Goal: Transaction & Acquisition: Book appointment/travel/reservation

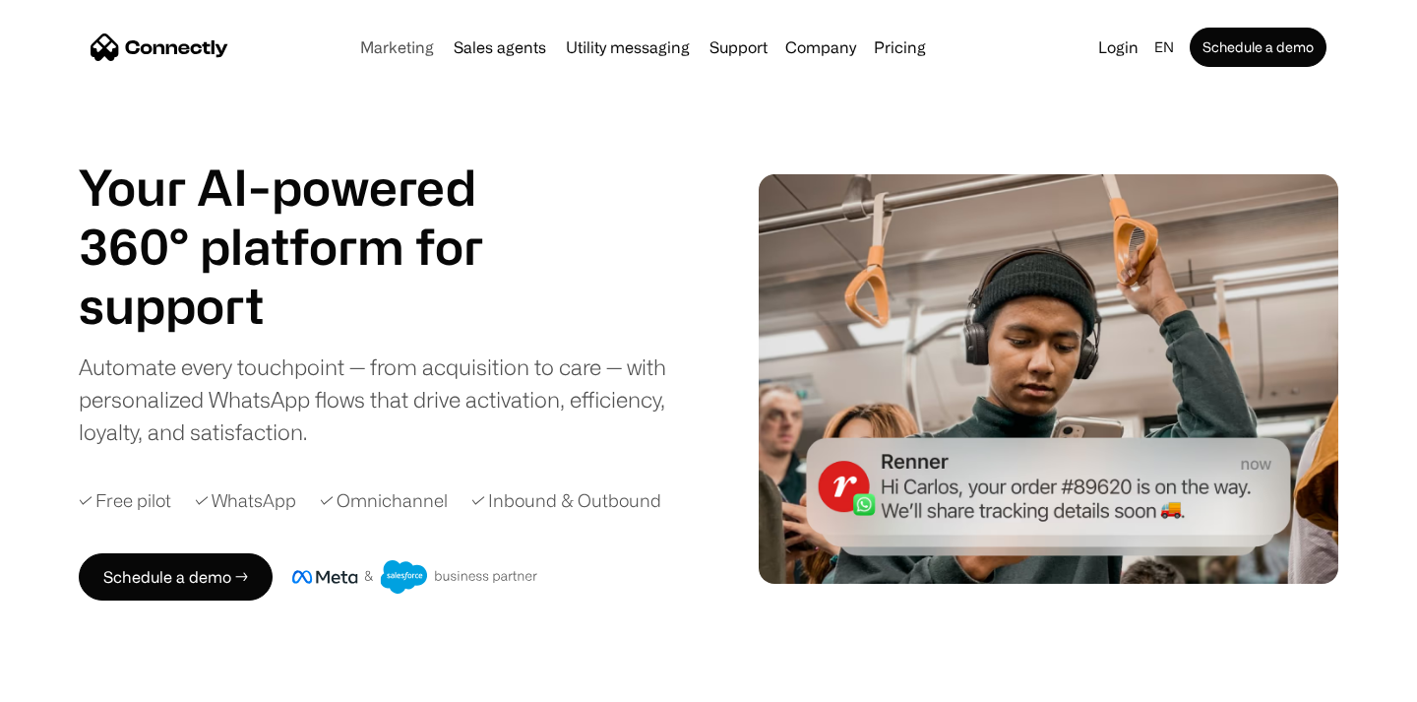
click at [375, 43] on link "Marketing" at bounding box center [397, 47] width 90 height 16
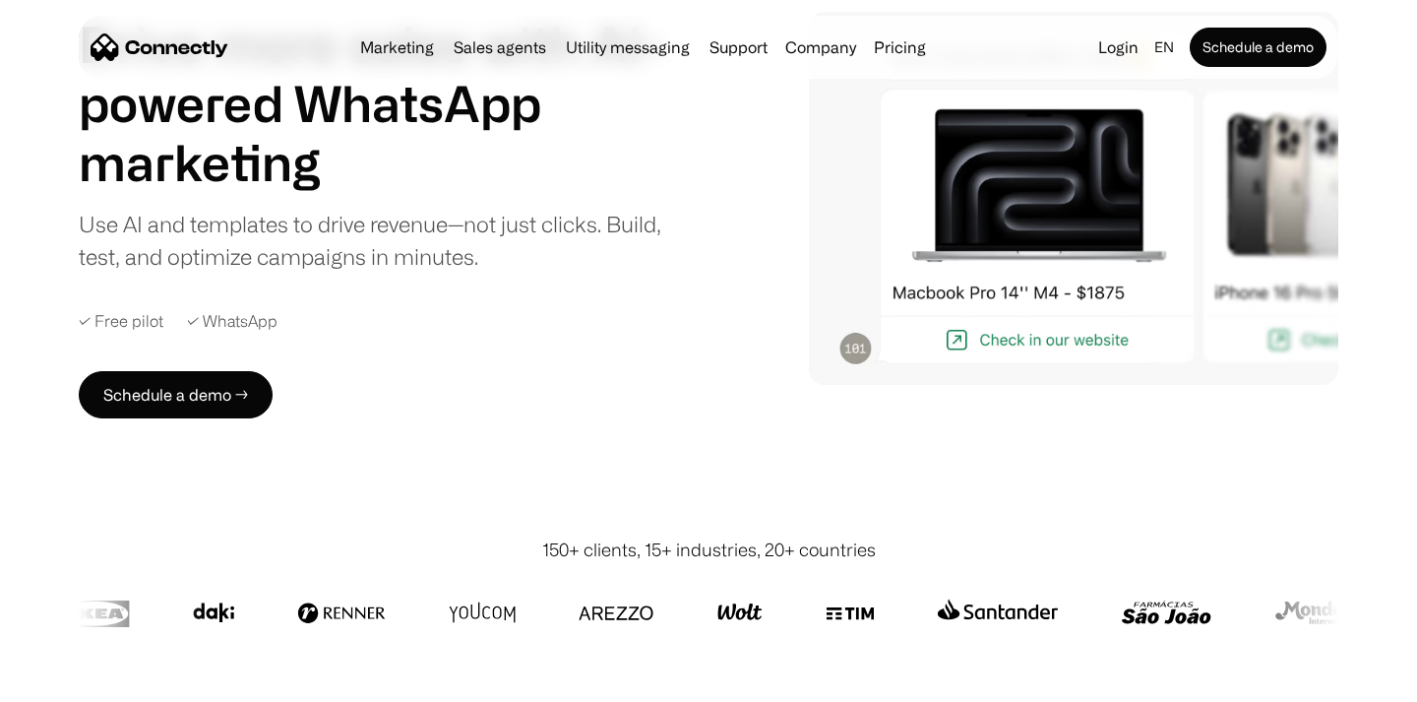
scroll to position [180, 0]
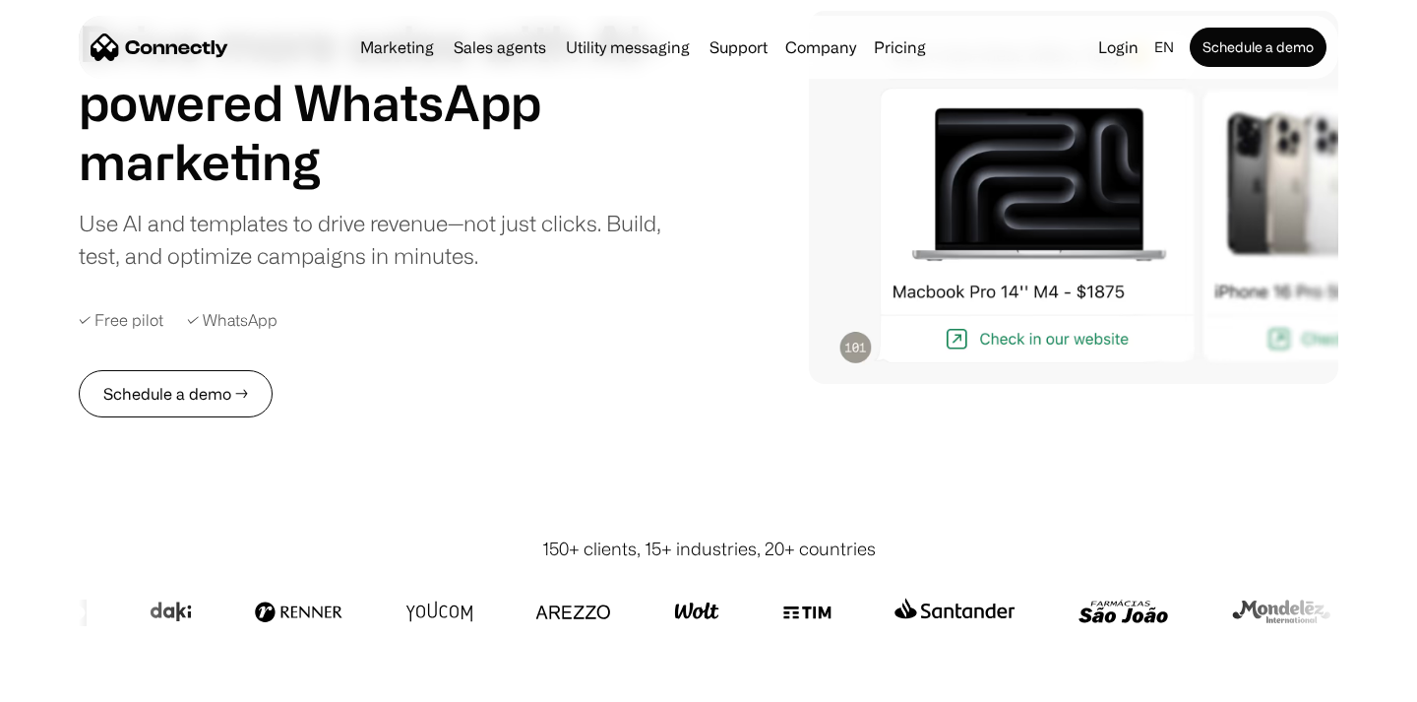
click at [154, 395] on link "Schedule a demo →" at bounding box center [176, 393] width 194 height 47
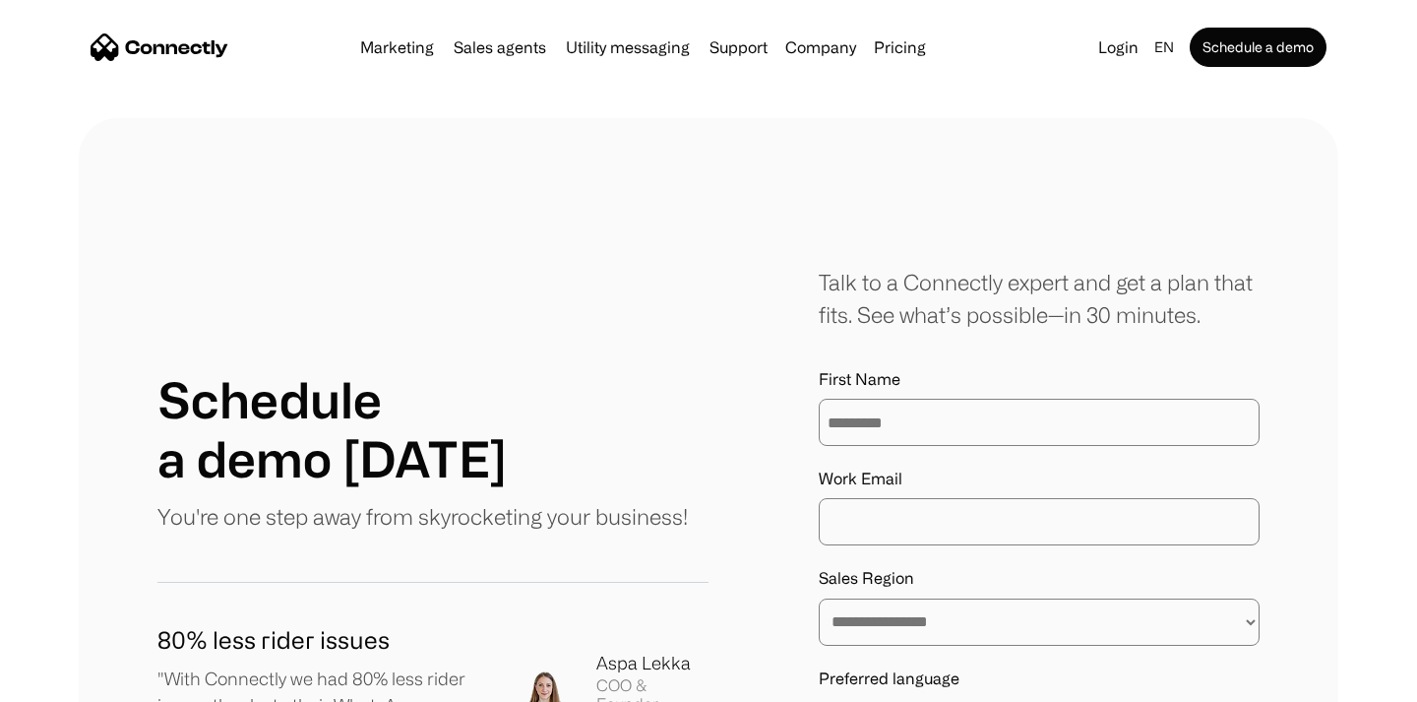
type input "*********"
type input "**********"
select select "**********"
click at [819, 598] on select "**********" at bounding box center [1039, 621] width 441 height 47
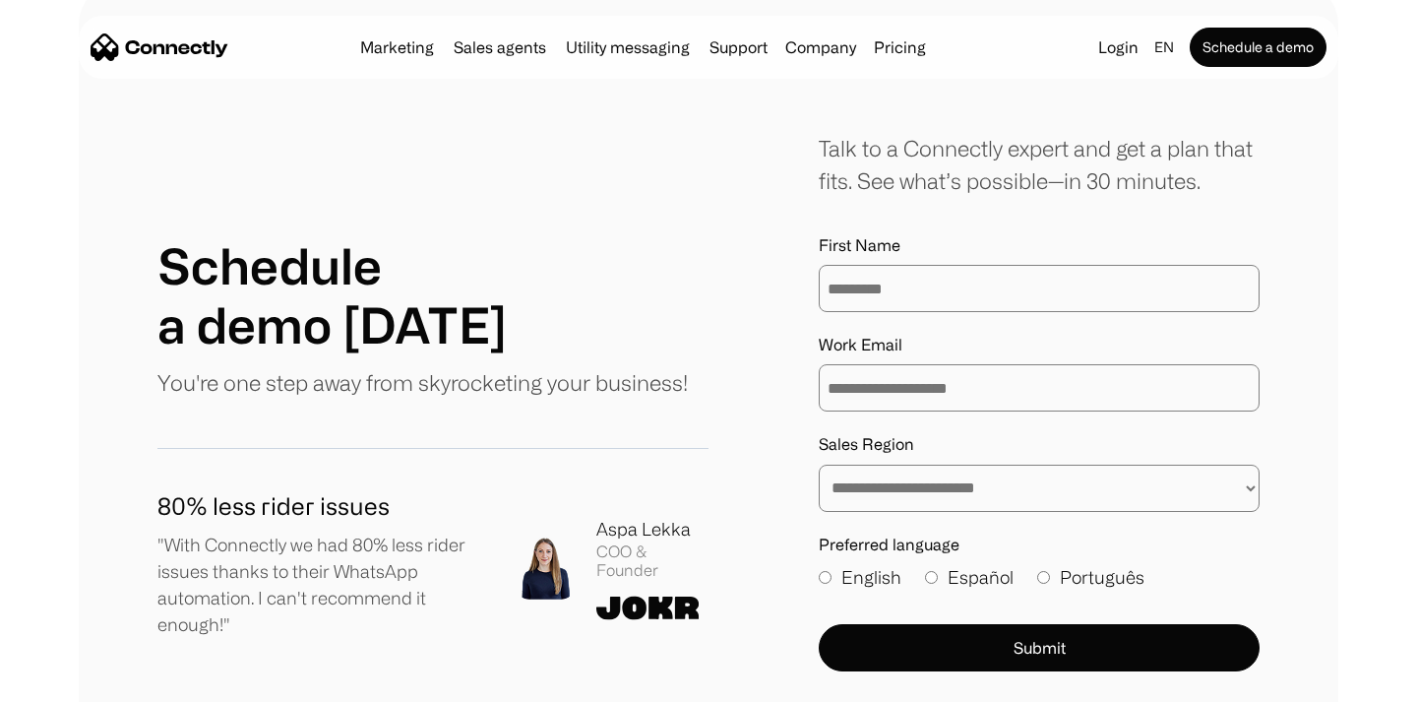
scroll to position [135, 0]
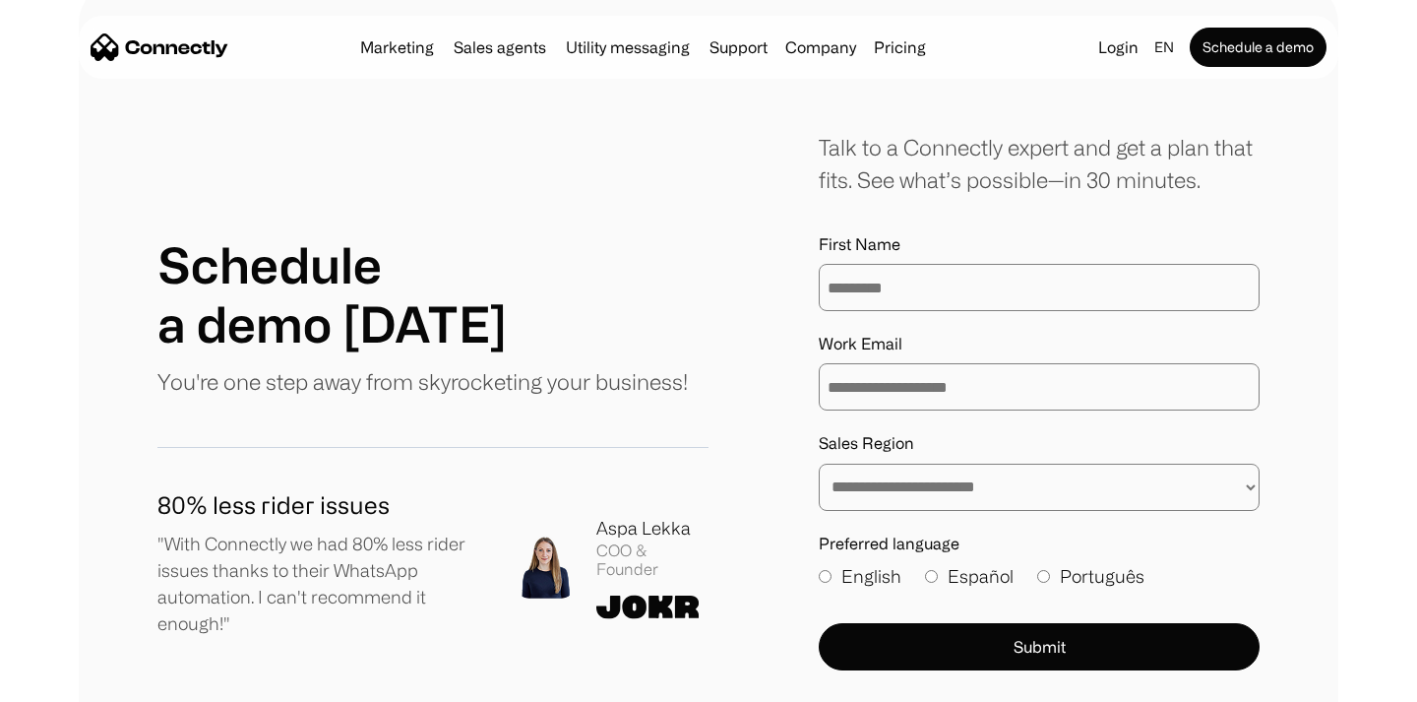
click at [934, 620] on form "**********" at bounding box center [1039, 452] width 441 height 435
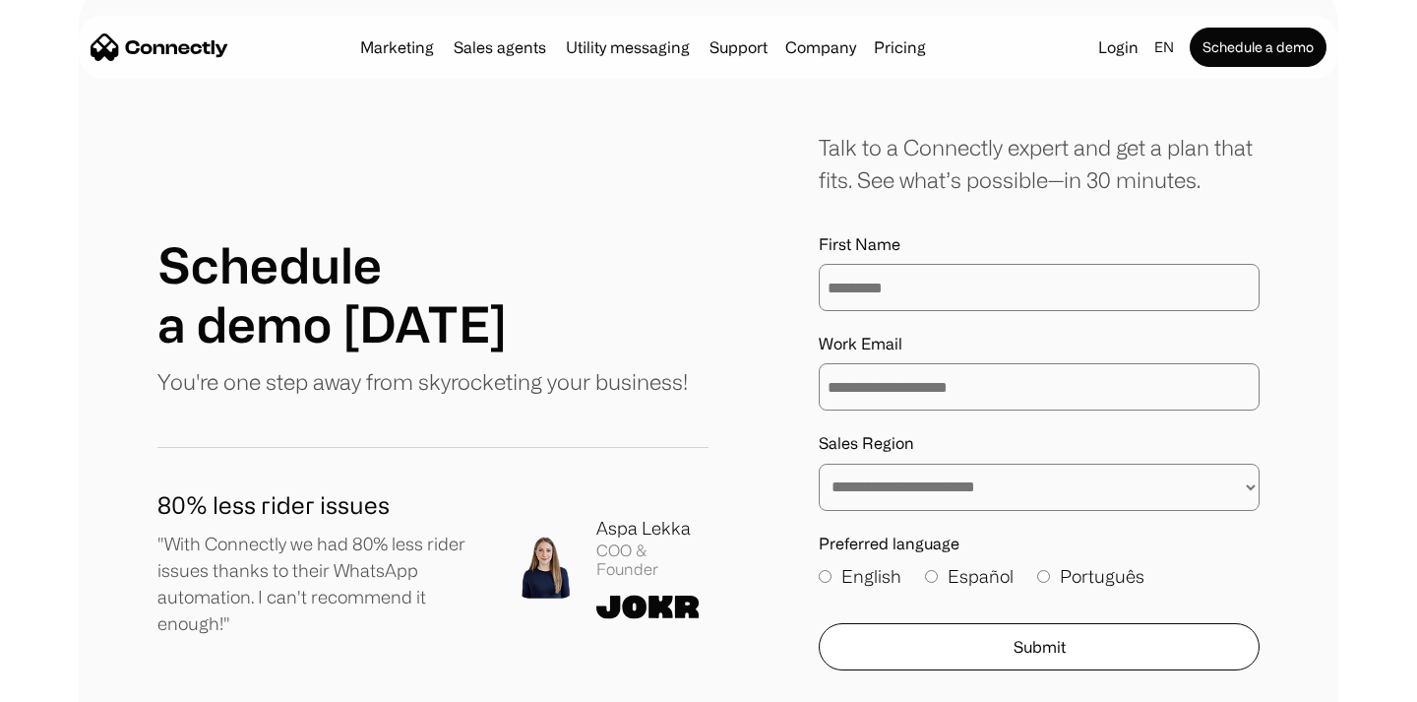
click at [943, 634] on button "Submit" at bounding box center [1039, 646] width 441 height 47
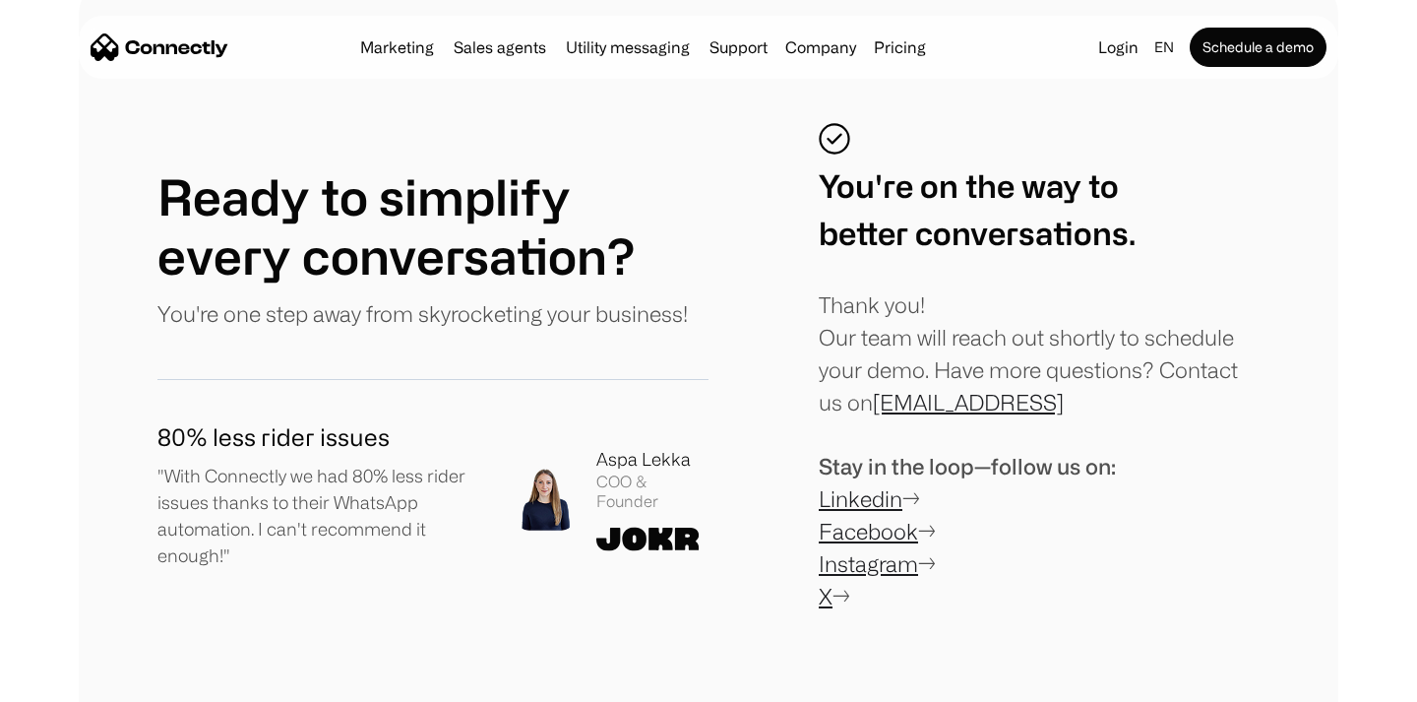
scroll to position [145, 0]
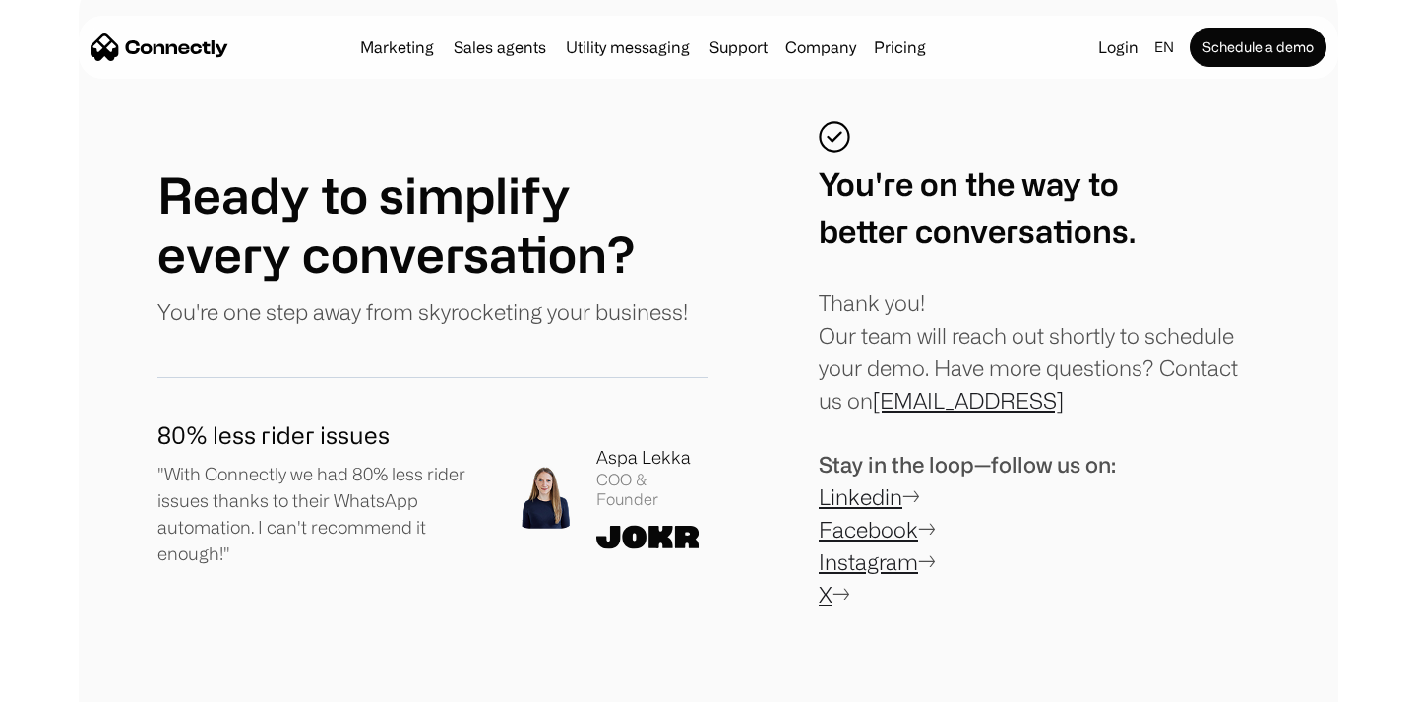
click at [1109, 401] on div "Thank you! Our team will reach out shortly to schedule your demo. Have more que…" at bounding box center [1039, 351] width 441 height 130
click at [867, 505] on link "Linkedin" at bounding box center [861, 496] width 84 height 25
click at [826, 600] on link "X" at bounding box center [826, 594] width 14 height 25
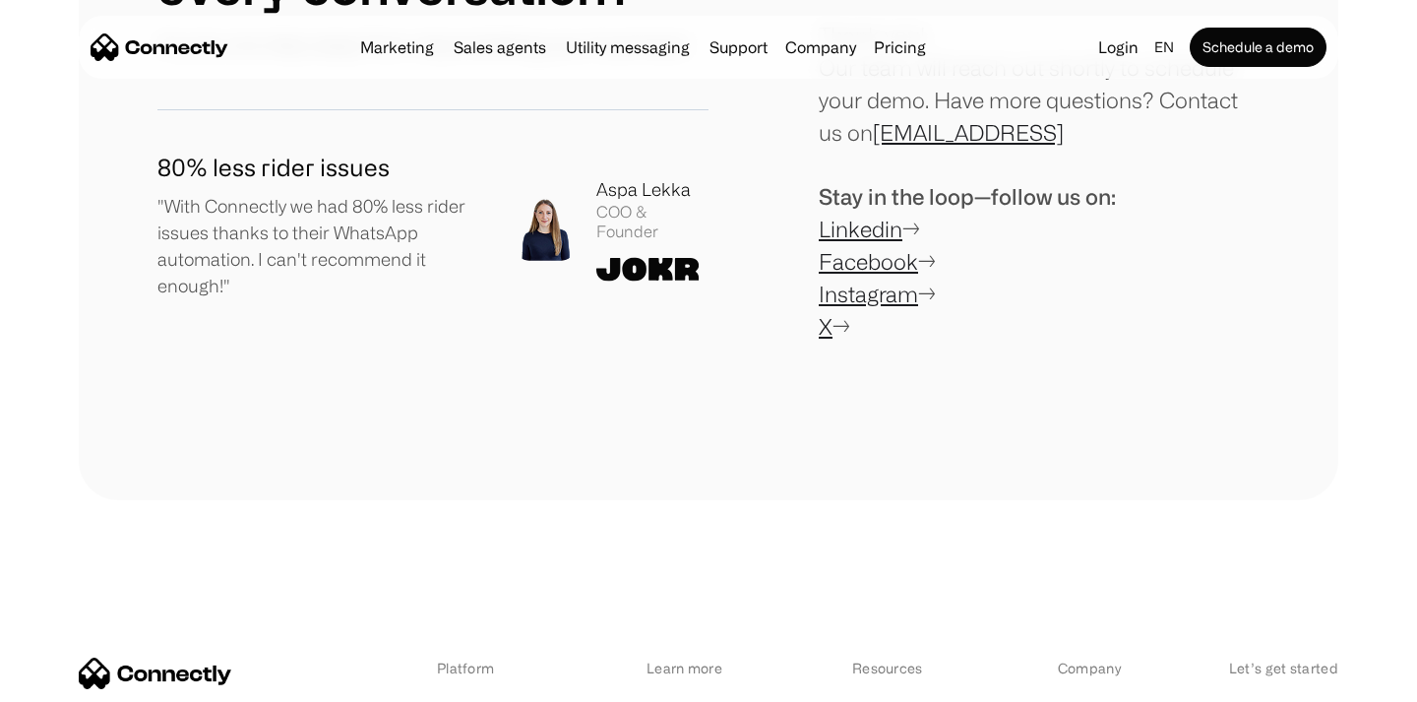
scroll to position [413, 0]
click at [715, 284] on div "Ready to simplify every conversation? You're one step away from skyrocketing yo…" at bounding box center [708, 101] width 1102 height 499
click at [160, 166] on h1 "80% less rider issues" at bounding box center [319, 166] width 325 height 35
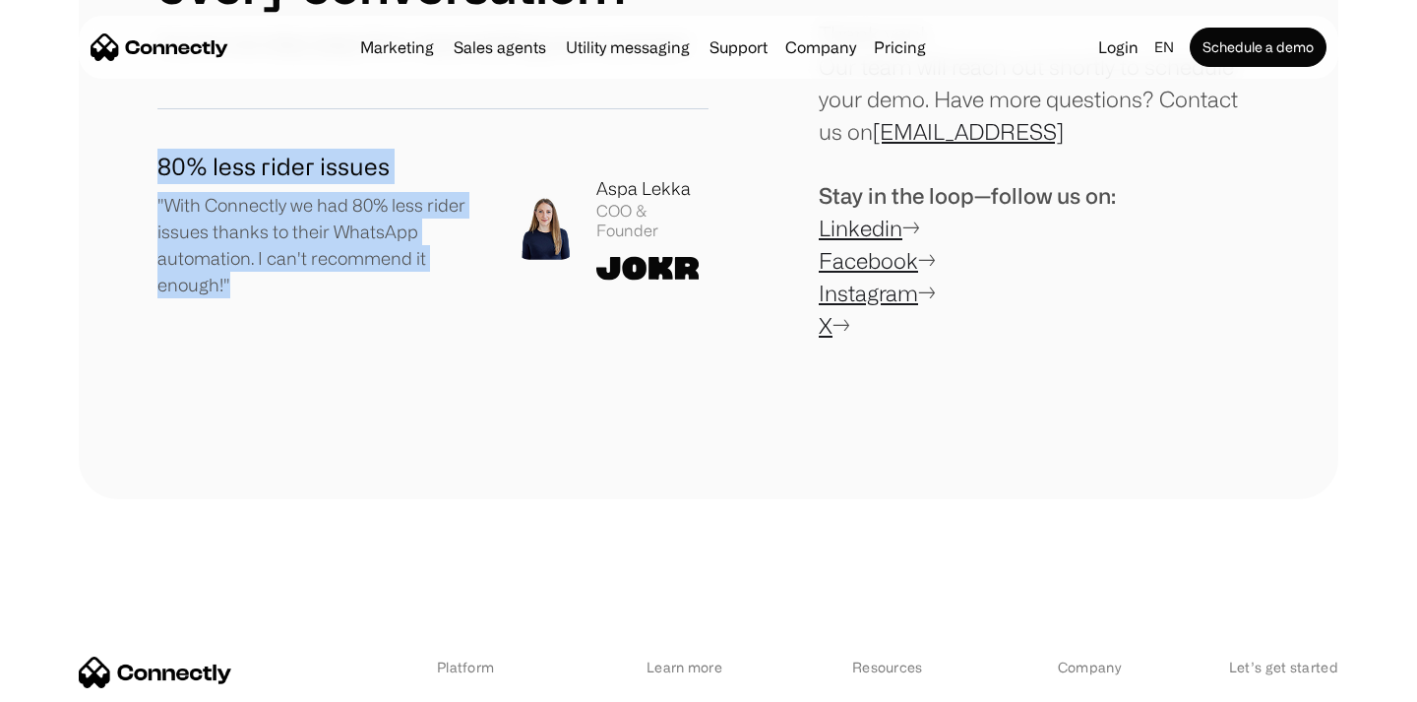
drag, startPoint x: 232, startPoint y: 287, endPoint x: 143, endPoint y: 149, distance: 165.1
click at [143, 149] on div "Ready to simplify every conversation? You're one step away from skyrocketing yo…" at bounding box center [709, 102] width 1260 height 794
drag, startPoint x: 143, startPoint y: 149, endPoint x: 309, endPoint y: 291, distance: 219.1
click at [309, 291] on div "Ready to simplify every conversation? You're one step away from skyrocketing yo…" at bounding box center [709, 102] width 1260 height 794
click at [309, 291] on p ""With Connectly we had 80% less rider issues thanks to their WhatsApp automatio…" at bounding box center [319, 245] width 325 height 106
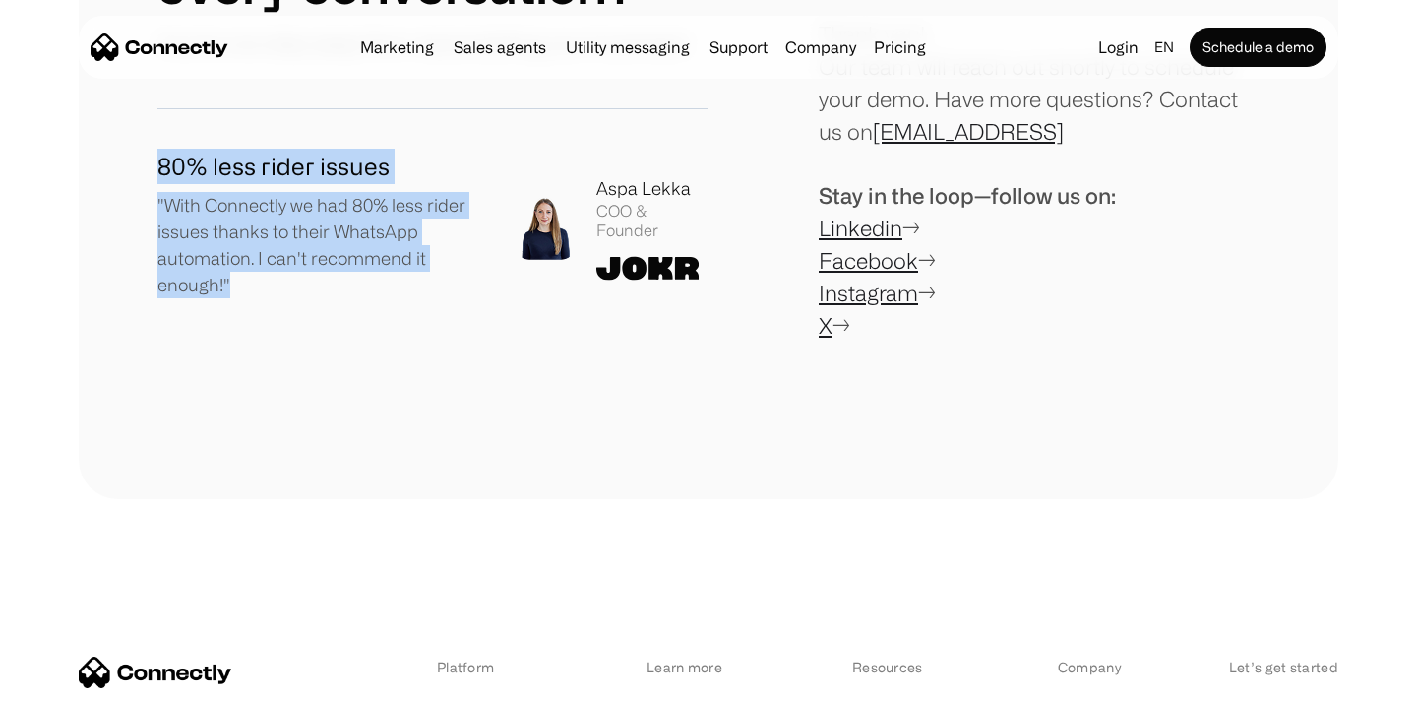
drag, startPoint x: 309, startPoint y: 291, endPoint x: 110, endPoint y: 154, distance: 241.8
click at [110, 154] on div "Ready to simplify every conversation? You're one step away from skyrocketing yo…" at bounding box center [709, 102] width 1260 height 794
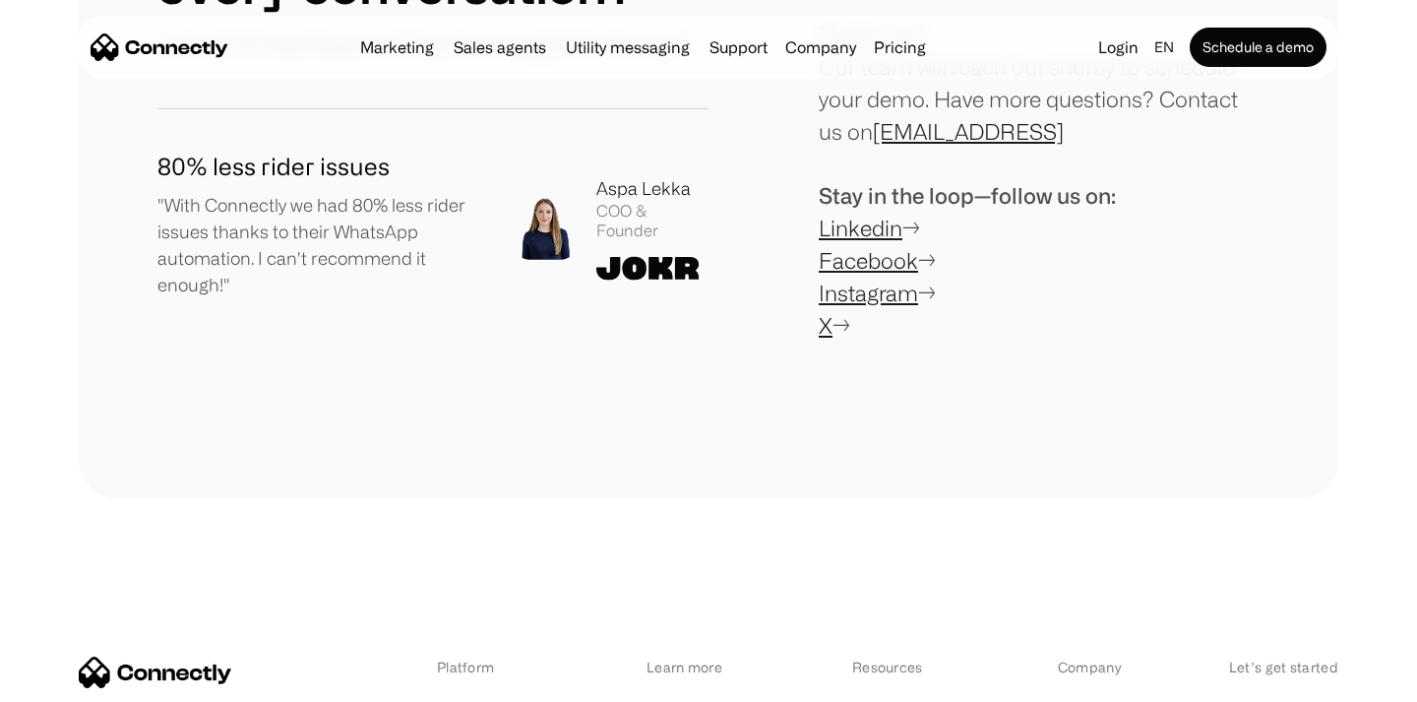
click at [110, 154] on div "Ready to simplify every conversation? You're one step away from skyrocketing yo…" at bounding box center [709, 102] width 1260 height 794
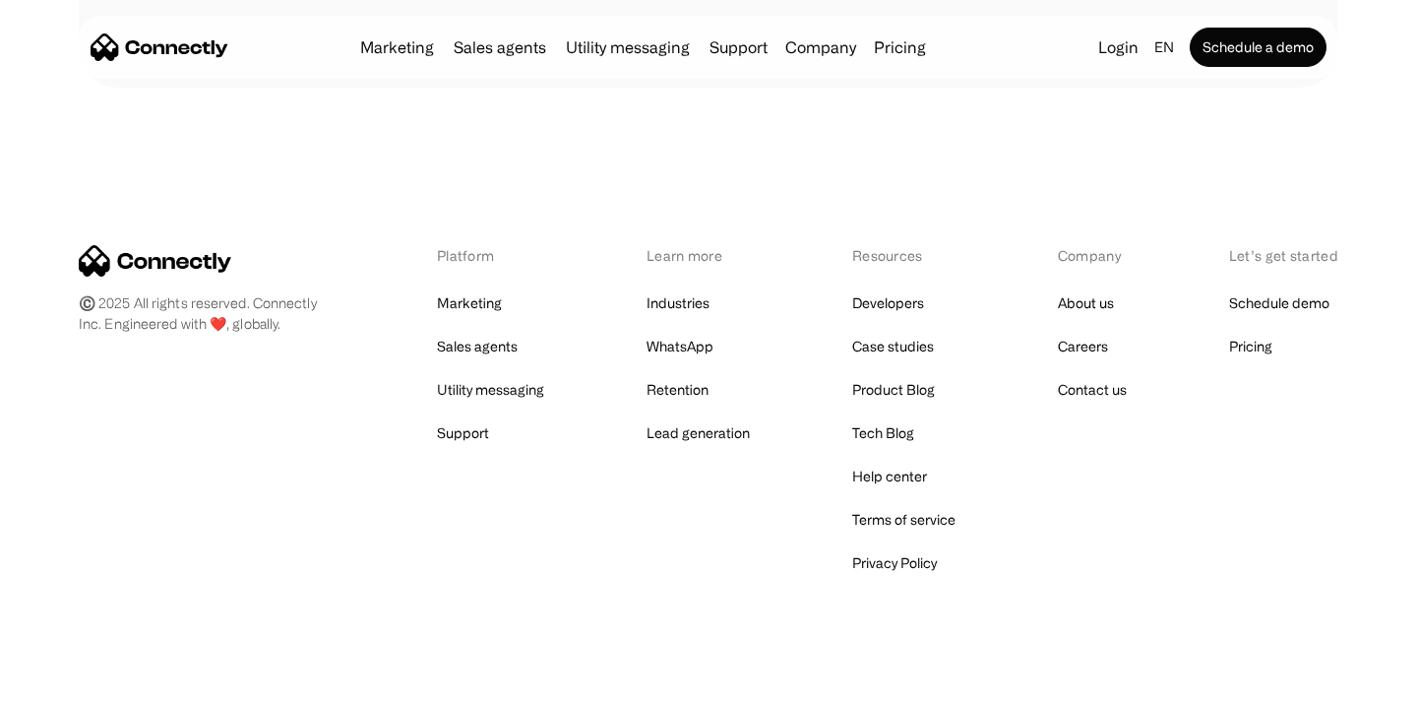
scroll to position [857, 0]
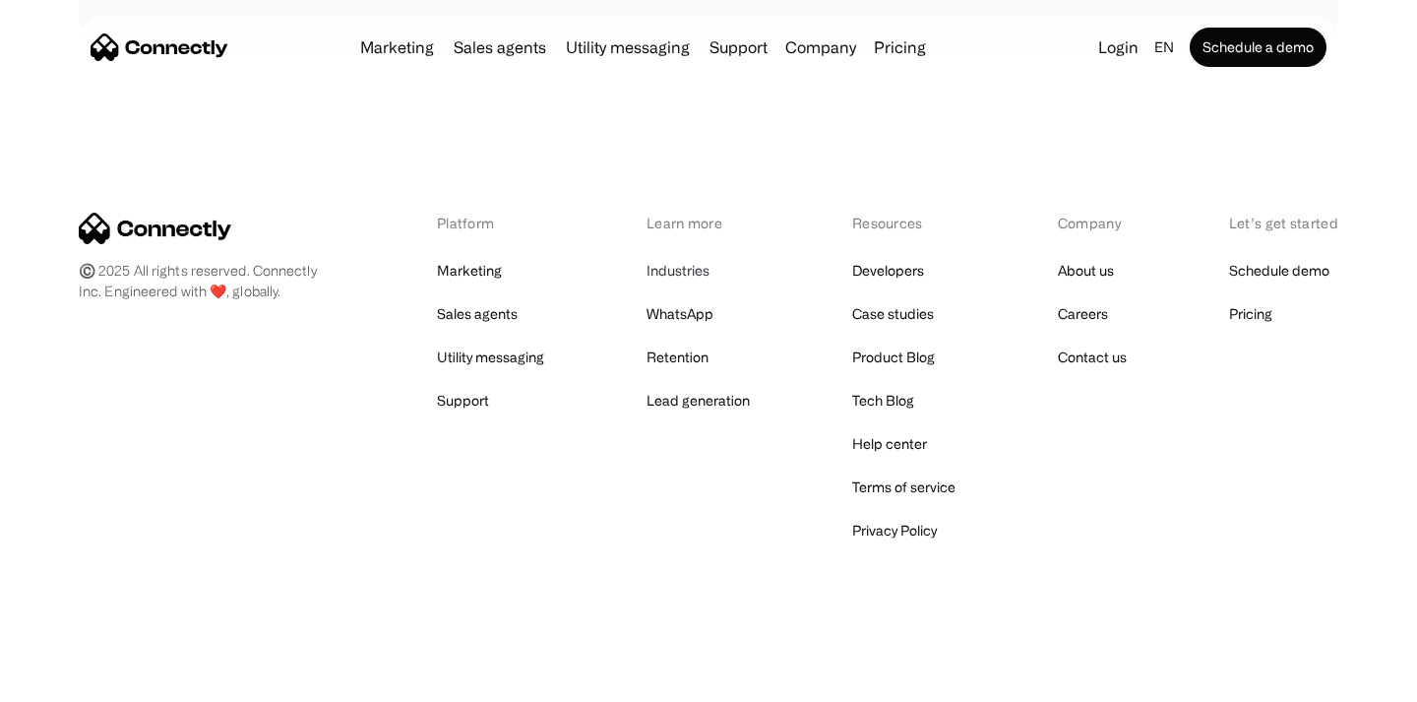
click at [686, 271] on link "Industries" at bounding box center [677, 271] width 63 height 28
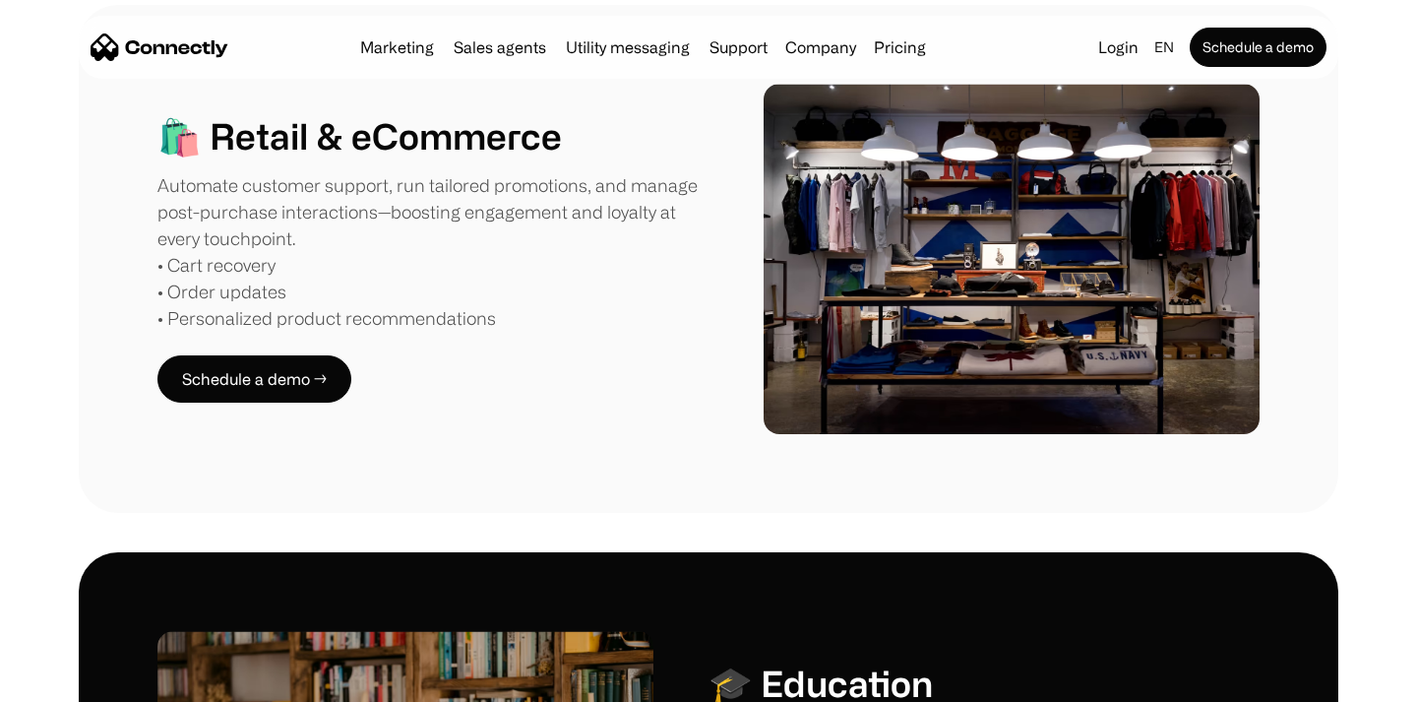
scroll to position [854, 0]
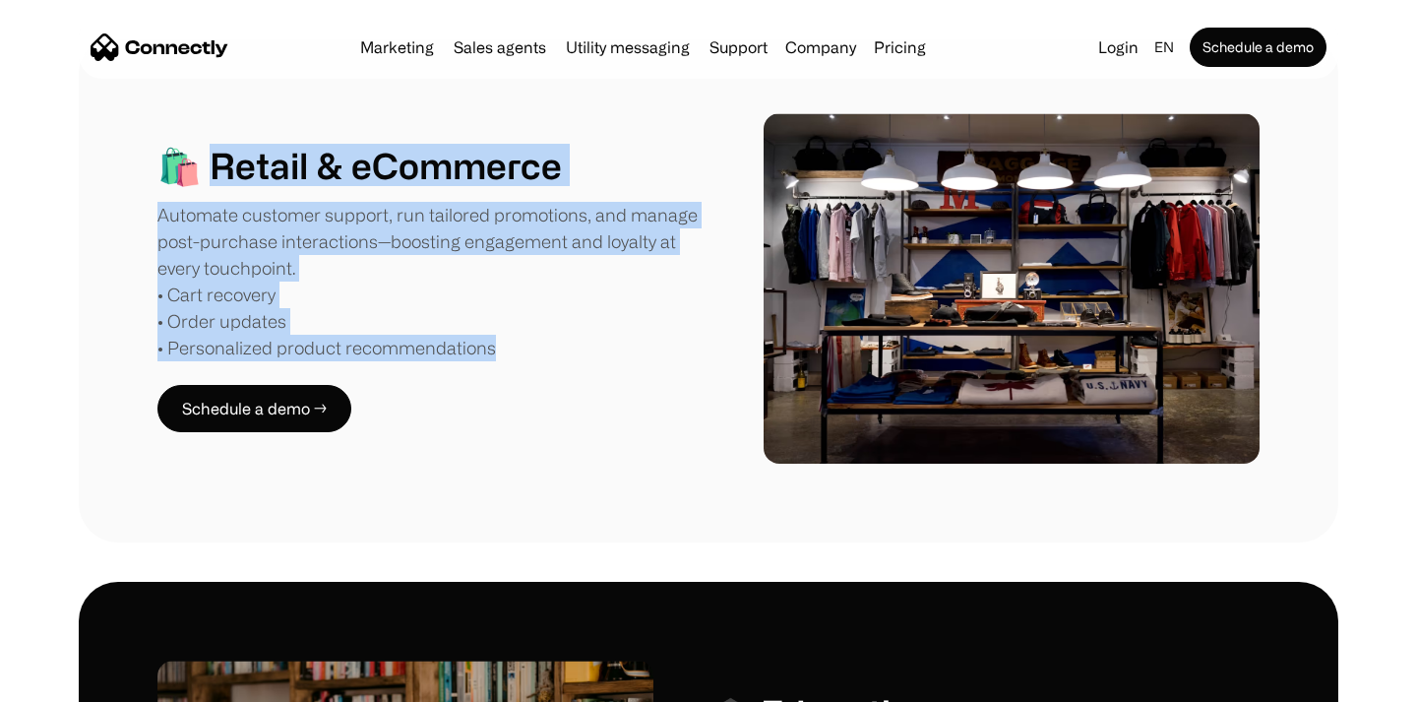
drag, startPoint x: 207, startPoint y: 171, endPoint x: 515, endPoint y: 356, distance: 359.3
click at [515, 356] on div "🛍️ Retail & eCommerce Automate customer support, run tailored promotions, and m…" at bounding box center [432, 252] width 551 height 217
copy div "etail & eCommerce Automate customer support, run tailored promotions, and manag…"
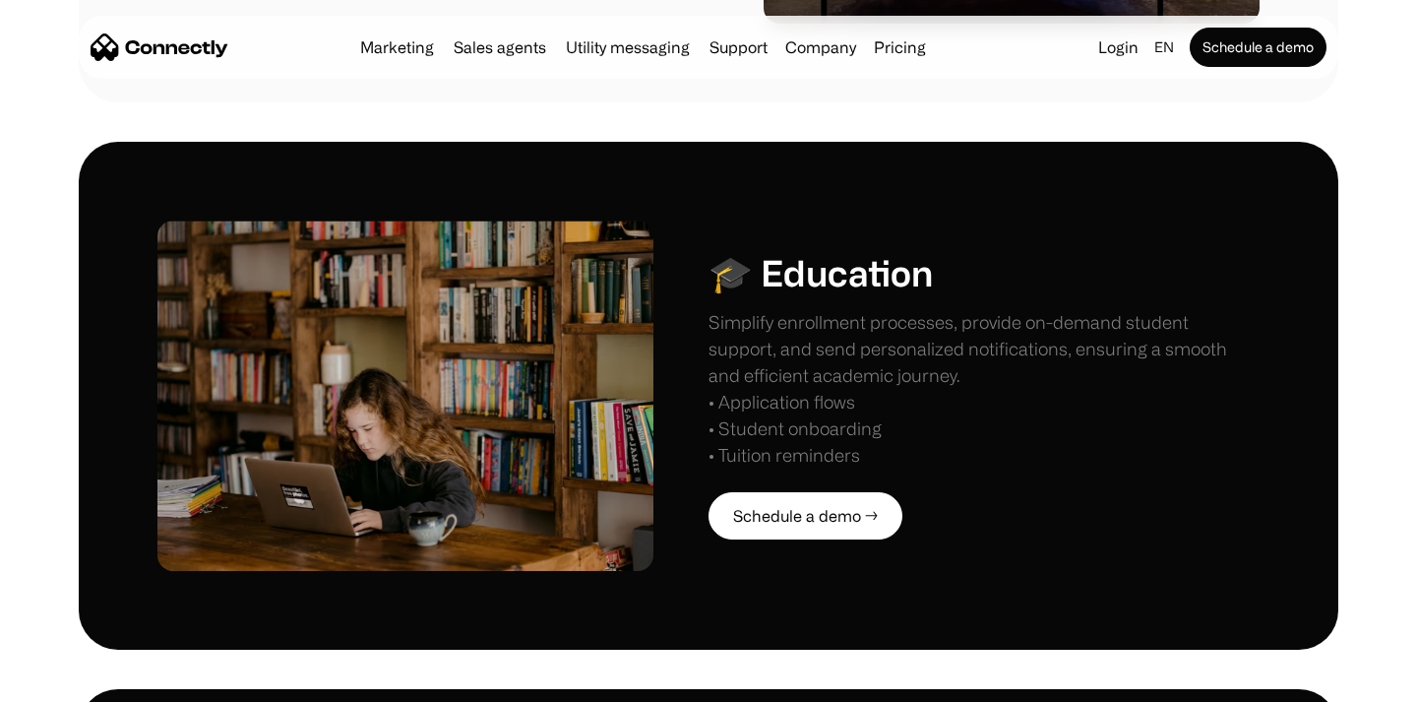
scroll to position [1298, 0]
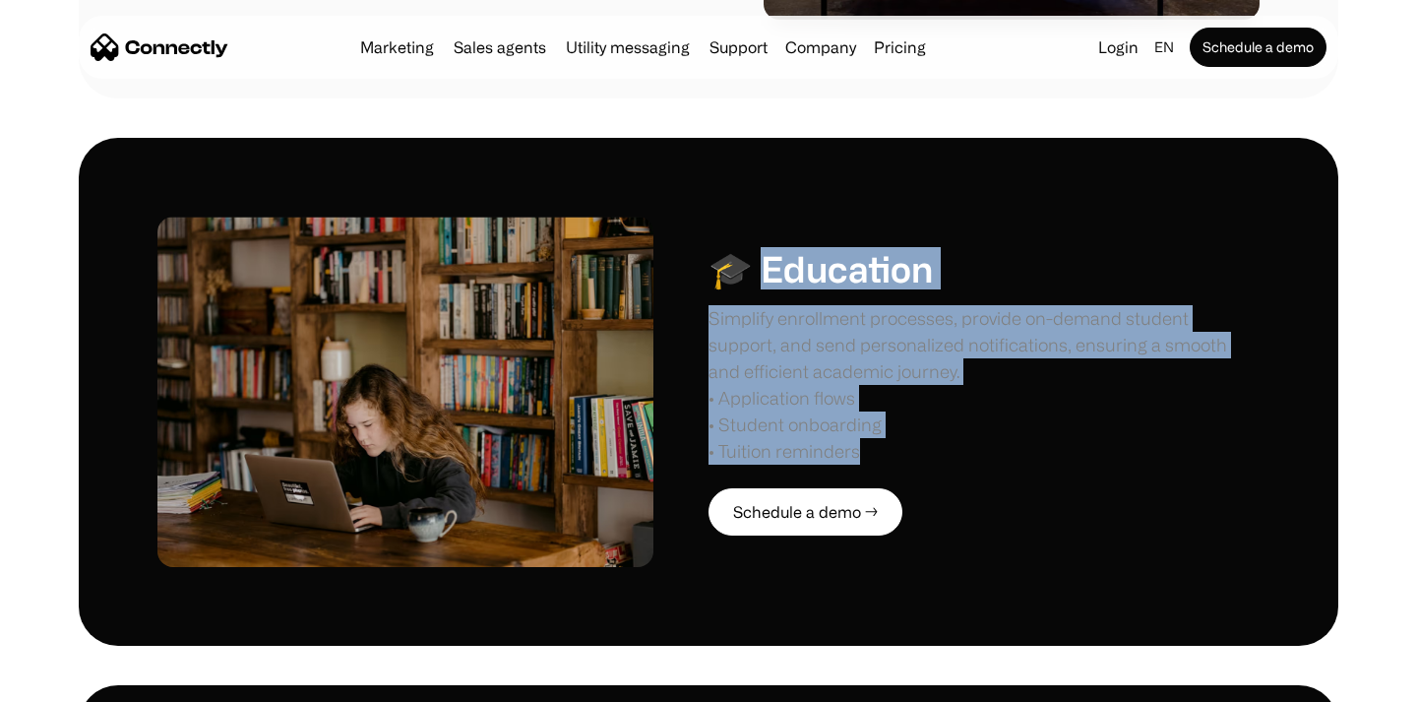
drag, startPoint x: 753, startPoint y: 268, endPoint x: 938, endPoint y: 475, distance: 278.1
click at [938, 475] on div "🎓 Education Simplify enrollment processes, provide on-demand student support, a…" at bounding box center [983, 391] width 551 height 288
drag, startPoint x: 919, startPoint y: 468, endPoint x: 753, endPoint y: 252, distance: 273.0
click at [753, 252] on div "🎓 Education Simplify enrollment processes, provide on-demand student support, a…" at bounding box center [983, 391] width 551 height 288
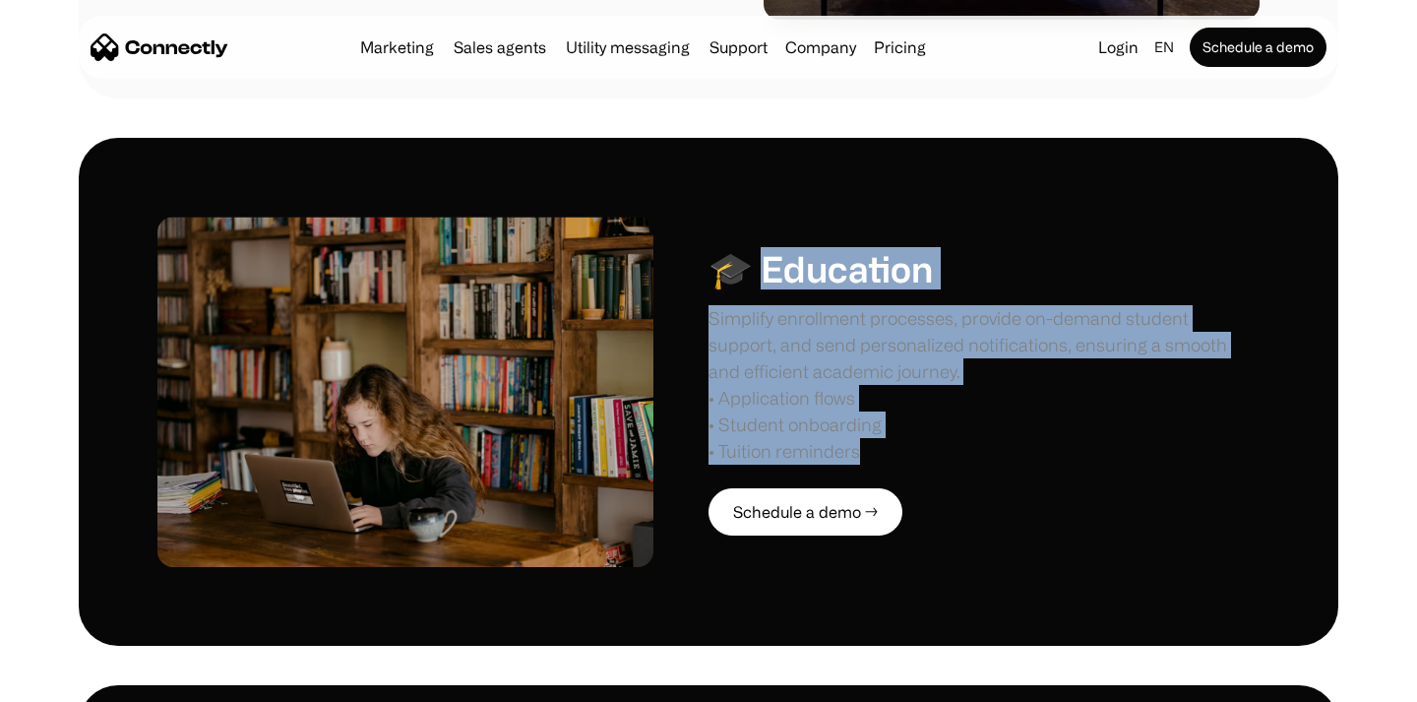
copy div "ducation Simplify enrollment processes, provide on-demand student support, and …"
click at [760, 267] on h1 "🎓 Education" at bounding box center [820, 268] width 224 height 42
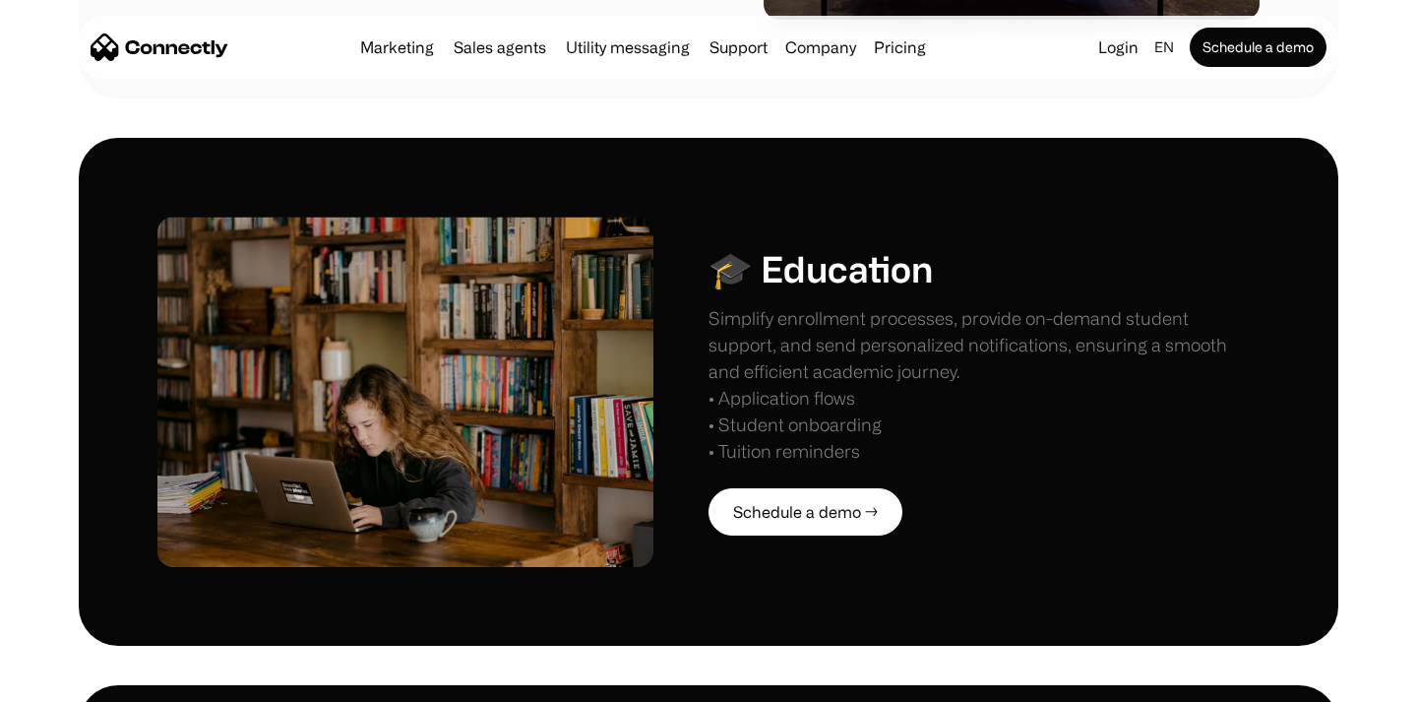
click at [760, 267] on h1 "🎓 Education" at bounding box center [820, 268] width 224 height 42
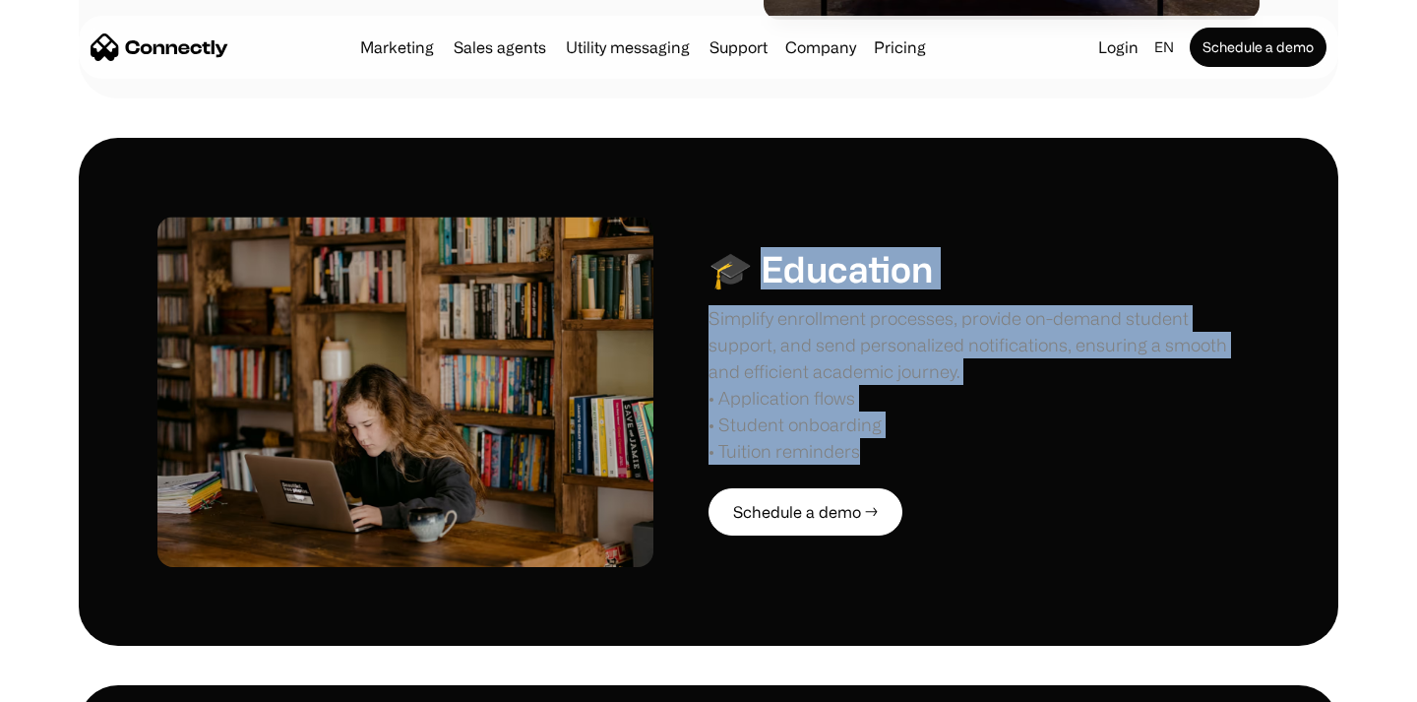
drag, startPoint x: 865, startPoint y: 452, endPoint x: 759, endPoint y: 266, distance: 214.2
click at [759, 266] on div "🎓 Education Simplify enrollment processes, provide on-demand student support, a…" at bounding box center [983, 355] width 551 height 217
copy div "ducation Simplify enrollment processes, provide on-demand student support, and …"
click at [850, 352] on div "Simplify enrollment processes, provide on-demand student support, and send pers…" at bounding box center [983, 384] width 551 height 159
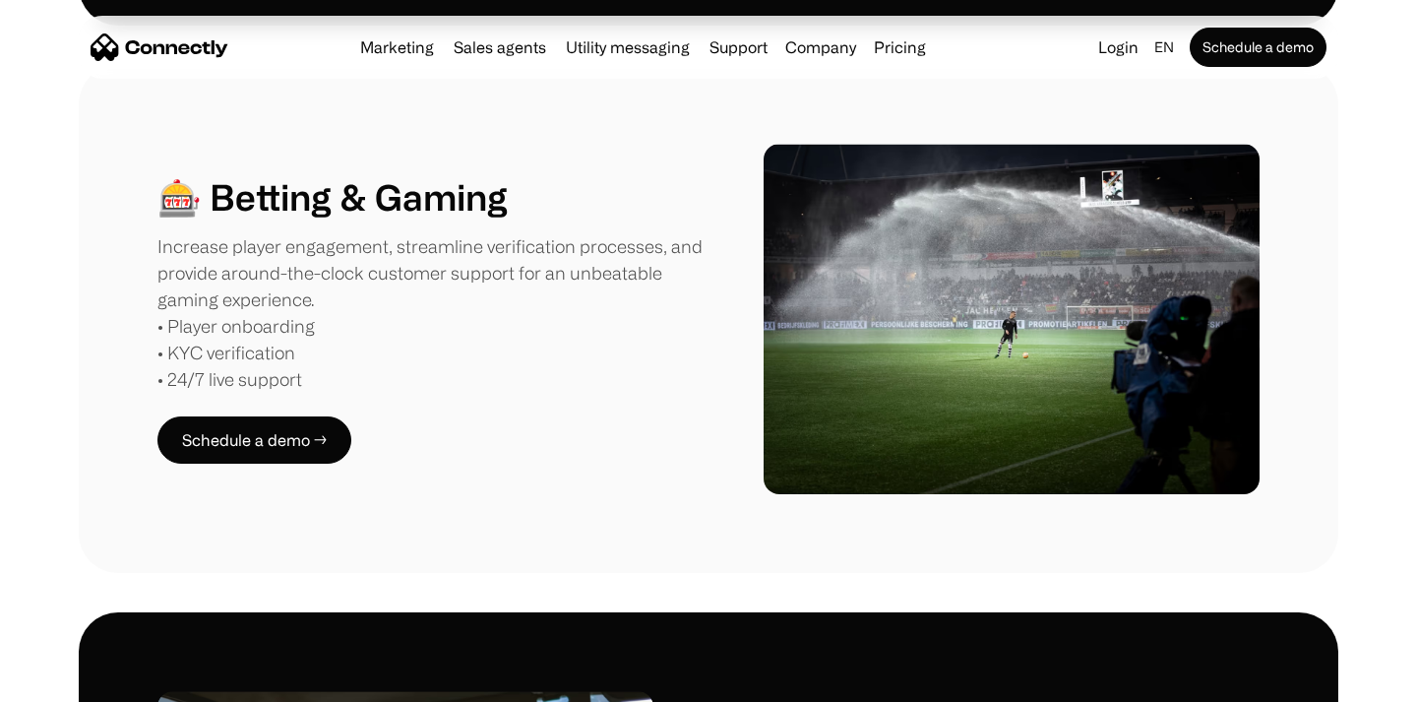
scroll to position [2293, 0]
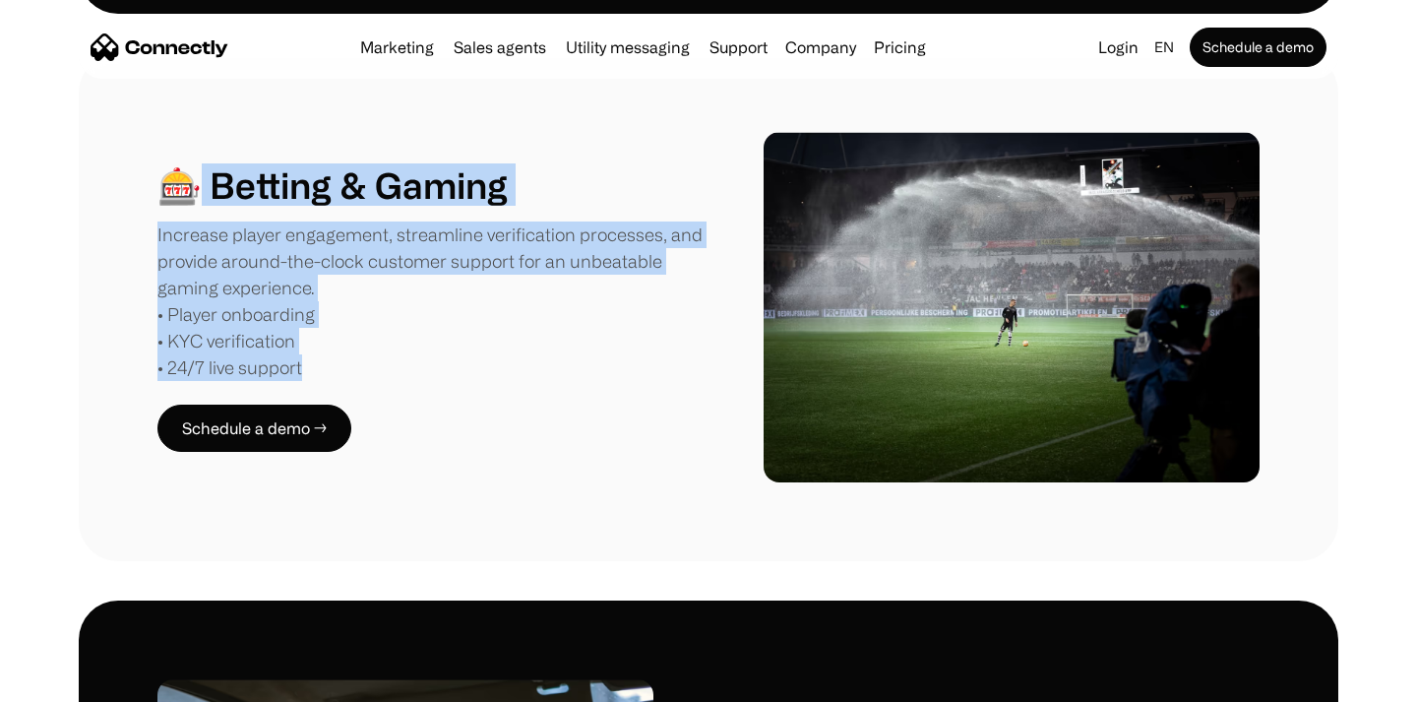
drag, startPoint x: 329, startPoint y: 324, endPoint x: 187, endPoint y: 129, distance: 240.9
click at [187, 163] on div "🎰 Betting & Gaming Increase player engagement, streamline verification processe…" at bounding box center [432, 307] width 551 height 288
copy div "Betting & Gaming Increase player engagement, streamline verification processes,…"
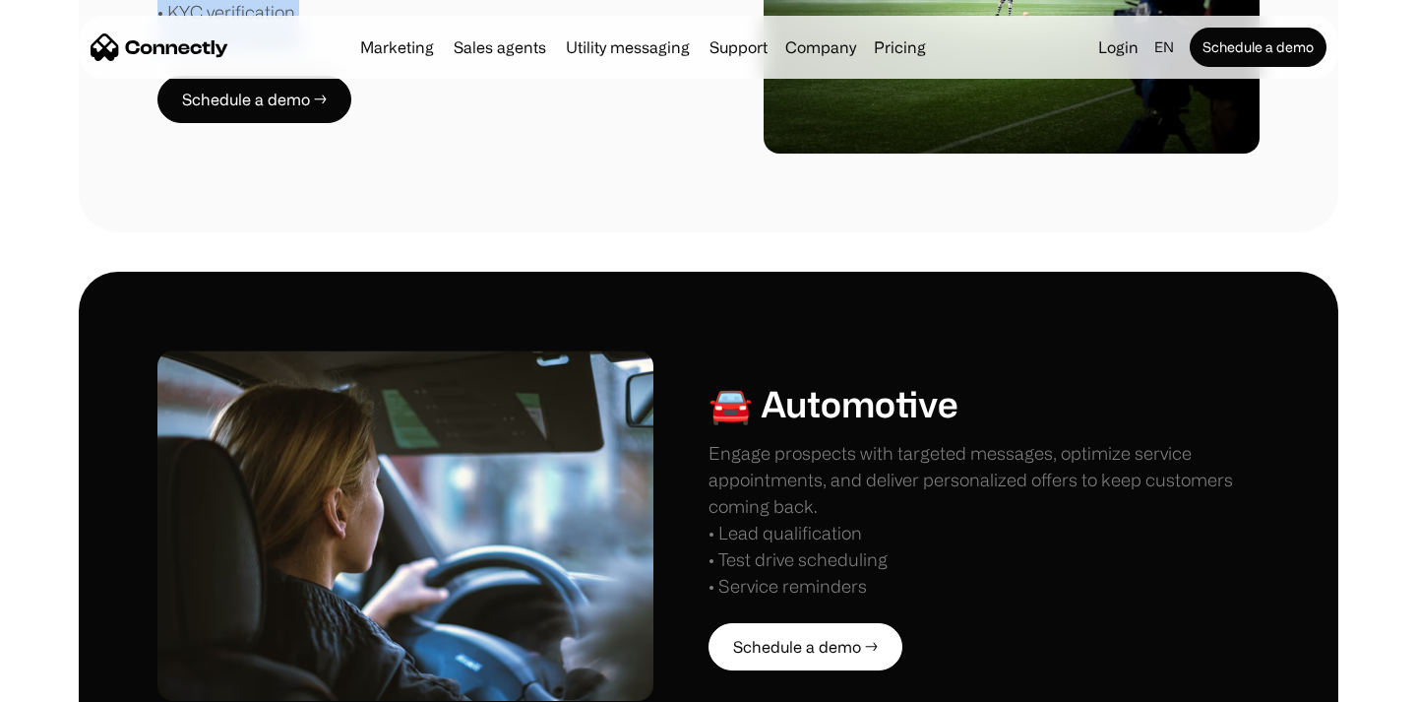
scroll to position [2638, 0]
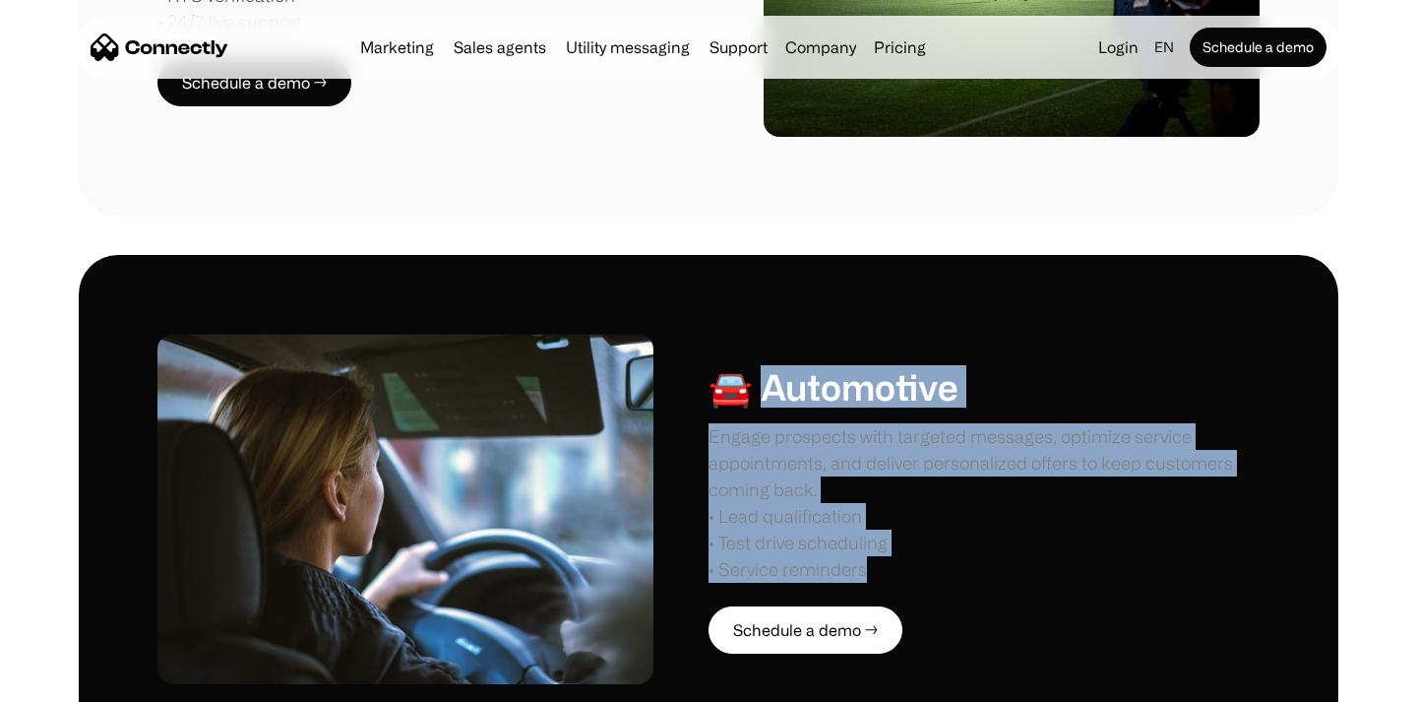
drag, startPoint x: 749, startPoint y: 296, endPoint x: 885, endPoint y: 490, distance: 236.7
click at [885, 490] on div "🚘 Automotive Engage prospects with targeted messages, optimize service appointm…" at bounding box center [983, 473] width 551 height 217
copy div "utomotive Engage prospects with targeted messages, optimize service appointment…"
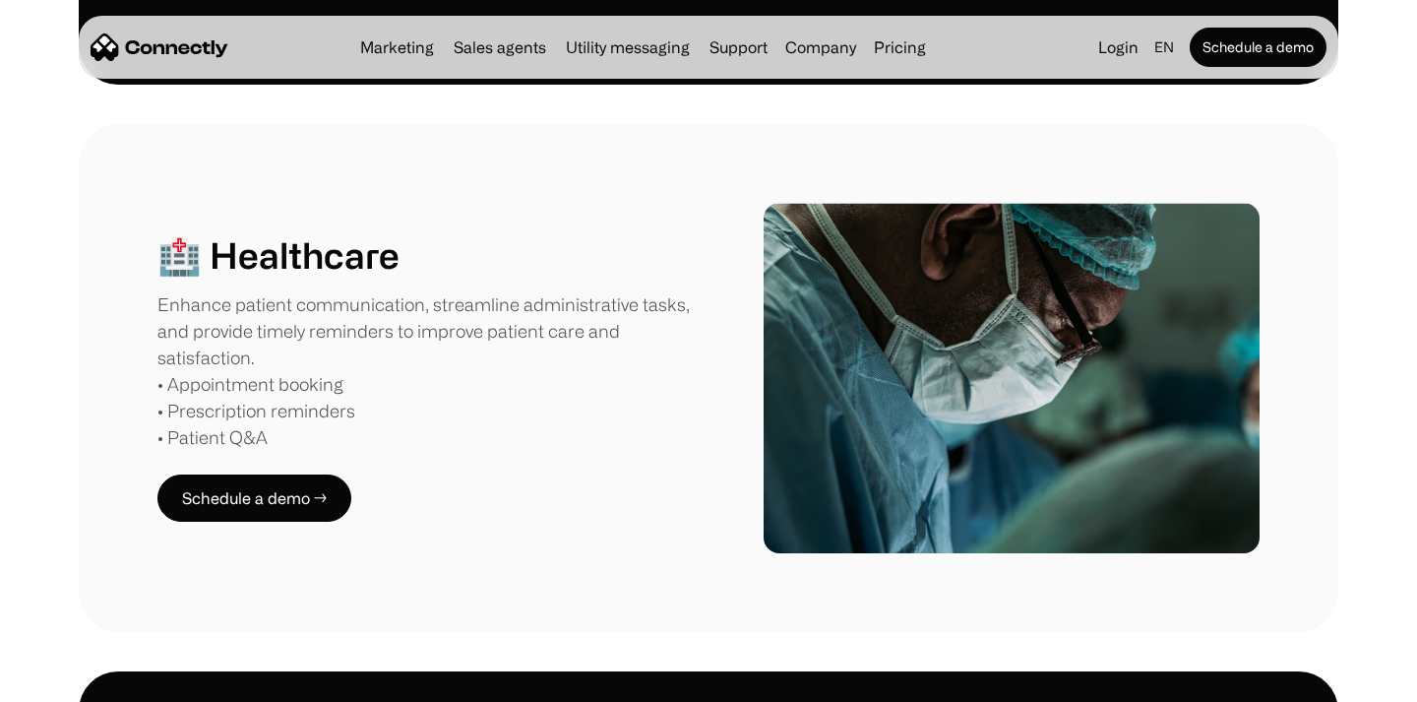
scroll to position [3673, 0]
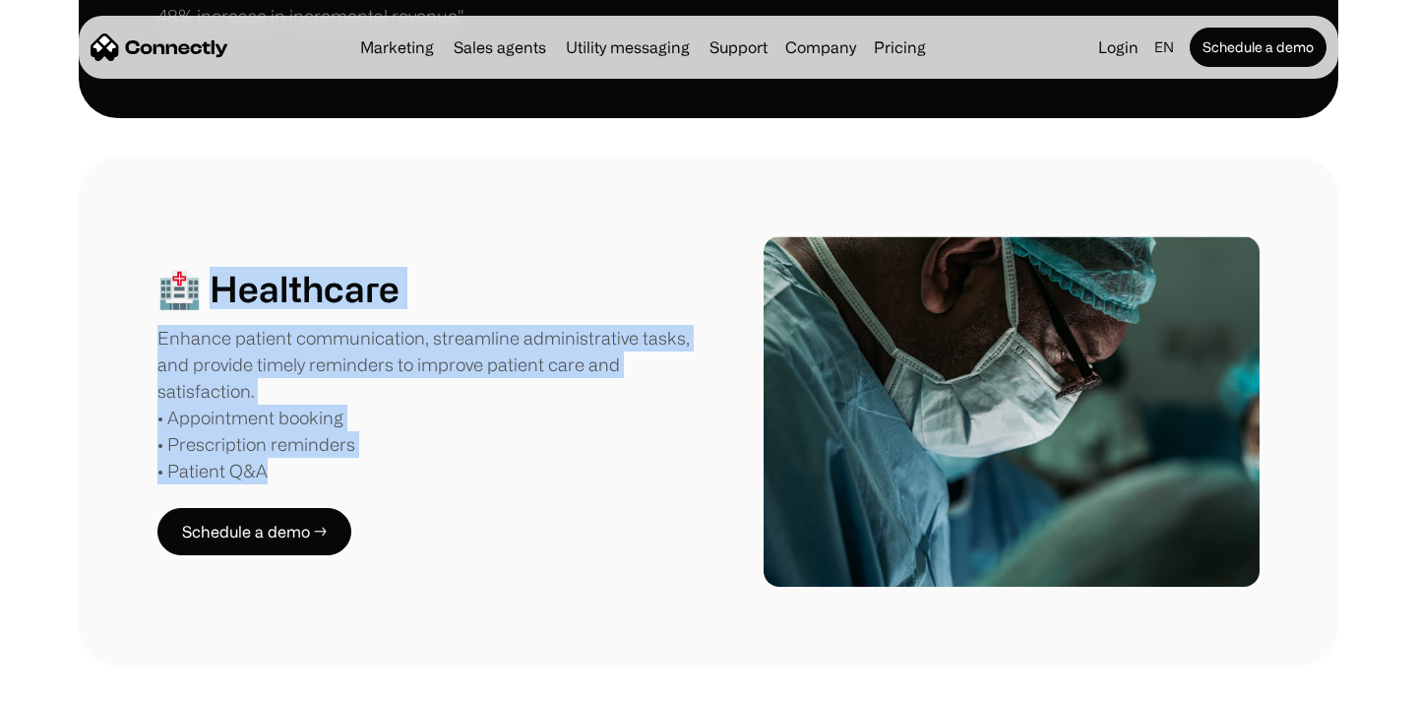
drag, startPoint x: 289, startPoint y: 354, endPoint x: 202, endPoint y: 170, distance: 203.8
click at [202, 267] on div "🏥 Healthcare Enhance patient communication, streamline administrative tasks, an…" at bounding box center [432, 375] width 551 height 217
copy div "ealthcare Enhance patient communication, streamline administrative tasks, and p…"
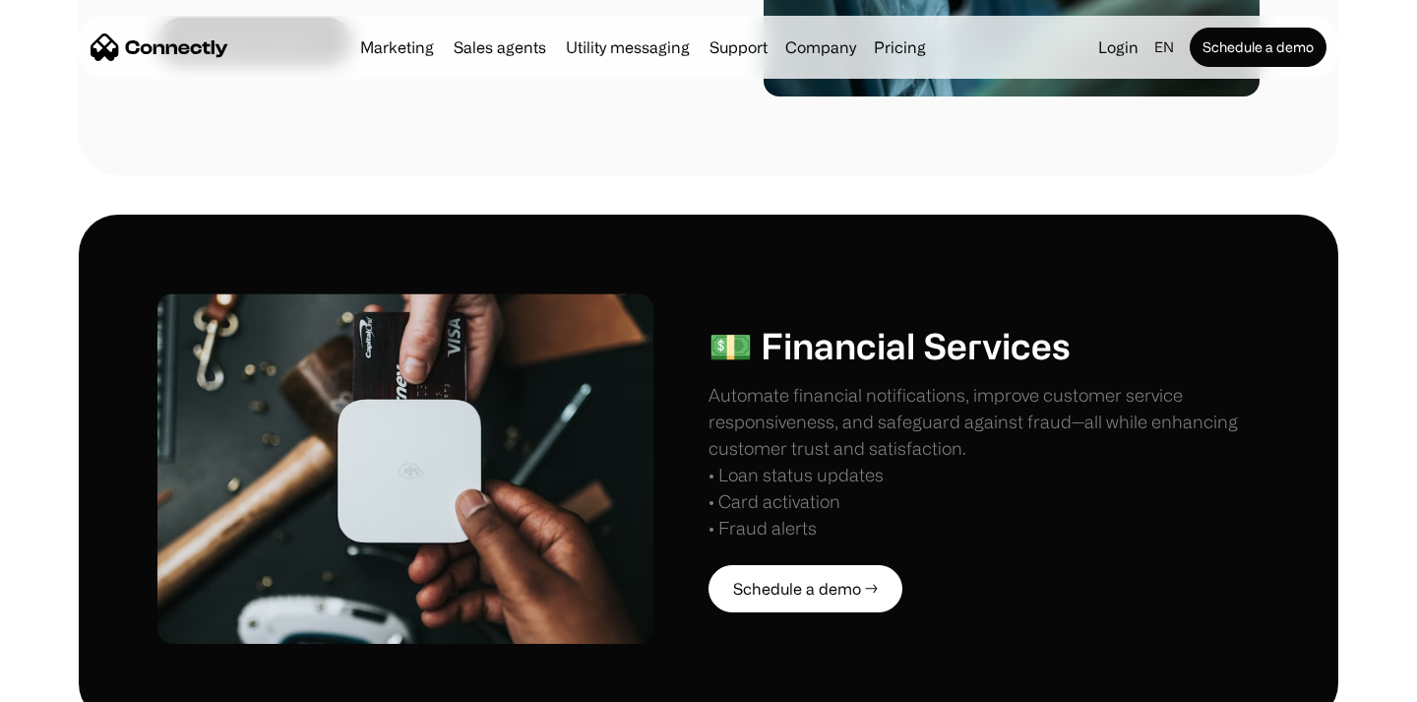
scroll to position [4185, 0]
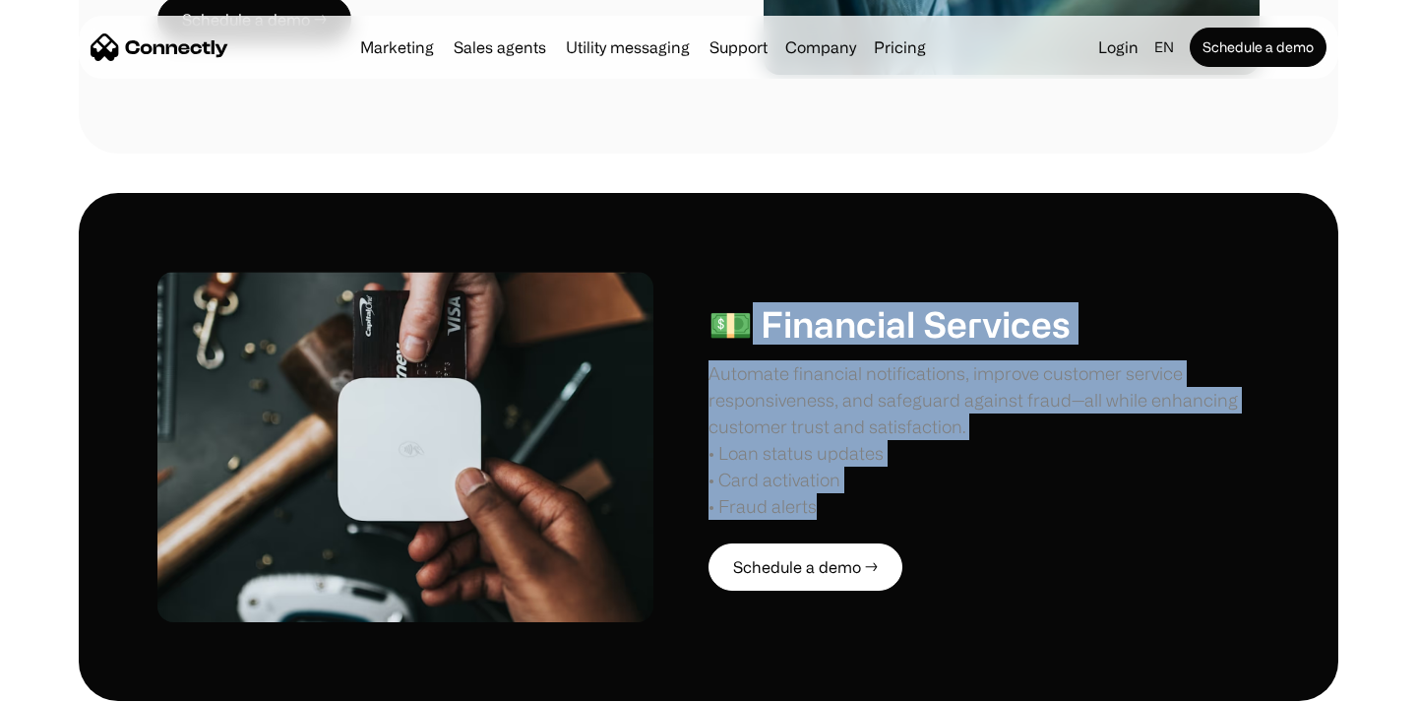
drag, startPoint x: 846, startPoint y: 345, endPoint x: 736, endPoint y: 186, distance: 193.8
click at [736, 302] on div "💵 Financial Services Automate financial notifications, improve customer service…" at bounding box center [983, 410] width 551 height 217
copy div "Financial Services Automate financial notifications, improve customer service r…"
click at [1003, 360] on div "Automate financial notifications, improve customer service responsiveness, and …" at bounding box center [983, 439] width 551 height 159
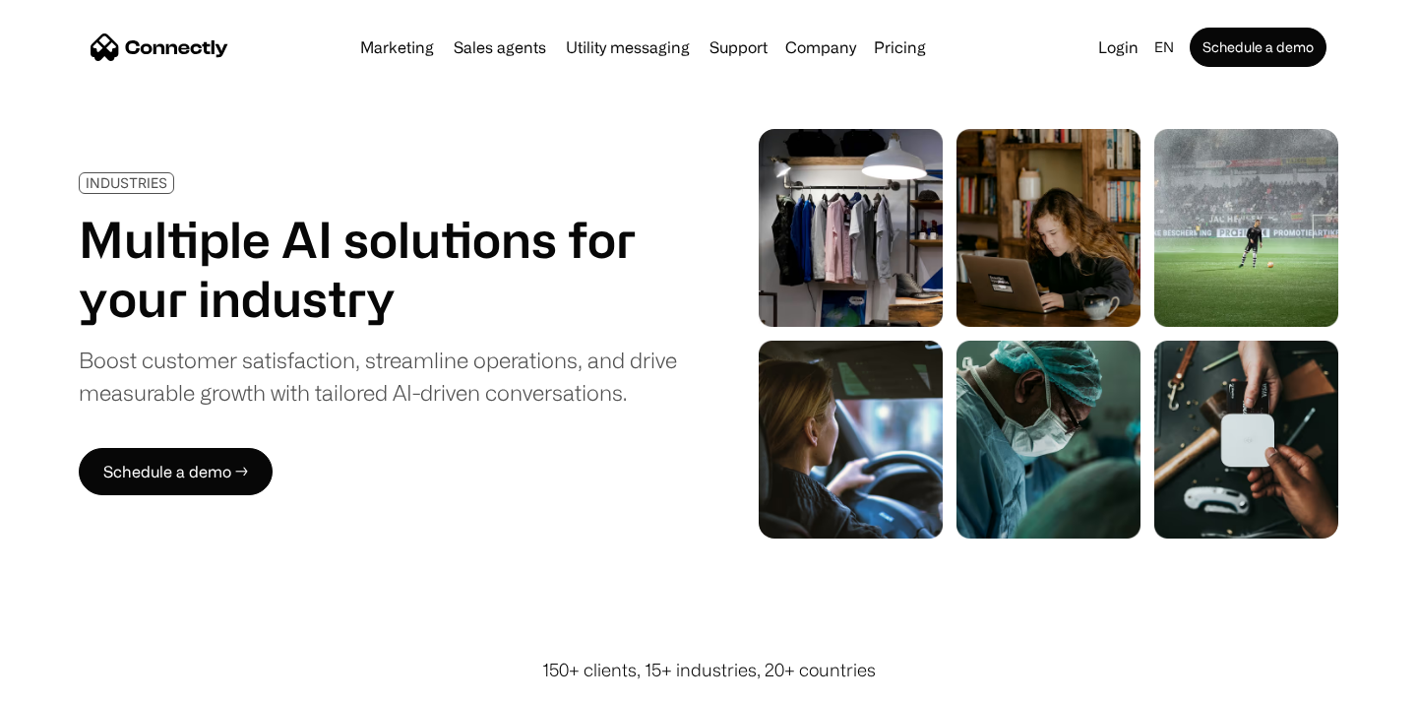
scroll to position [0, 0]
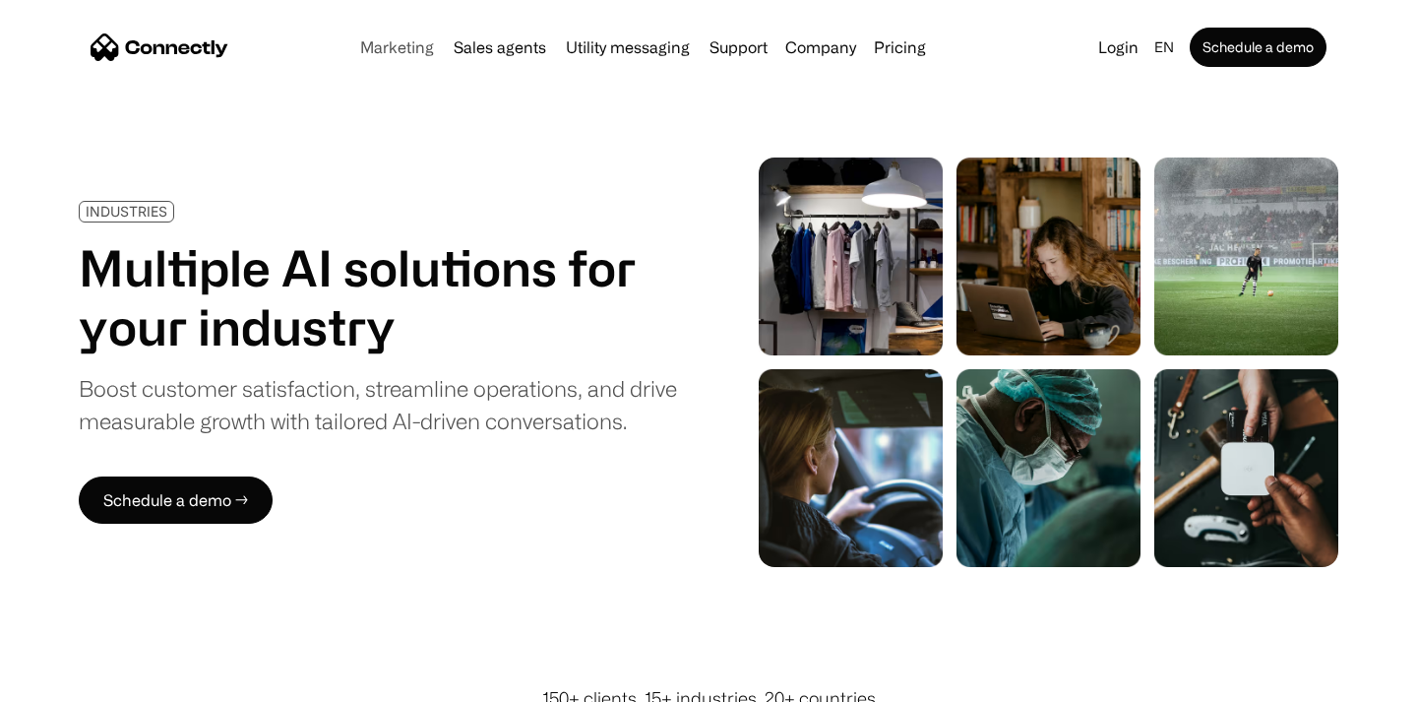
click at [405, 51] on link "Marketing" at bounding box center [397, 47] width 90 height 16
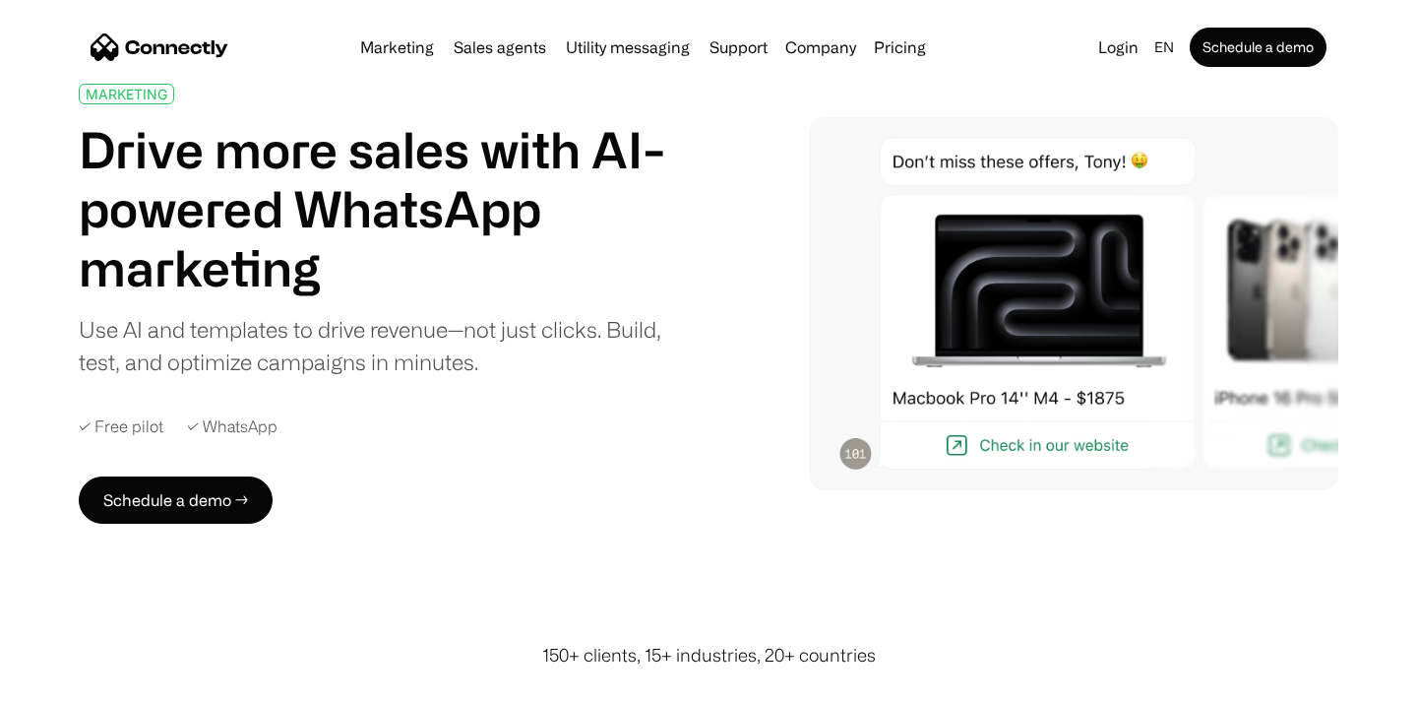
scroll to position [58, 0]
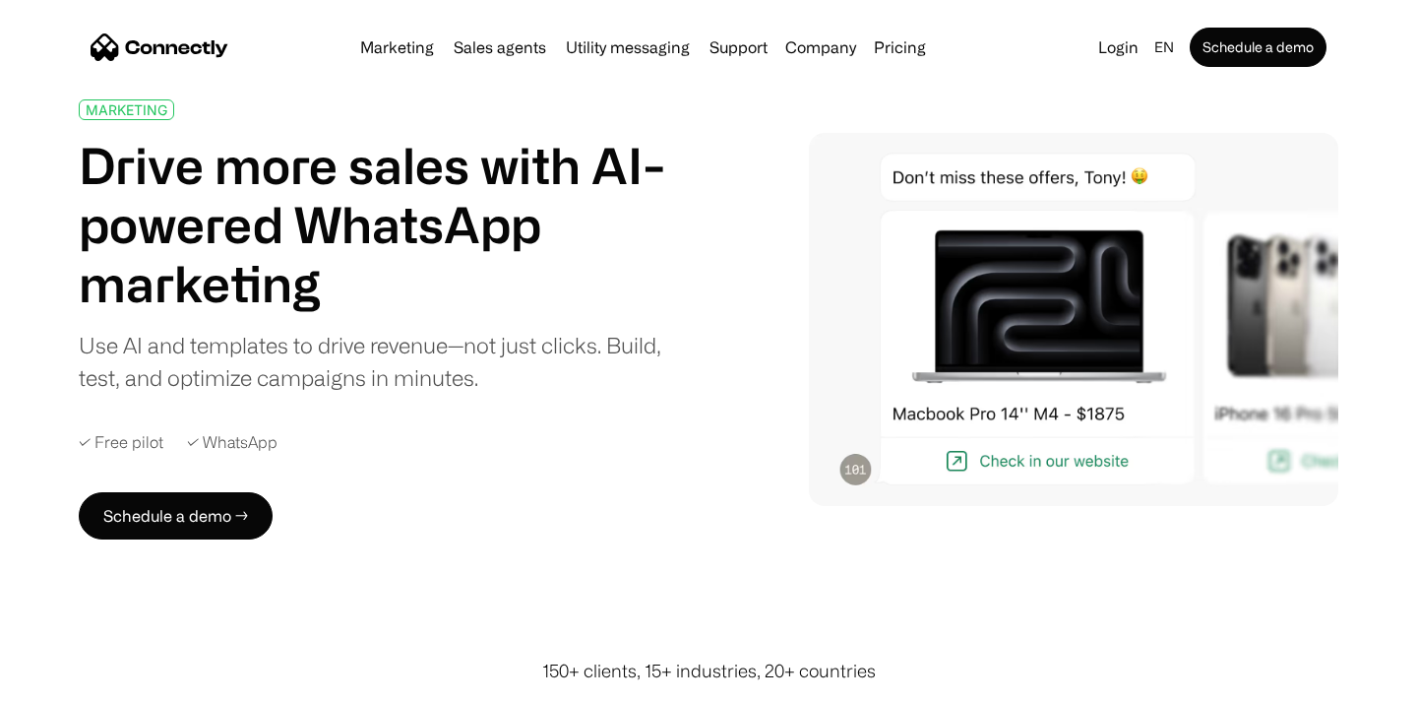
click at [850, 472] on img at bounding box center [1073, 319] width 529 height 373
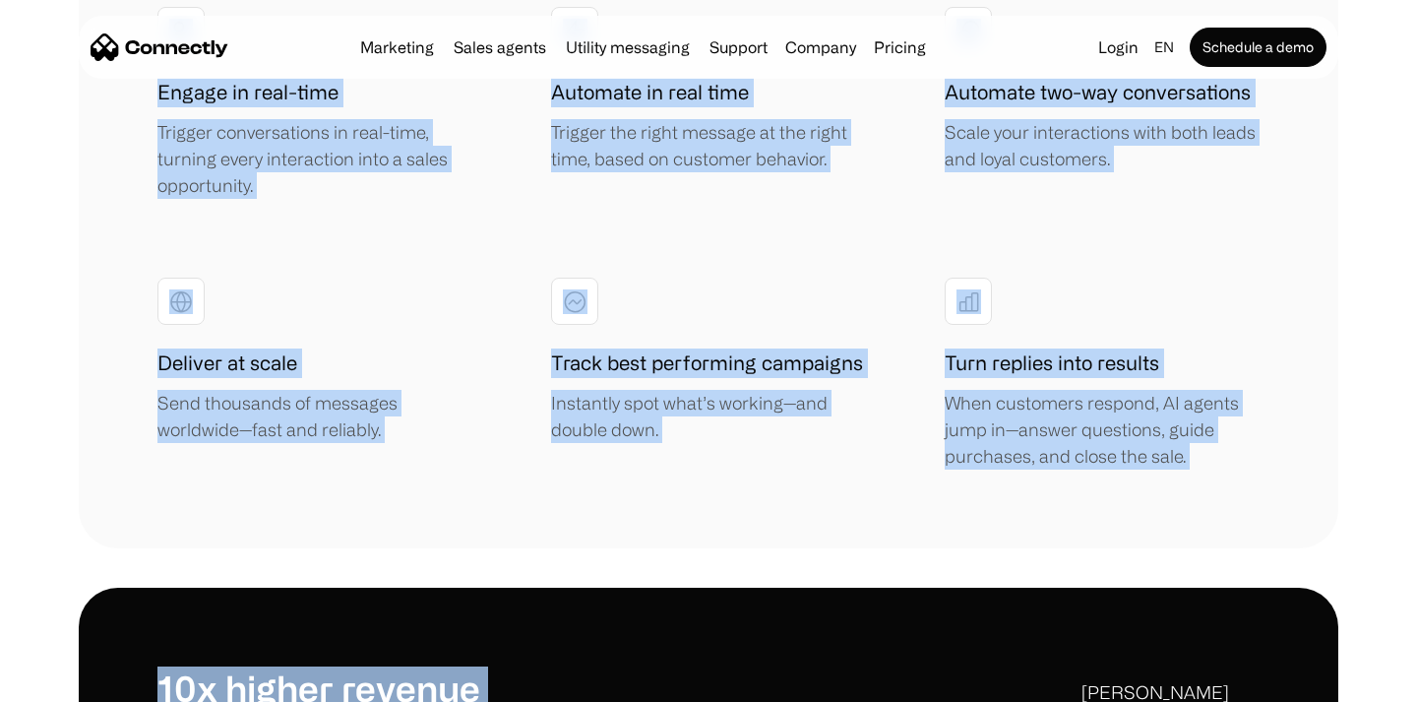
scroll to position [3968, 0]
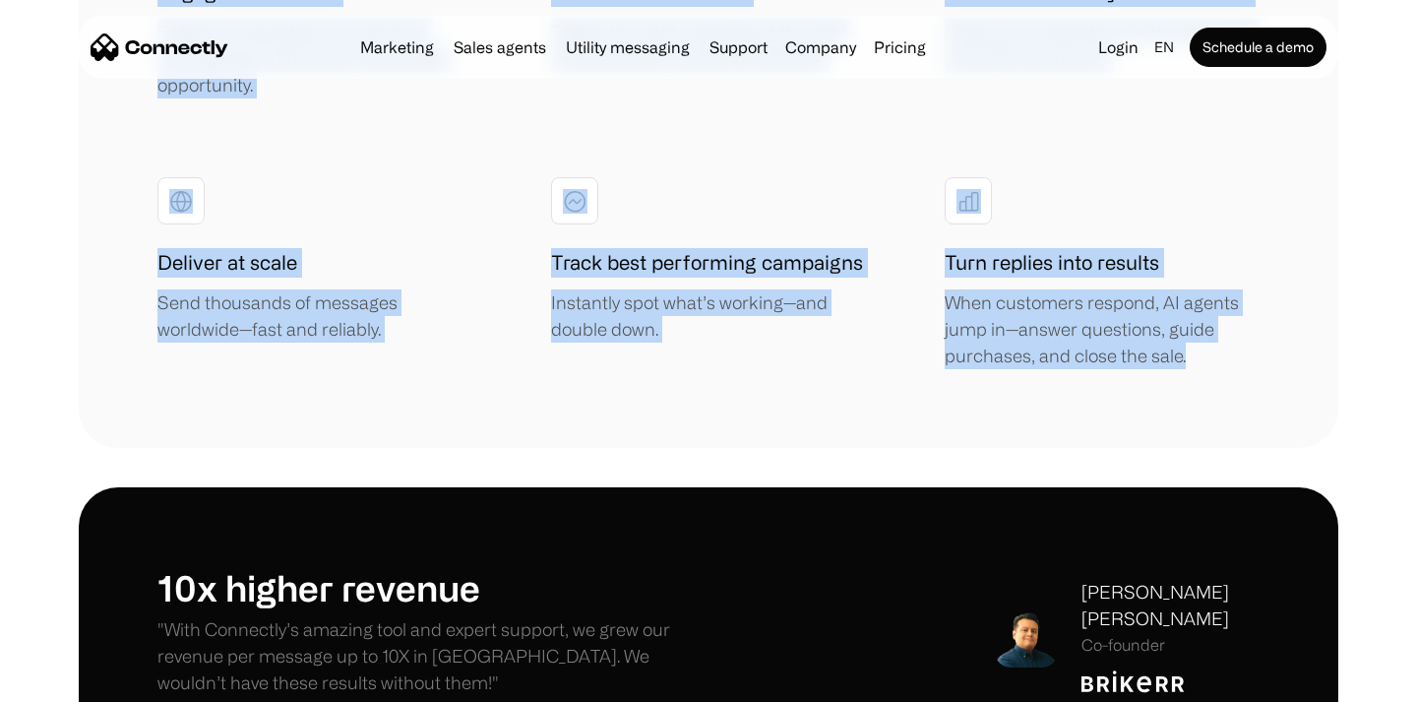
drag, startPoint x: 132, startPoint y: 324, endPoint x: 1200, endPoint y: 369, distance: 1068.6
copy div "Design custom workflows Create personalized, no-code workflows that engage cust…"
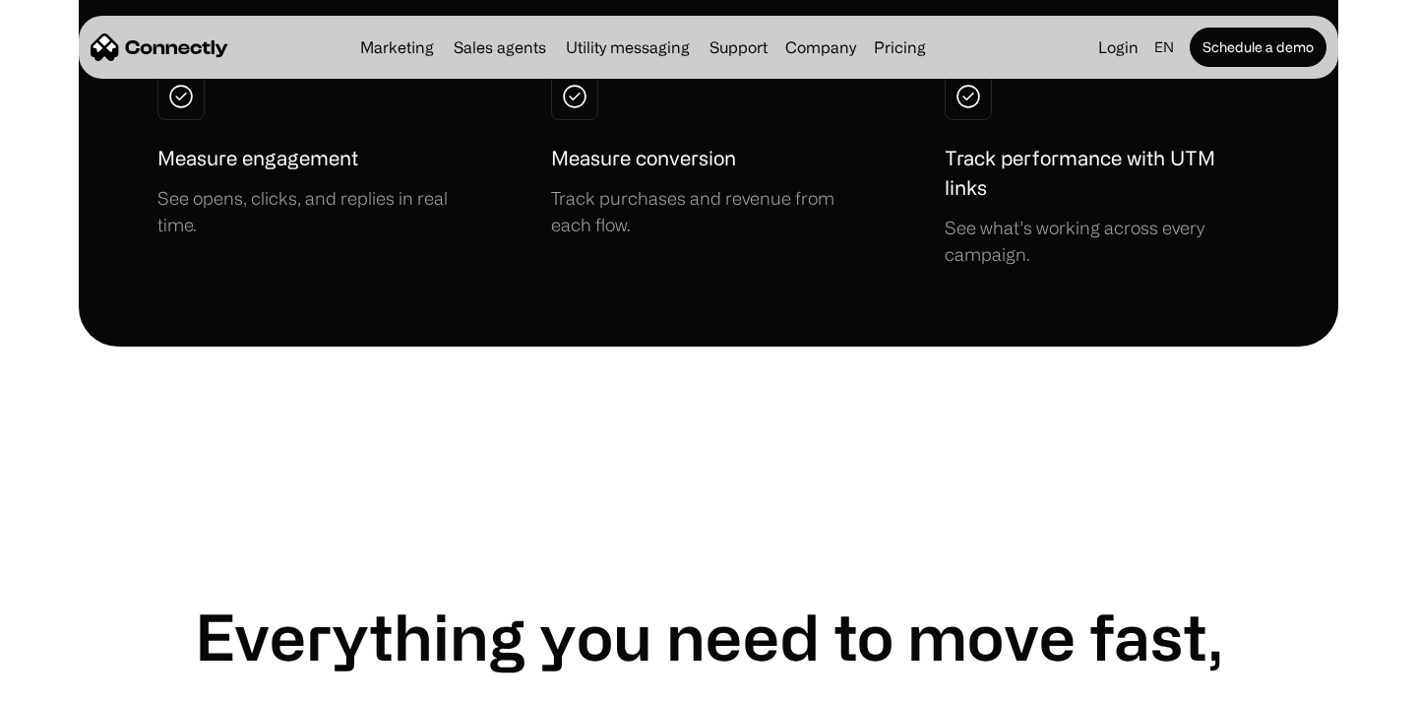
scroll to position [5060, 0]
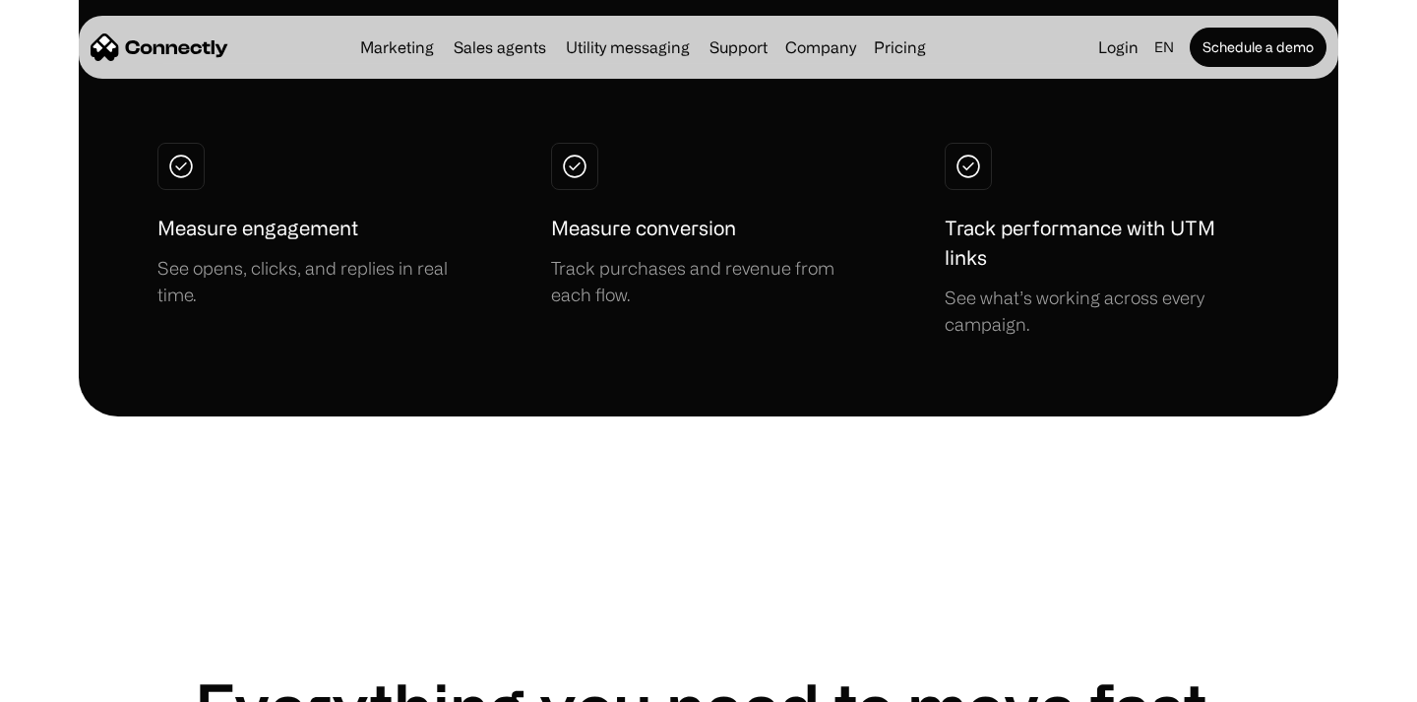
click at [411, 58] on div "Marketing Sales agents Utility messaging Support Company About us Careers Conta…" at bounding box center [643, 47] width 582 height 28
click at [414, 43] on link "Marketing" at bounding box center [397, 47] width 90 height 16
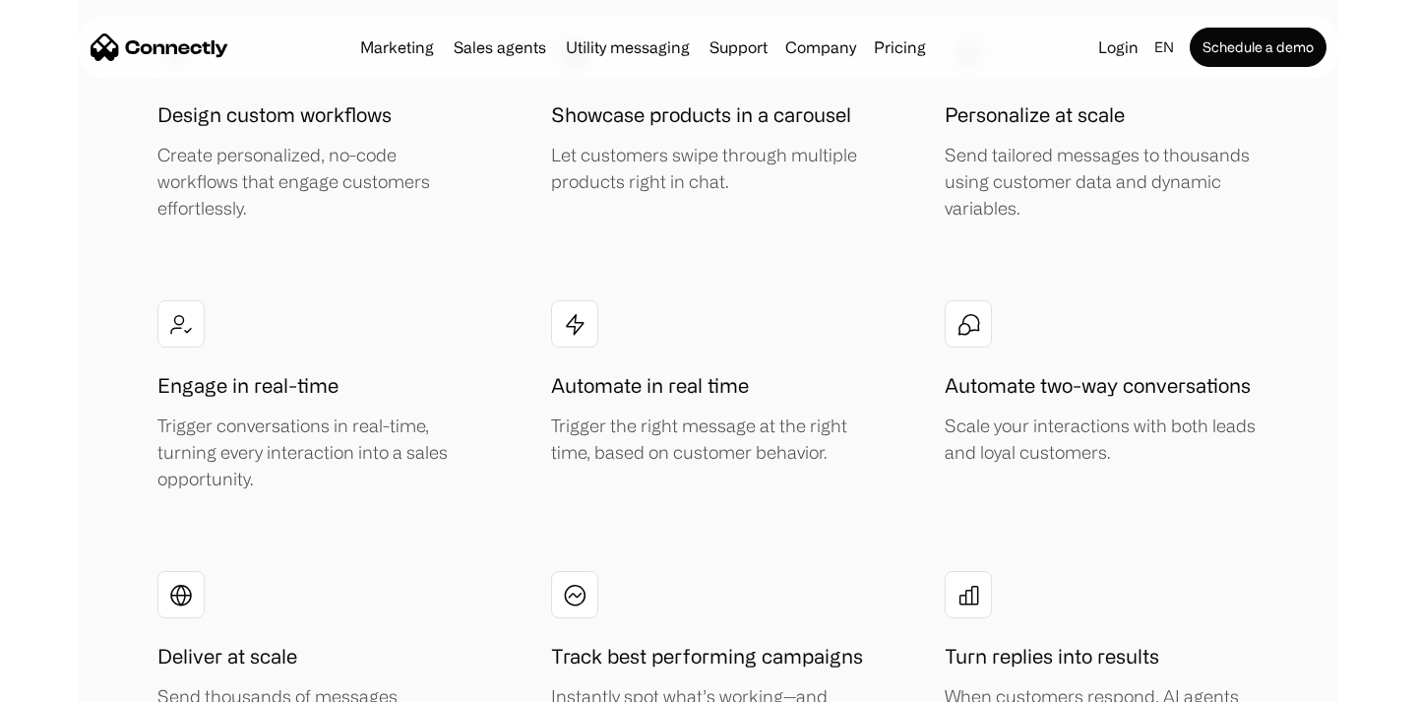
scroll to position [3086, 0]
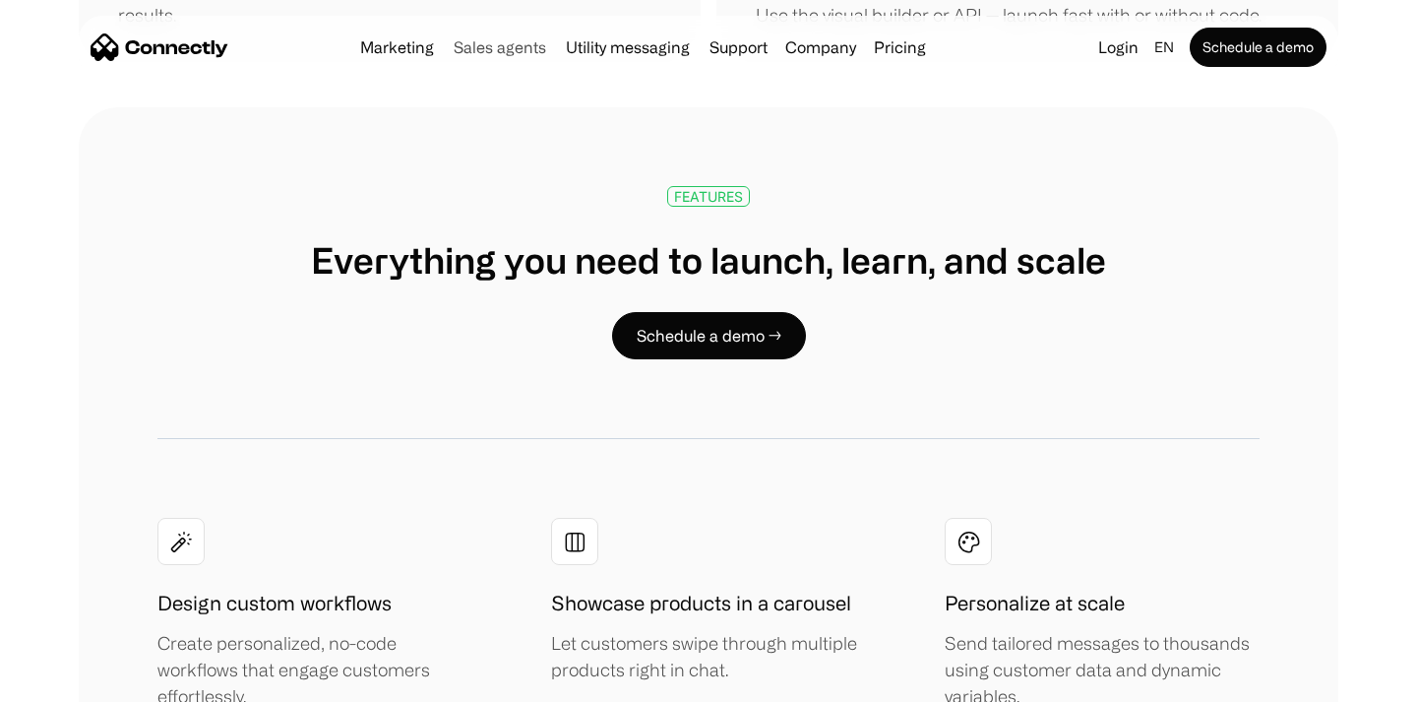
click at [497, 42] on link "Sales agents" at bounding box center [500, 47] width 108 height 16
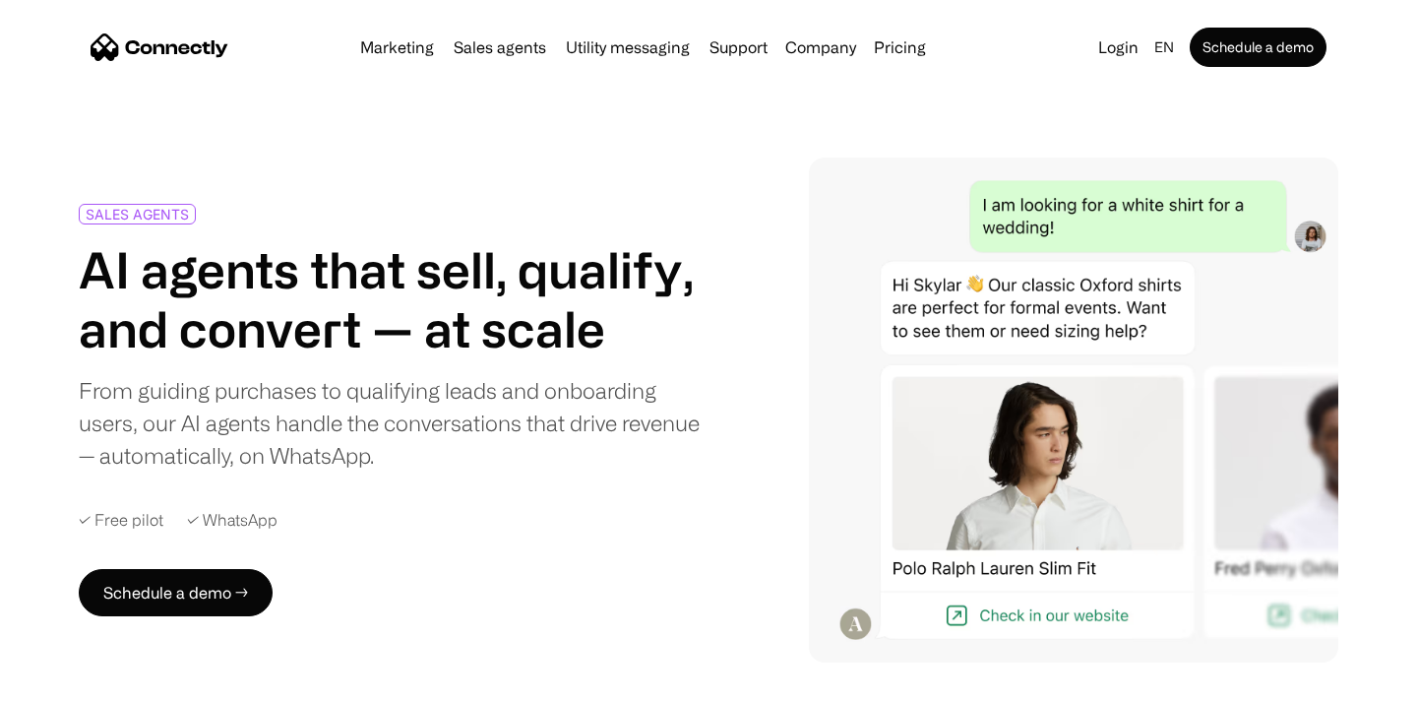
click at [521, 55] on link "Sales agents" at bounding box center [500, 47] width 108 height 16
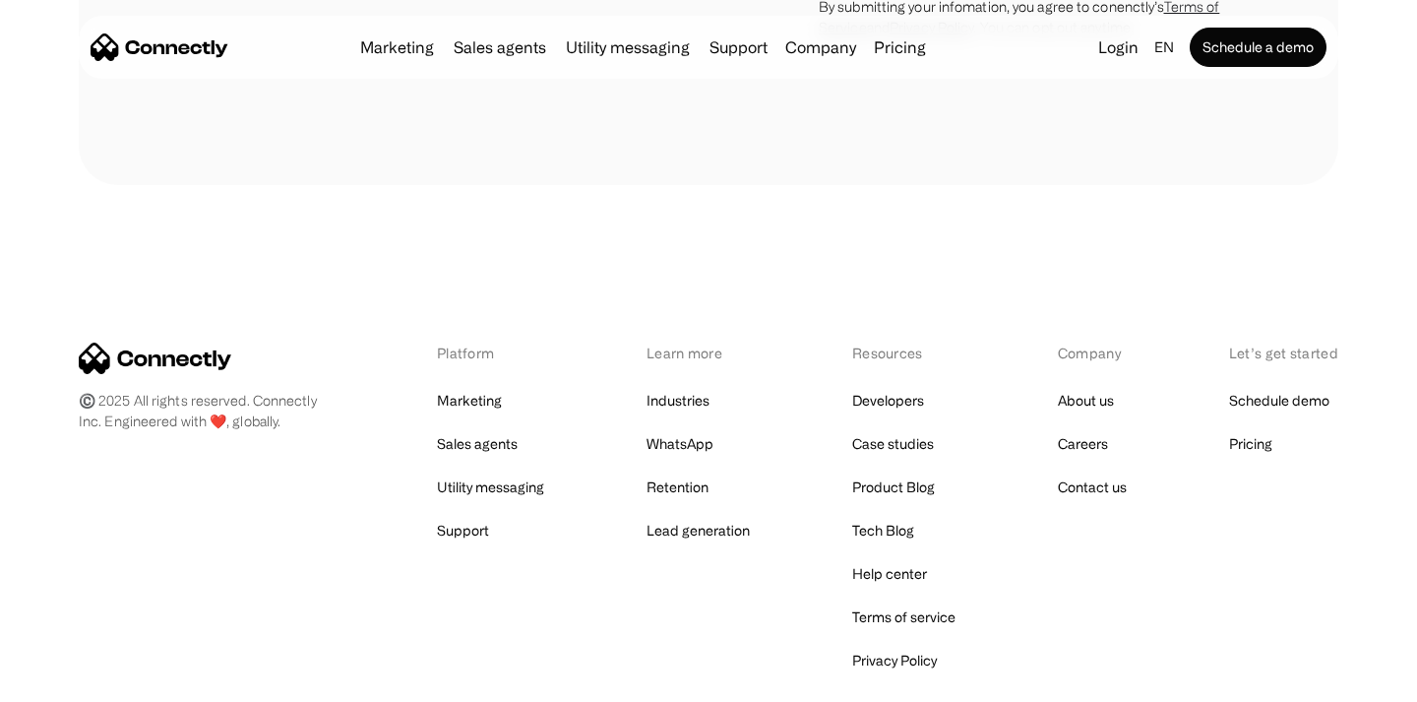
scroll to position [5664, 0]
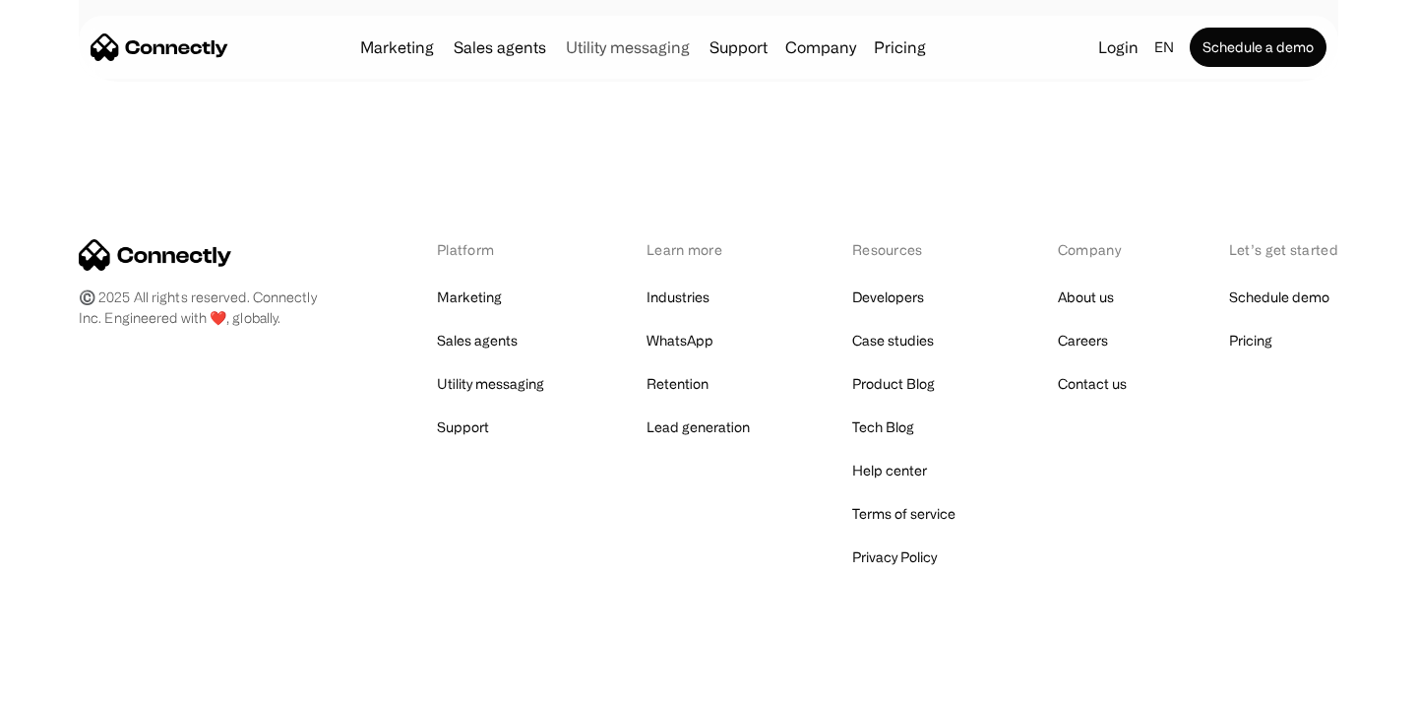
click at [612, 42] on link "Utility messaging" at bounding box center [628, 47] width 140 height 16
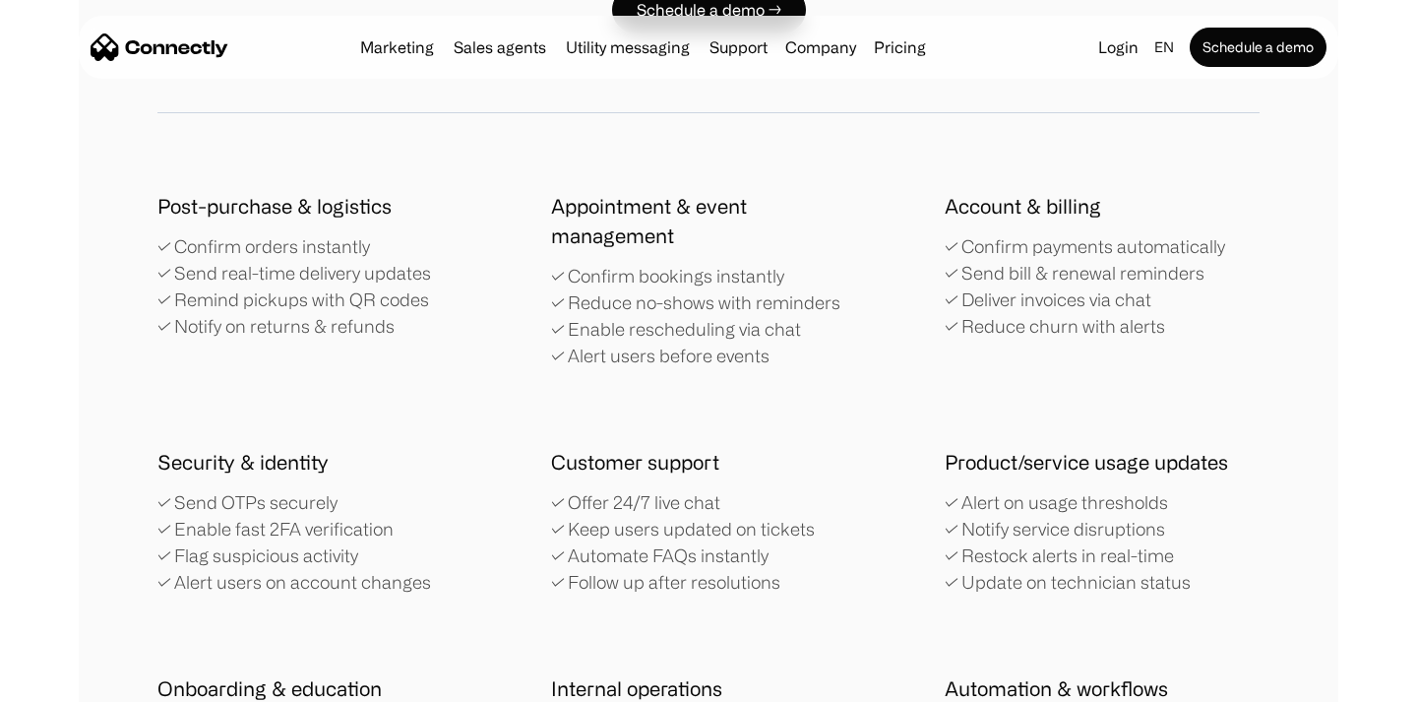
scroll to position [3535, 0]
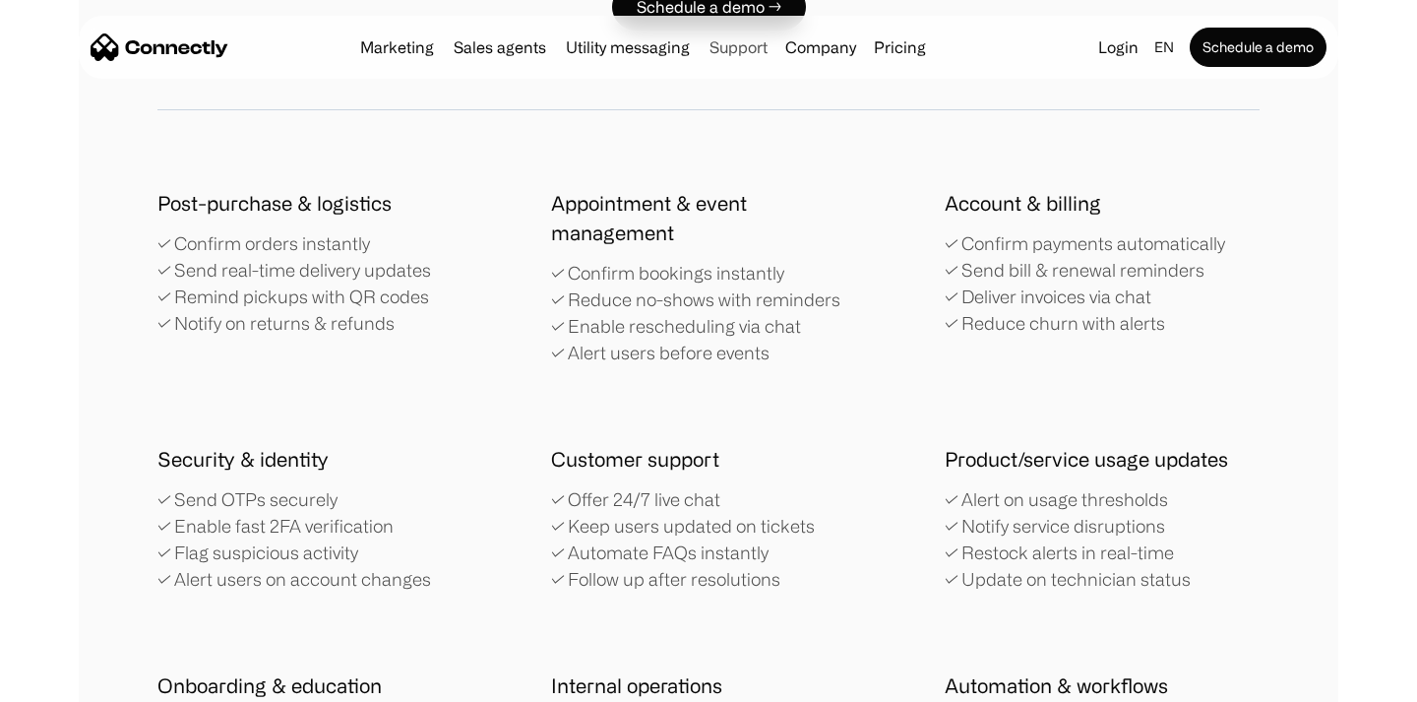
click at [748, 47] on link "Support" at bounding box center [739, 47] width 74 height 16
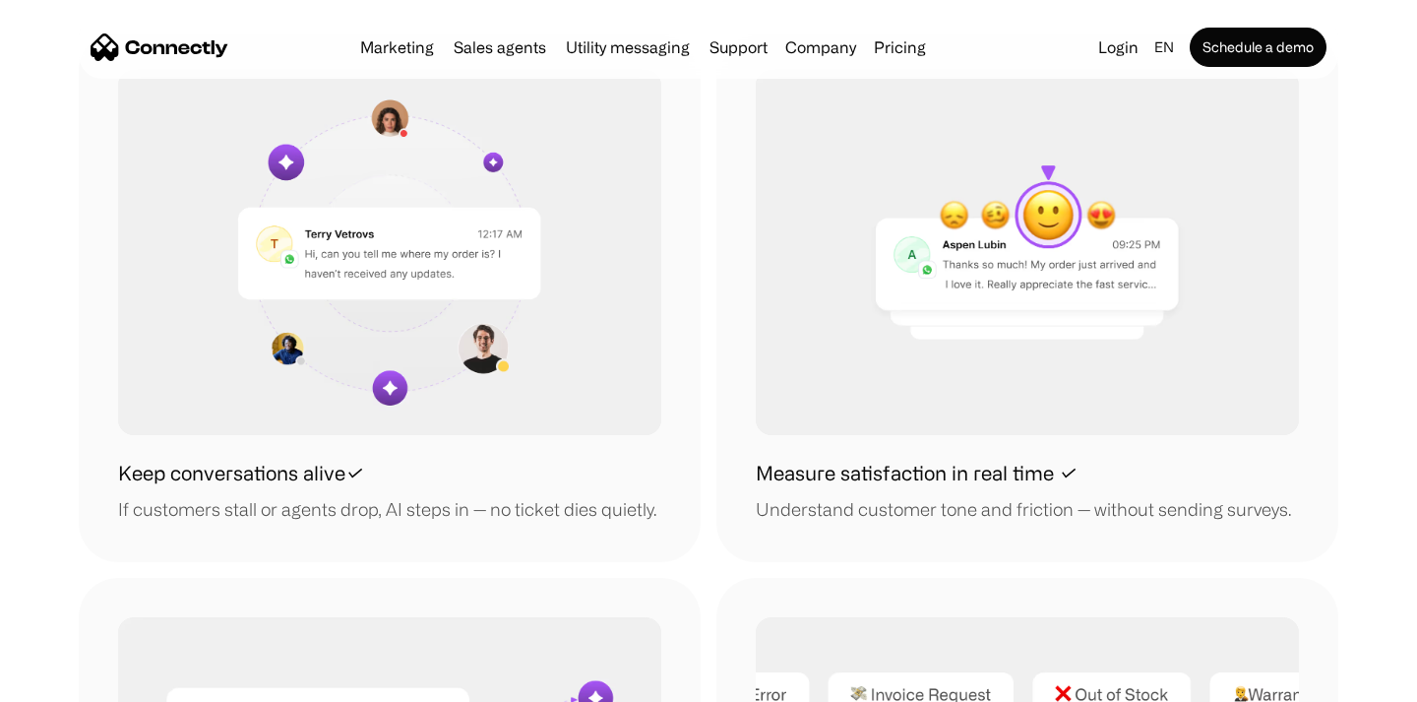
scroll to position [1659, 0]
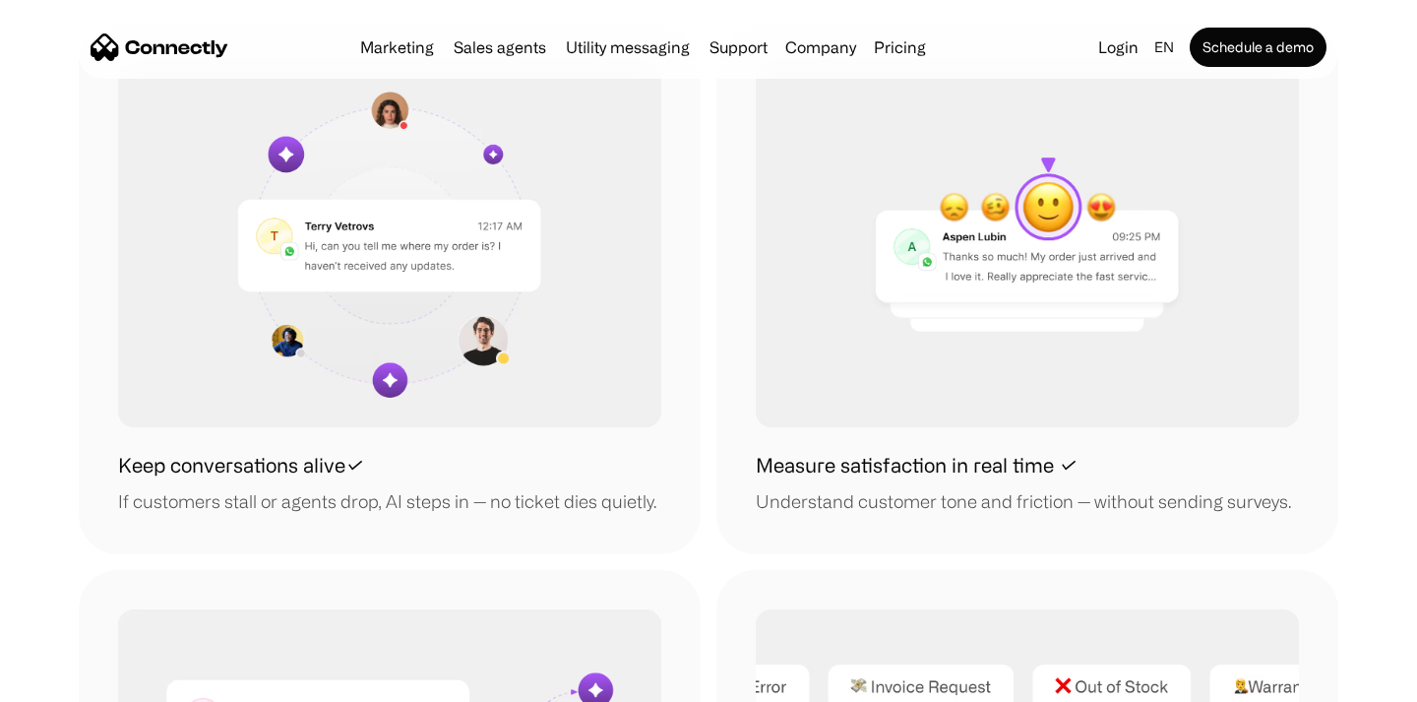
click at [776, 507] on div "Understand customer tone and friction — without sending surveys." at bounding box center [1023, 501] width 535 height 27
click at [1244, 508] on div "Understand customer tone and friction — without sending surveys." at bounding box center [1023, 501] width 535 height 27
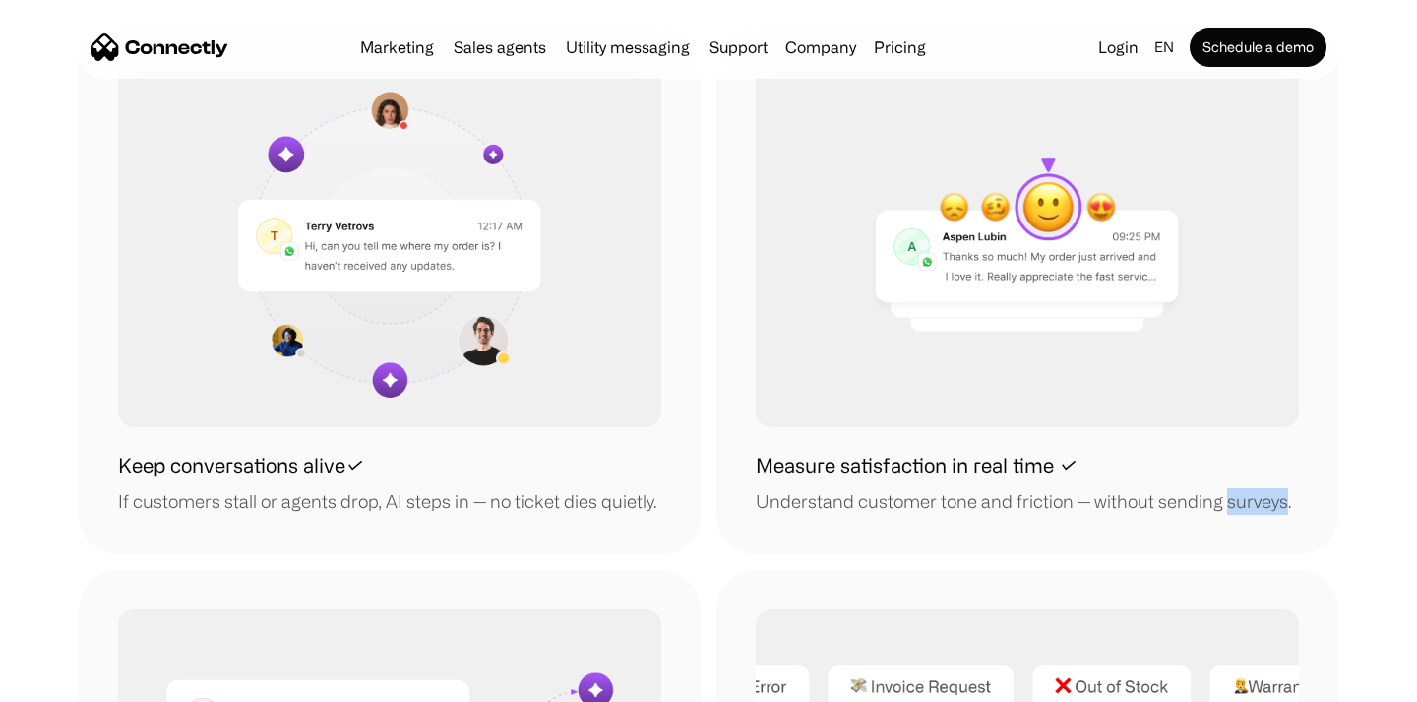
click at [1244, 508] on div "Understand customer tone and friction — without sending surveys." at bounding box center [1023, 501] width 535 height 27
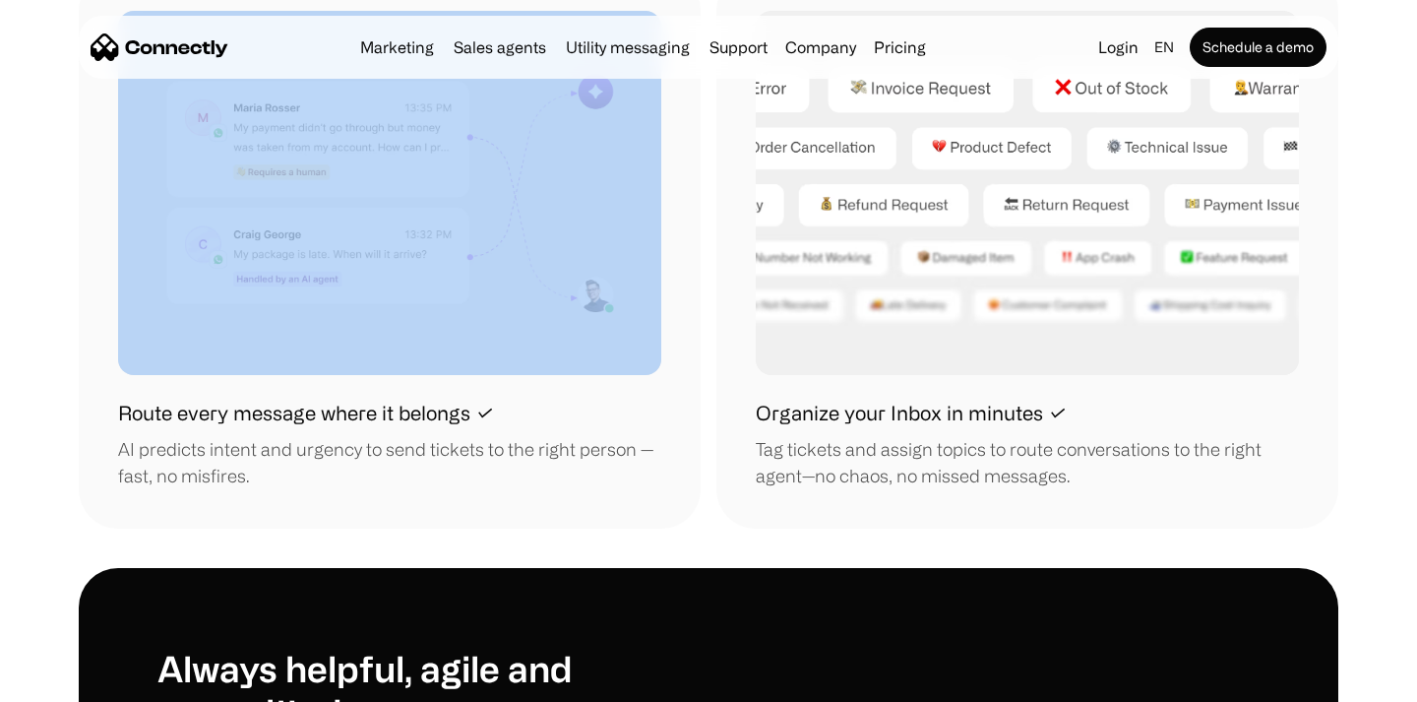
scroll to position [2259, 0]
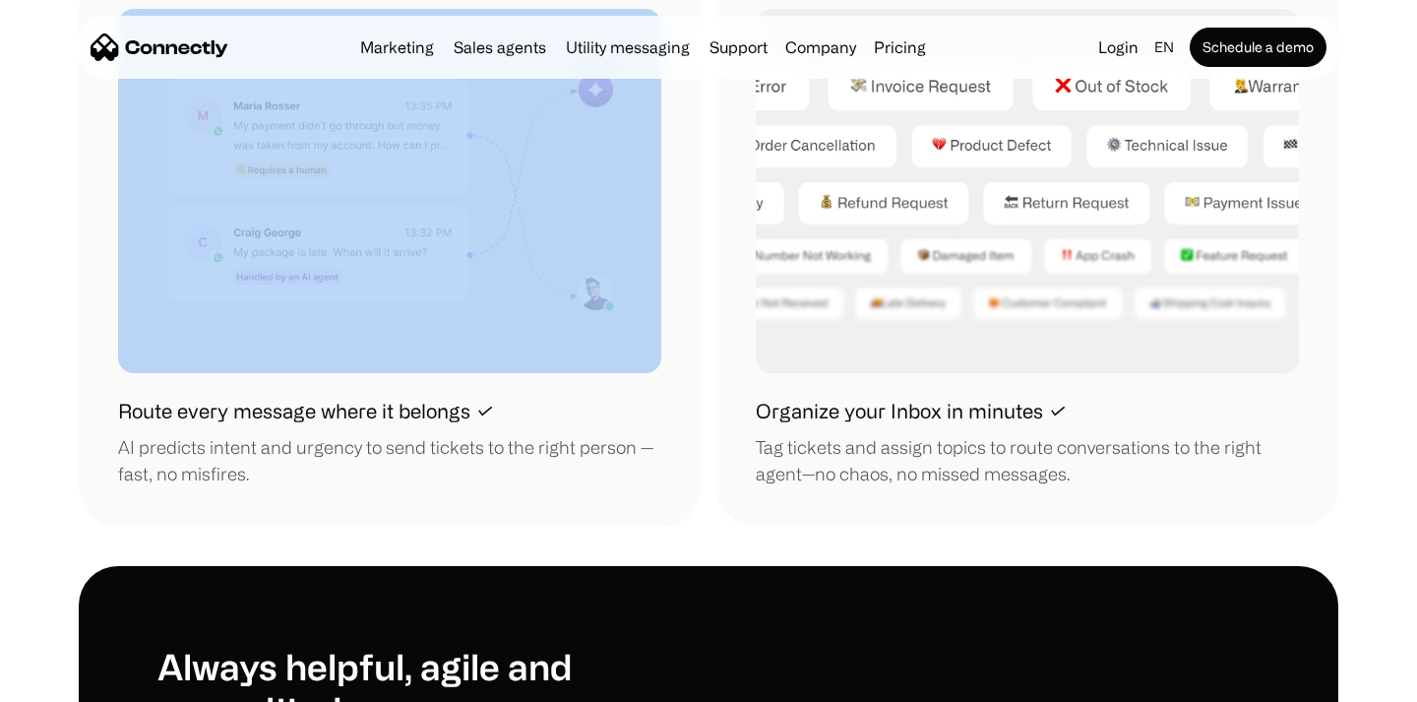
click at [124, 412] on h1 "Route every message where it belongs ✓" at bounding box center [306, 412] width 376 height 30
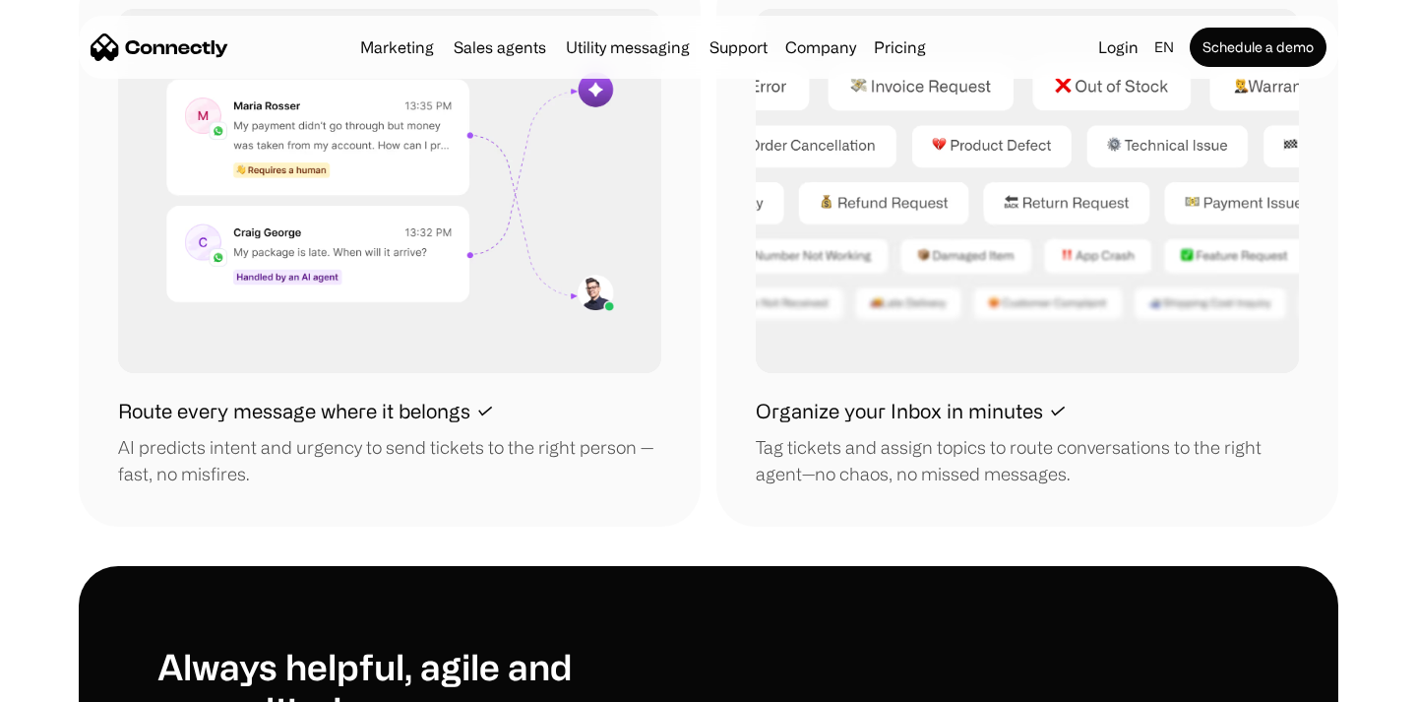
click at [258, 474] on div "AI predicts intent and urgency to send tickets to the right person — fast, no m…" at bounding box center [389, 460] width 543 height 53
click at [123, 400] on h1 "Route every message where it belongs ✓" at bounding box center [306, 412] width 376 height 30
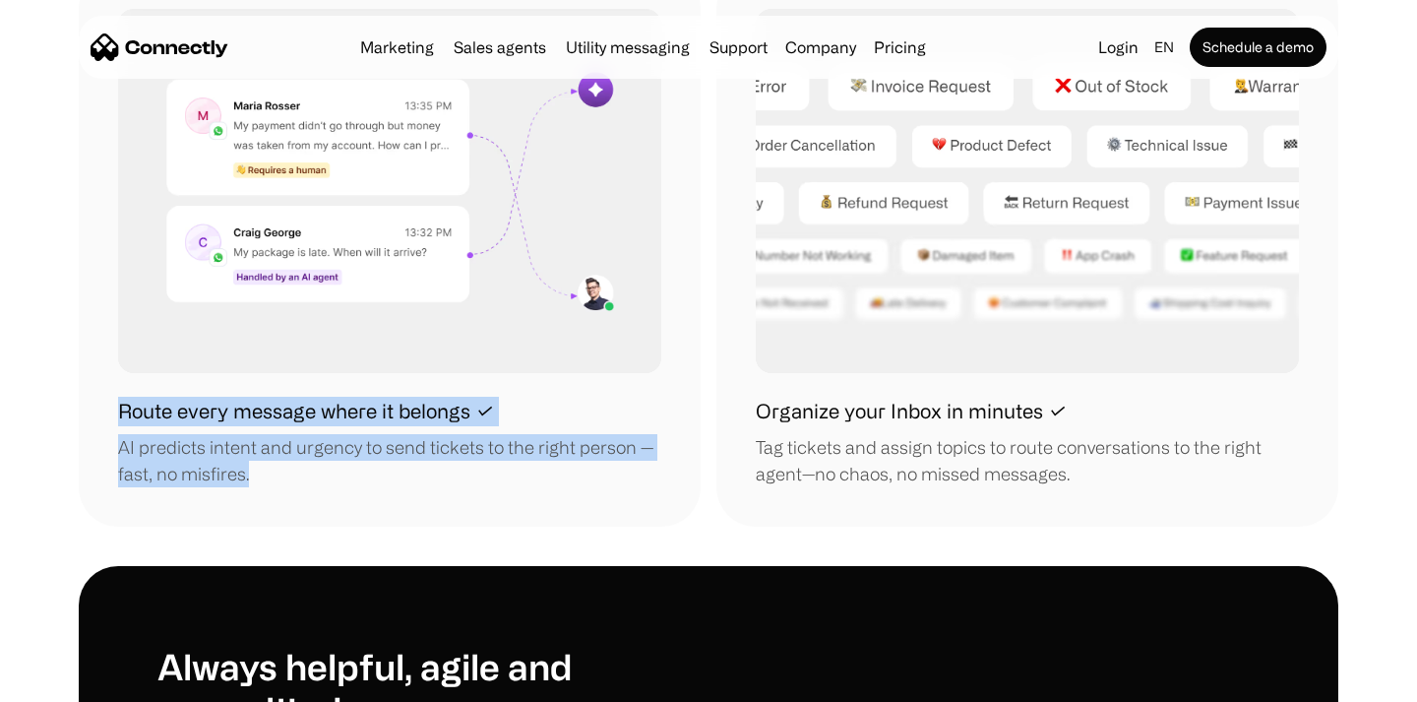
drag, startPoint x: 120, startPoint y: 411, endPoint x: 275, endPoint y: 479, distance: 168.8
click at [275, 479] on div "Route every message where it belongs ✓ AI predicts intent and urgency to send t…" at bounding box center [389, 442] width 543 height 91
click at [276, 479] on div "AI predicts intent and urgency to send tickets to the right person — fast, no m…" at bounding box center [389, 460] width 543 height 53
drag, startPoint x: 276, startPoint y: 479, endPoint x: 102, endPoint y: 406, distance: 187.9
click at [102, 406] on div "Route every message where it belongs ✓ AI predicts intent and urgency to send t…" at bounding box center [390, 247] width 622 height 557
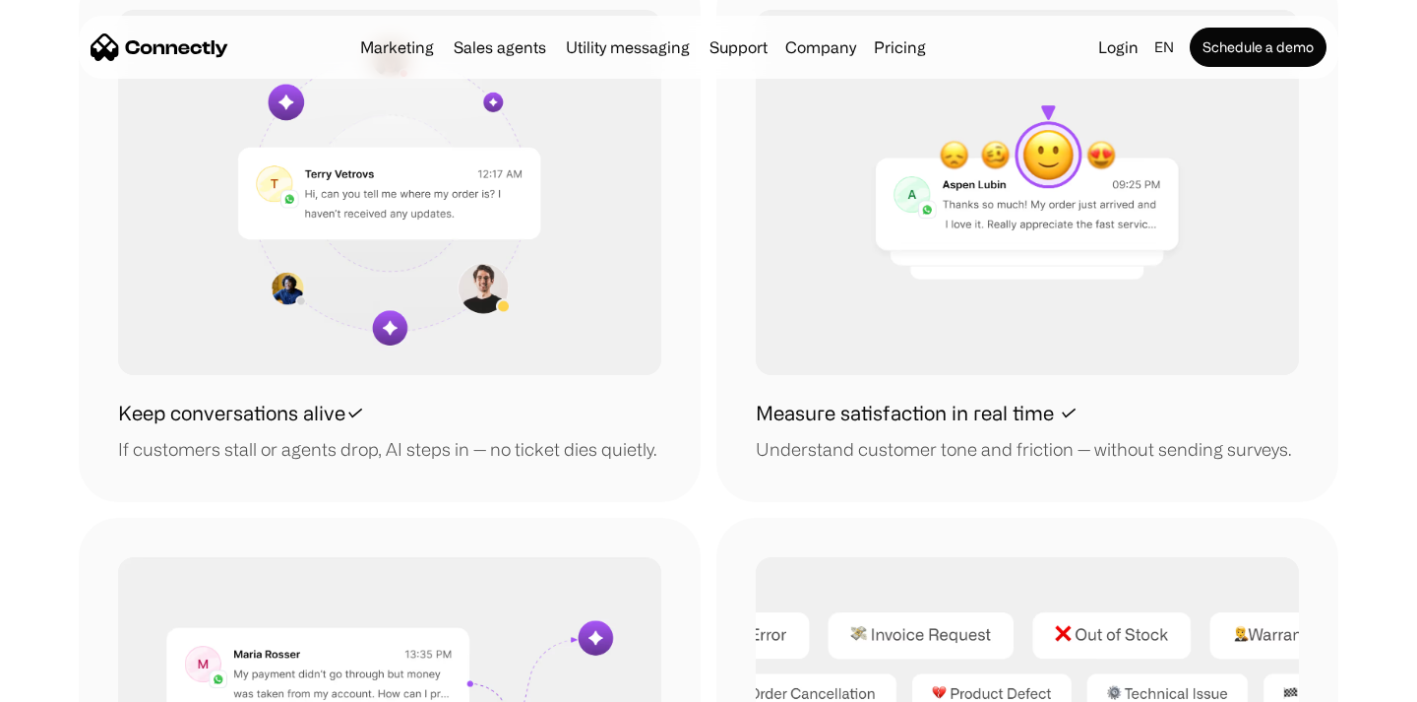
scroll to position [1709, 0]
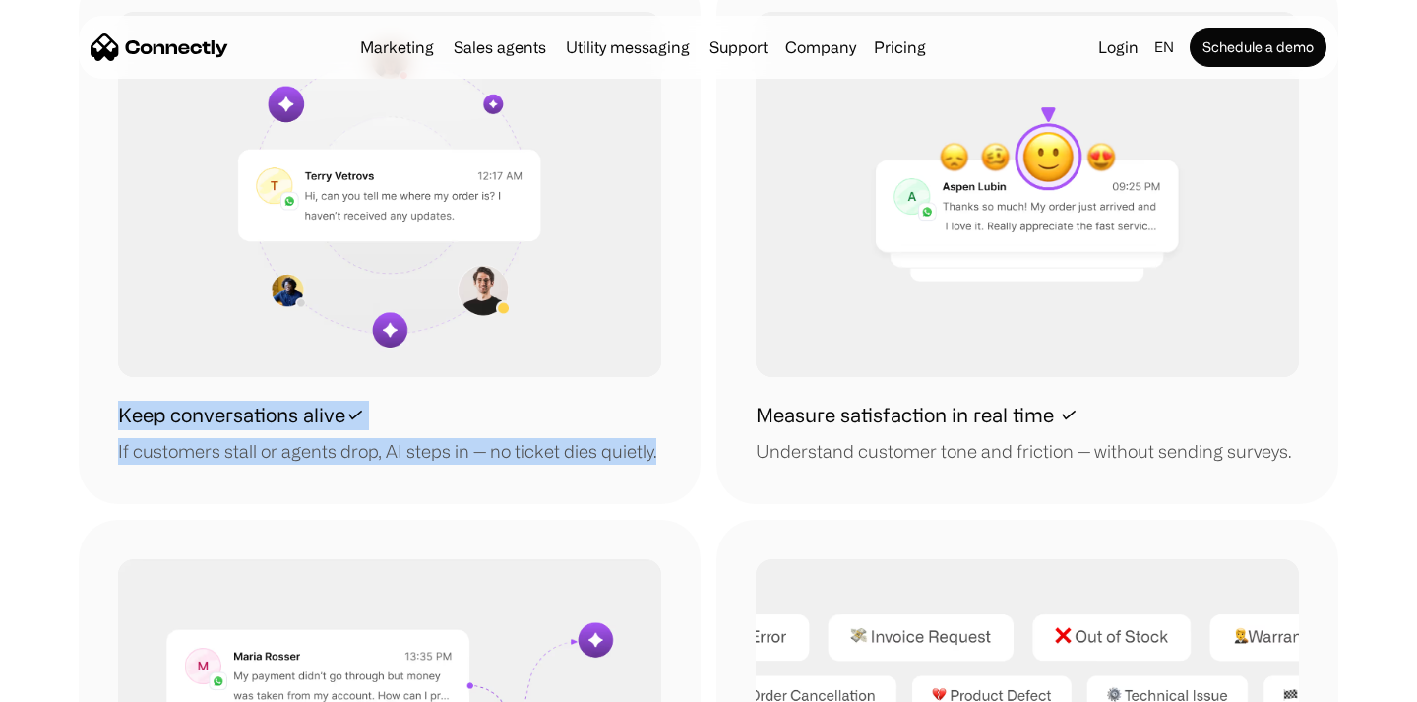
drag, startPoint x: 123, startPoint y: 416, endPoint x: 669, endPoint y: 459, distance: 547.8
click at [669, 459] on div "Keep conversations alive✓ If customers stall or agents drop, AI steps in — no t…" at bounding box center [390, 237] width 622 height 530
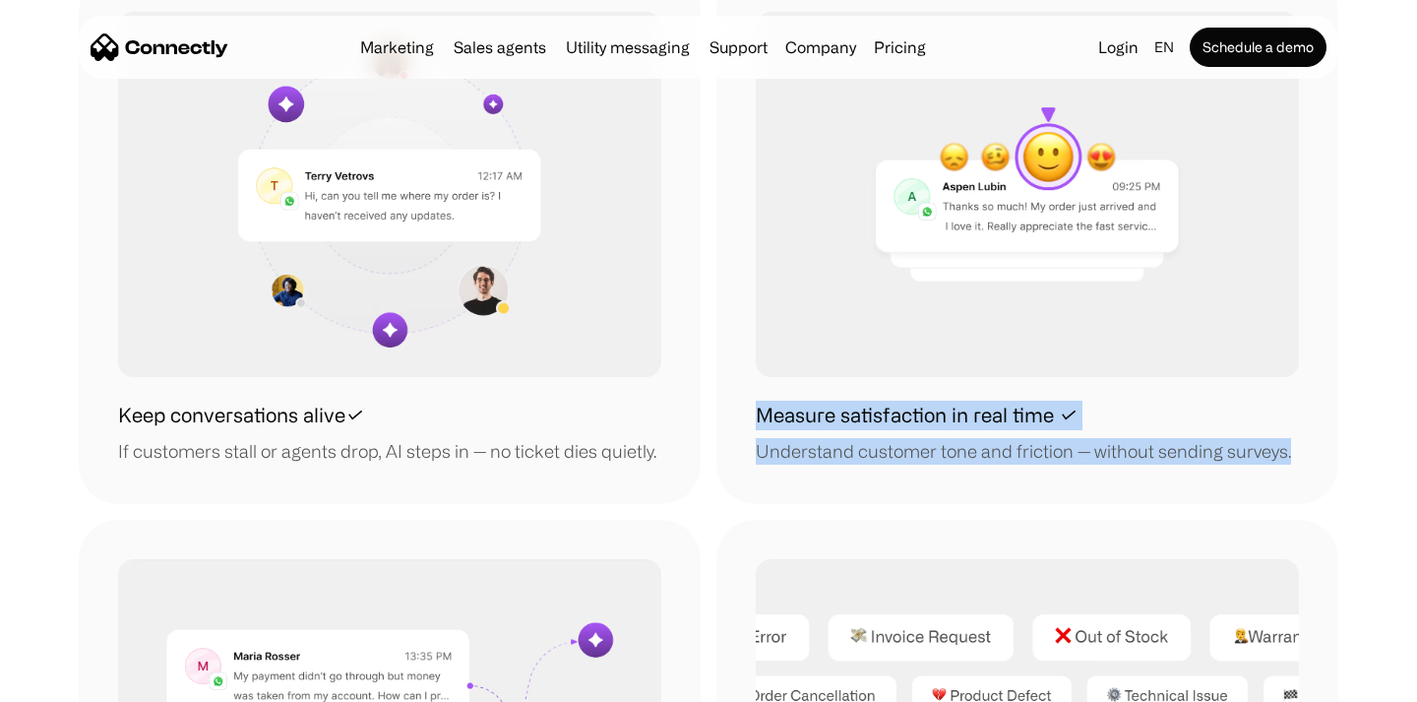
drag, startPoint x: 760, startPoint y: 416, endPoint x: 1174, endPoint y: 493, distance: 421.3
click at [1174, 493] on div "Measure satisfaction in real time ✓ Understand customer tone and friction — wit…" at bounding box center [1027, 237] width 622 height 530
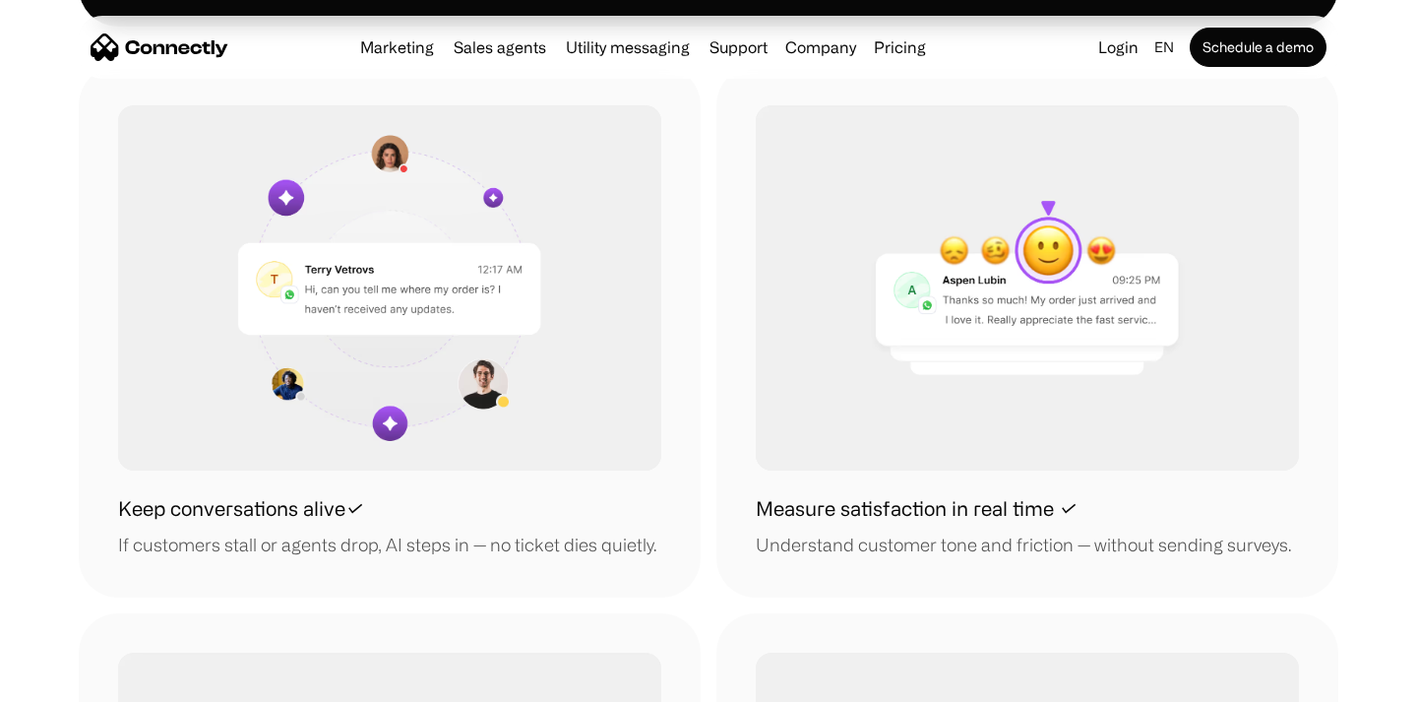
scroll to position [1591, 0]
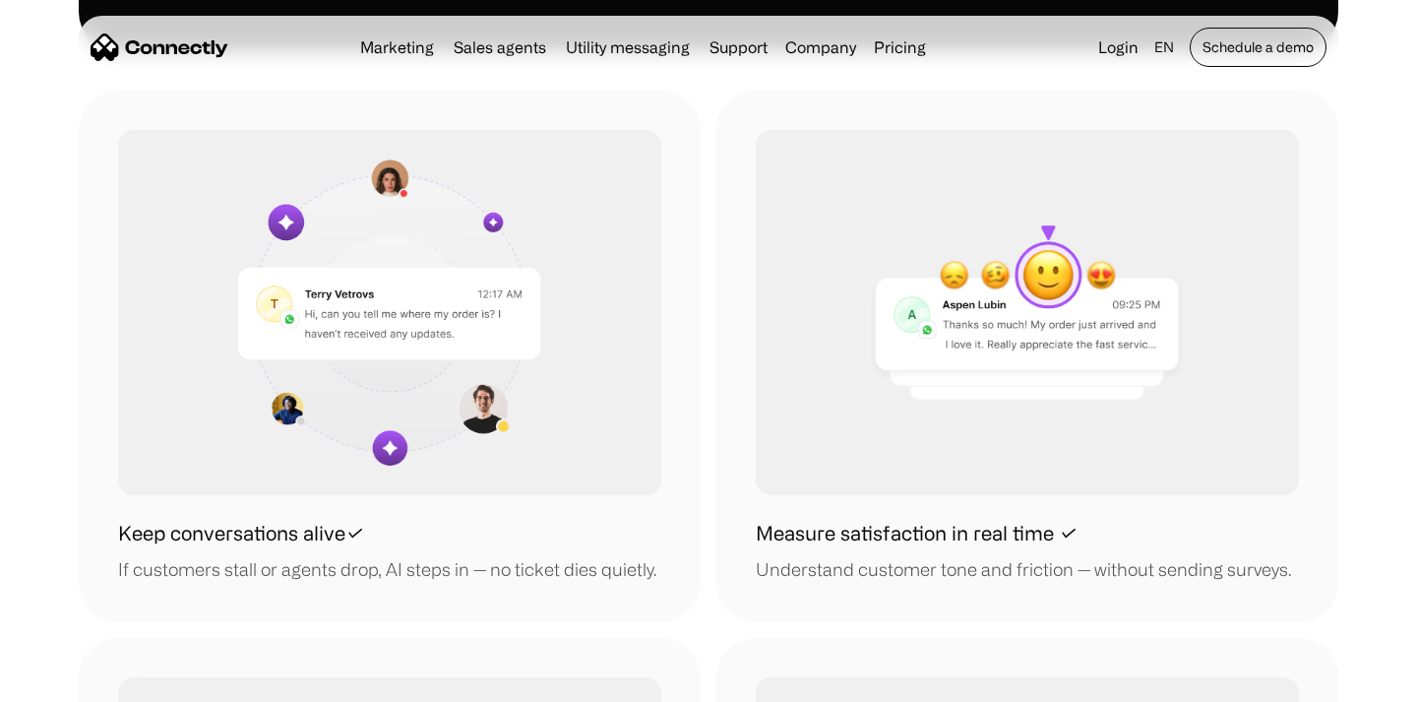
click at [1252, 52] on link "Schedule a demo" at bounding box center [1258, 47] width 137 height 39
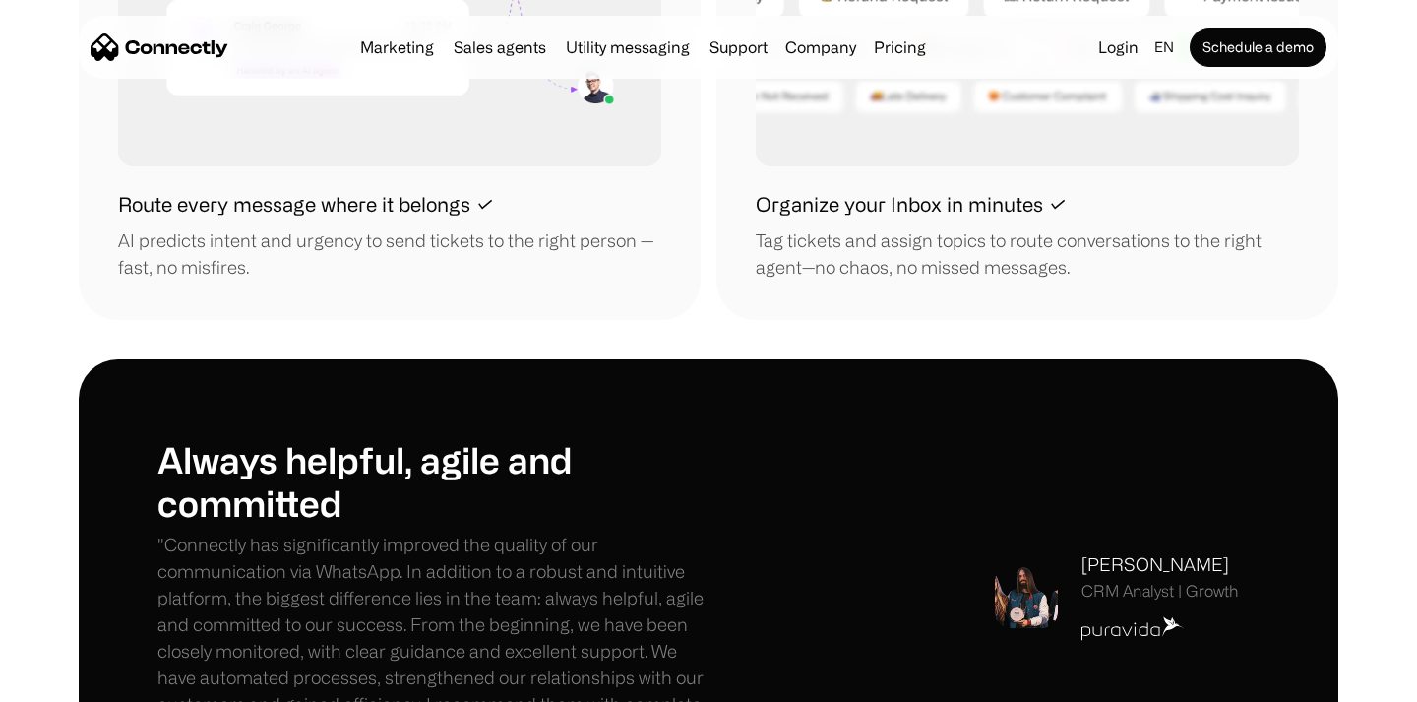
scroll to position [2641, 0]
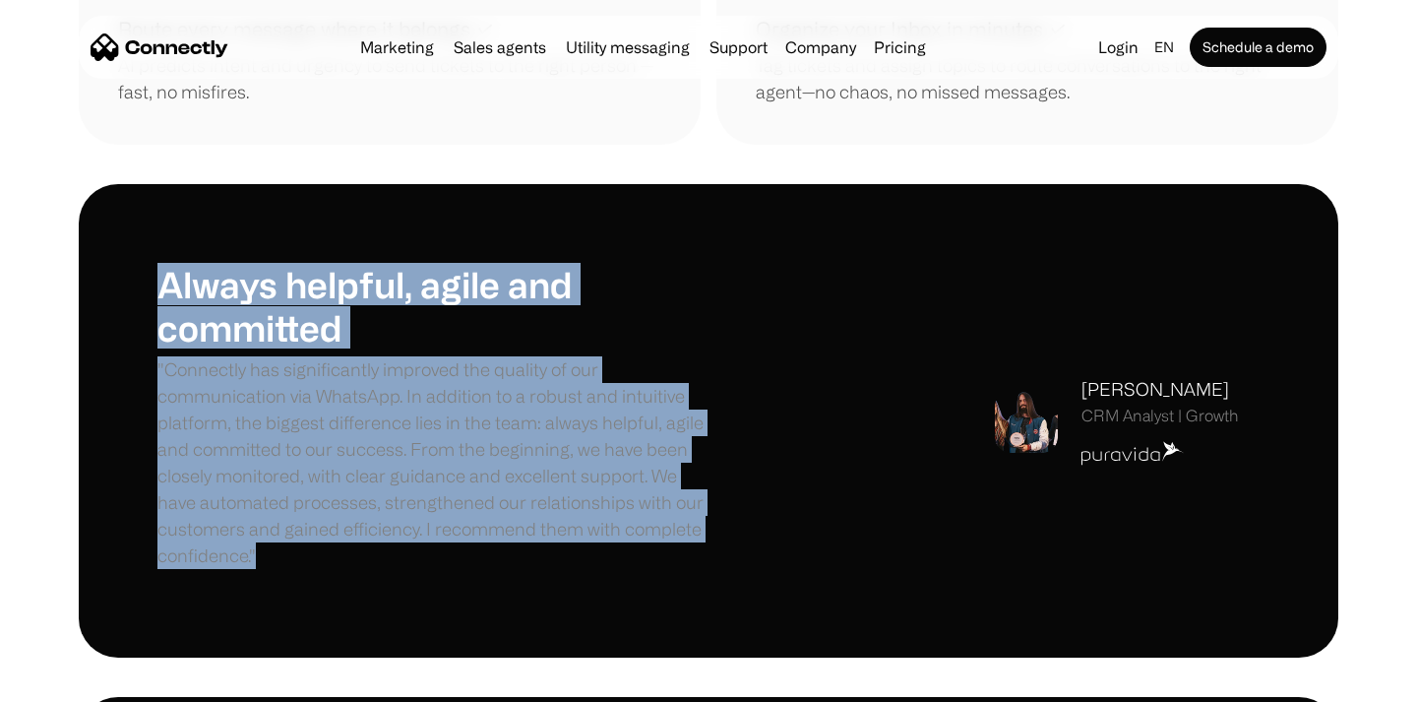
drag, startPoint x: 167, startPoint y: 297, endPoint x: 379, endPoint y: 601, distance: 370.4
click at [379, 601] on div "Always helpful, agile and committed "Connectly has significantly improved the q…" at bounding box center [709, 420] width 1260 height 472
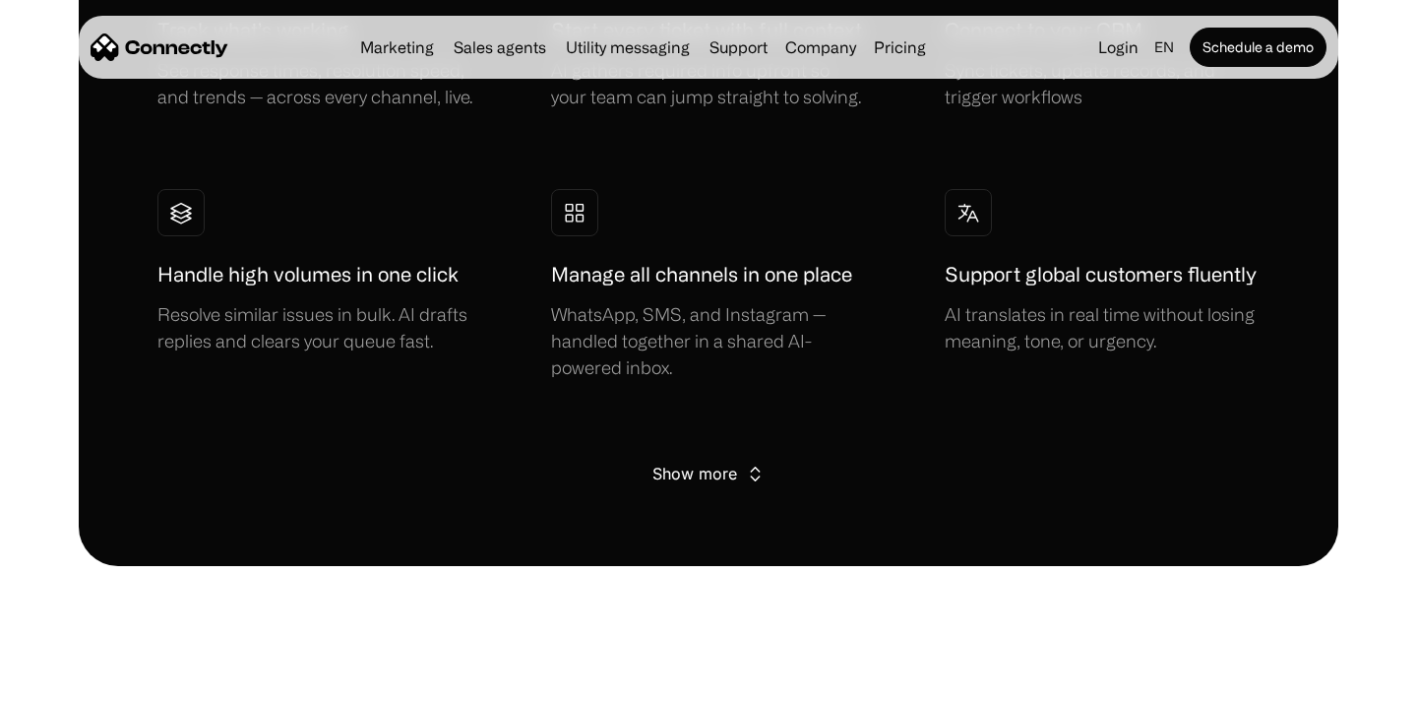
scroll to position [3786, 0]
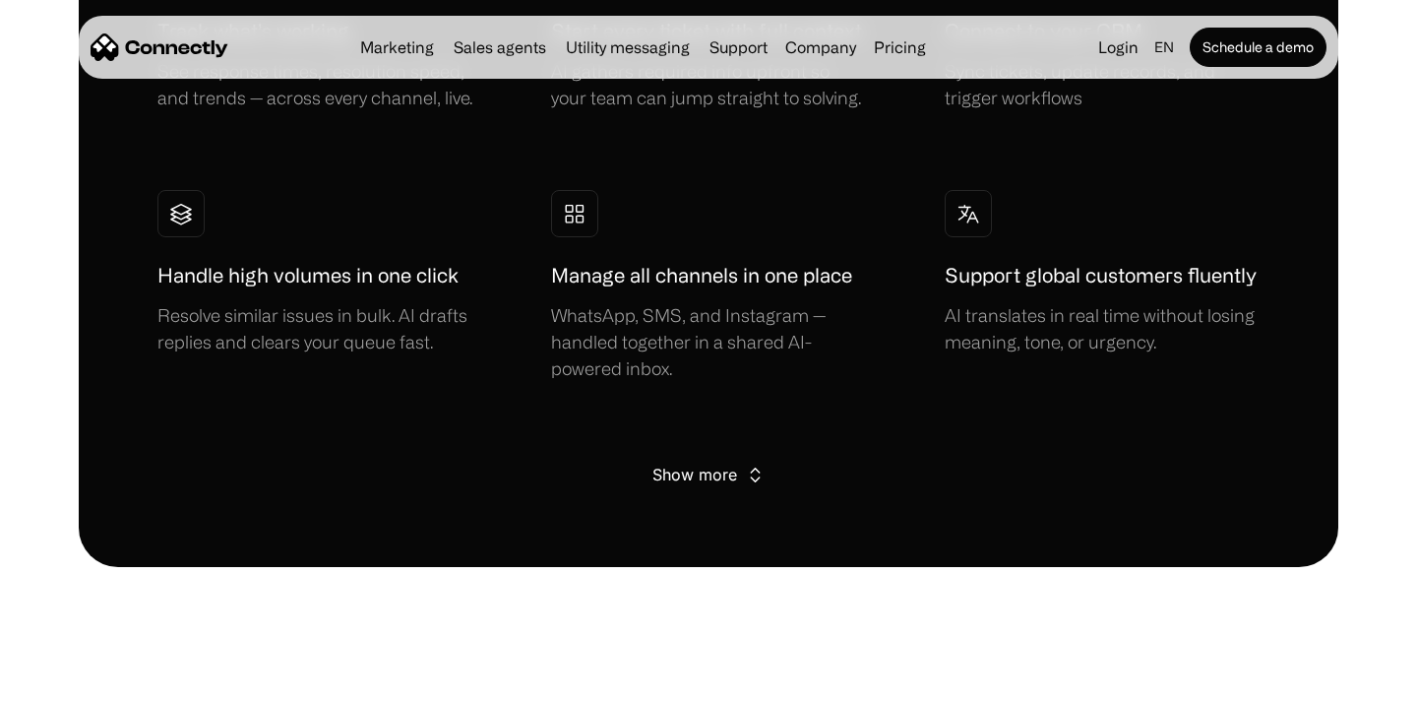
click at [702, 478] on div "Show more" at bounding box center [694, 475] width 85 height 28
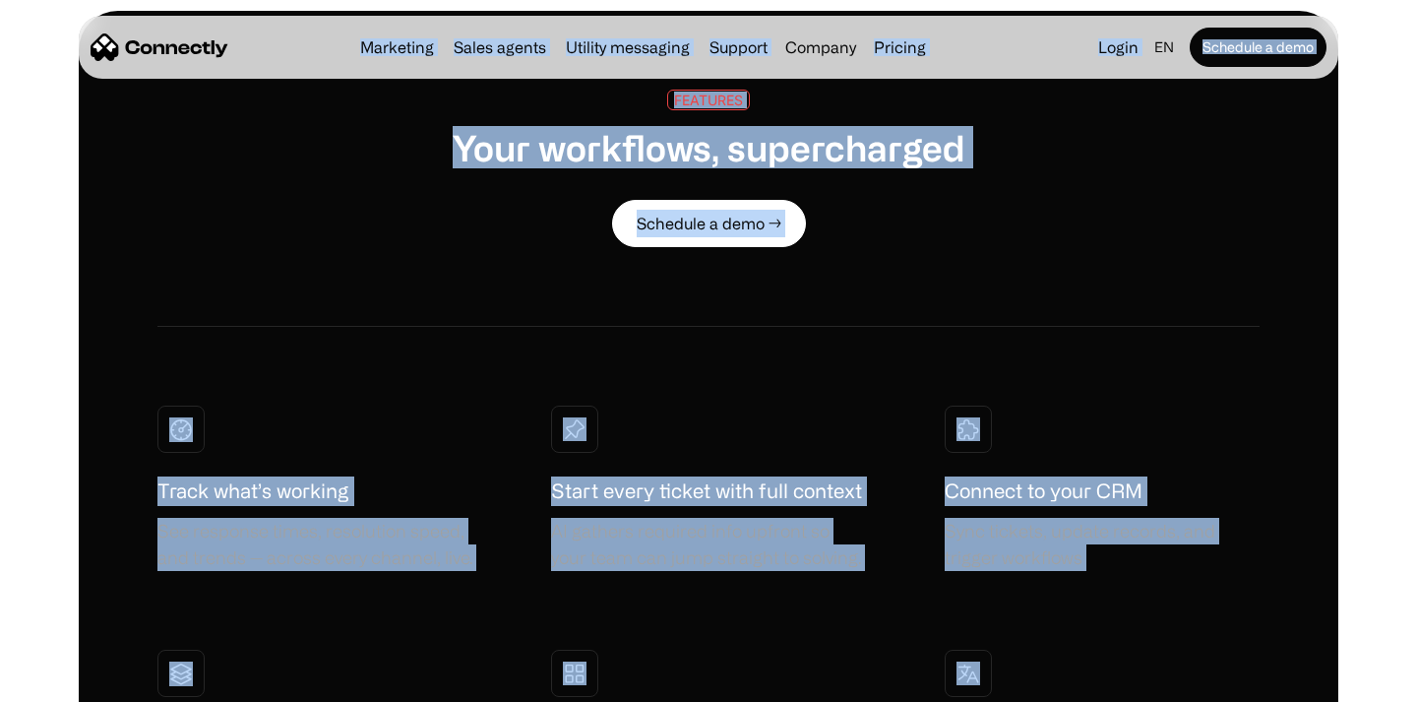
scroll to position [3236, 0]
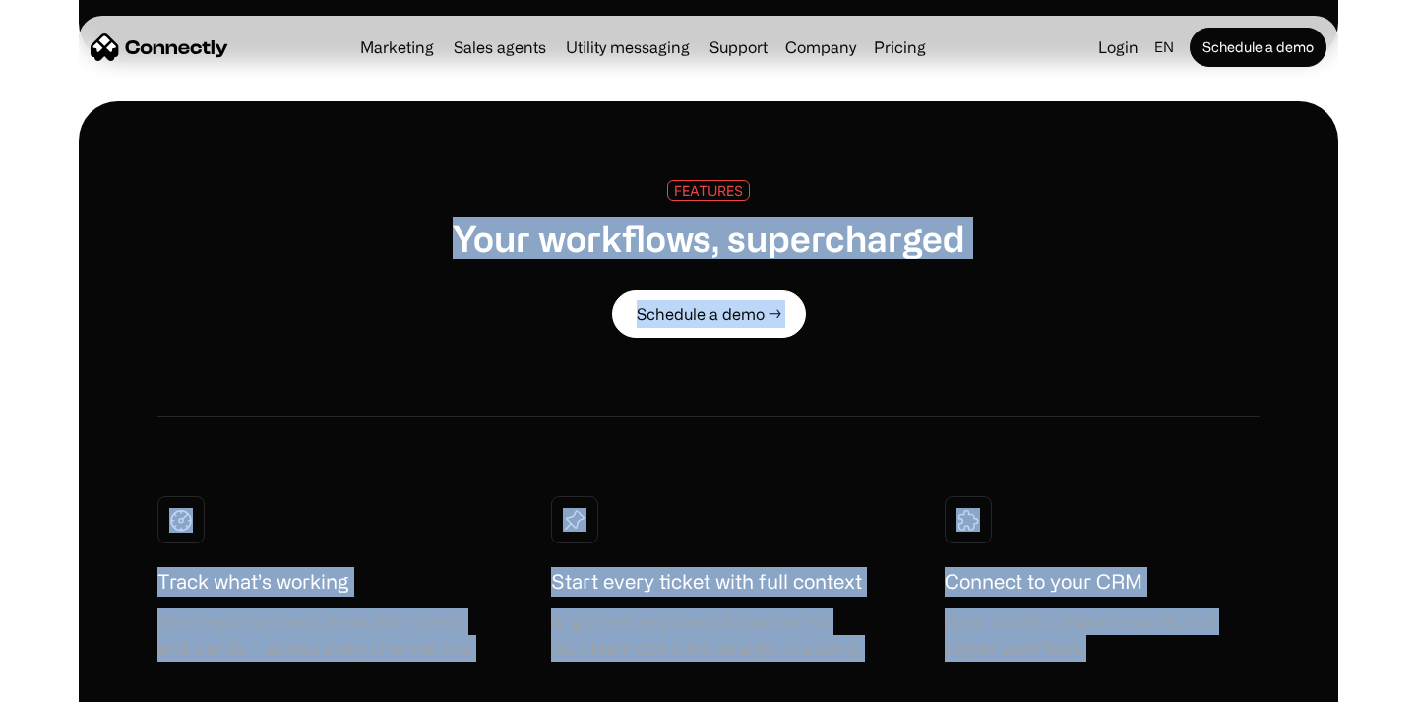
drag, startPoint x: 1297, startPoint y: 517, endPoint x: 414, endPoint y: 207, distance: 935.5
copy div "Your workflows, supercharged Schedule a demo → Track what’s working See respons…"
click at [949, 205] on div "FEATURES Your workflows, supercharged" at bounding box center [709, 220] width 513 height 80
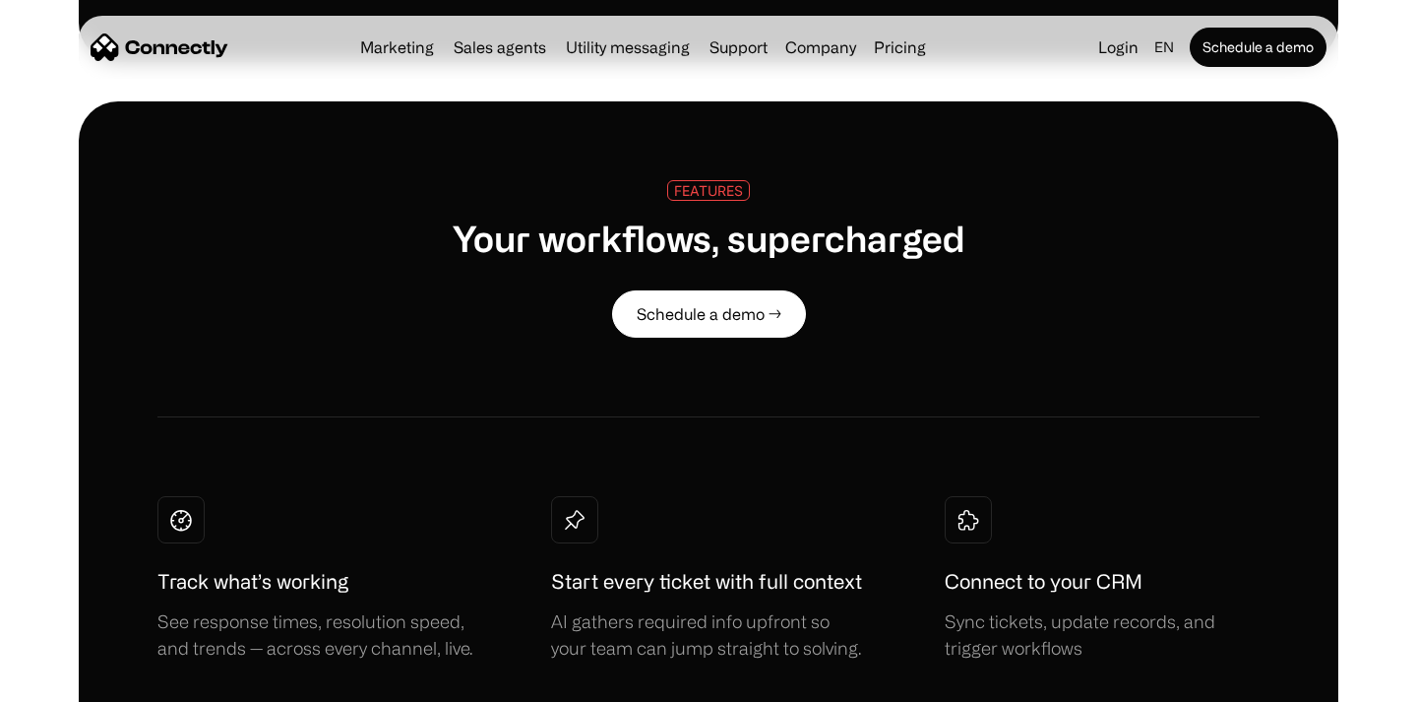
click at [862, 242] on h1 "Your workflows, supercharged" at bounding box center [709, 237] width 513 height 42
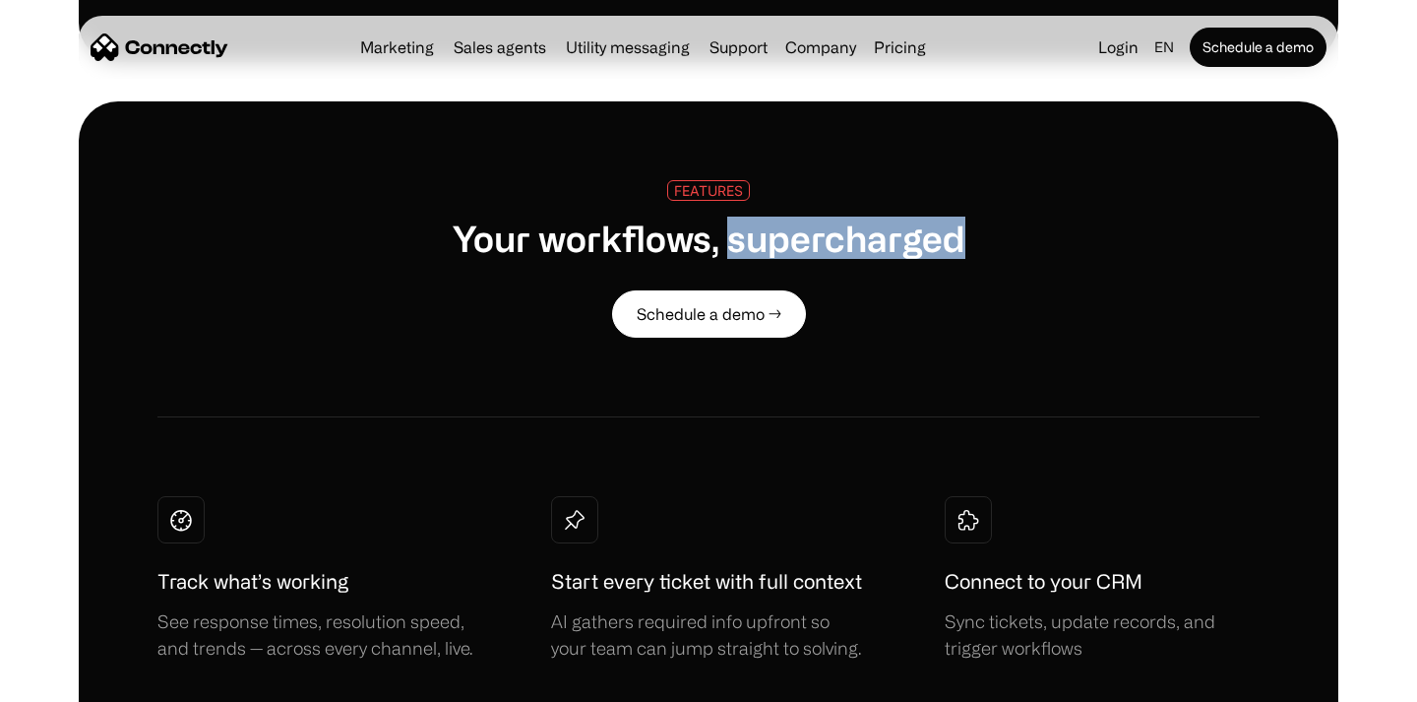
click at [862, 242] on h1 "Your workflows, supercharged" at bounding box center [709, 237] width 513 height 42
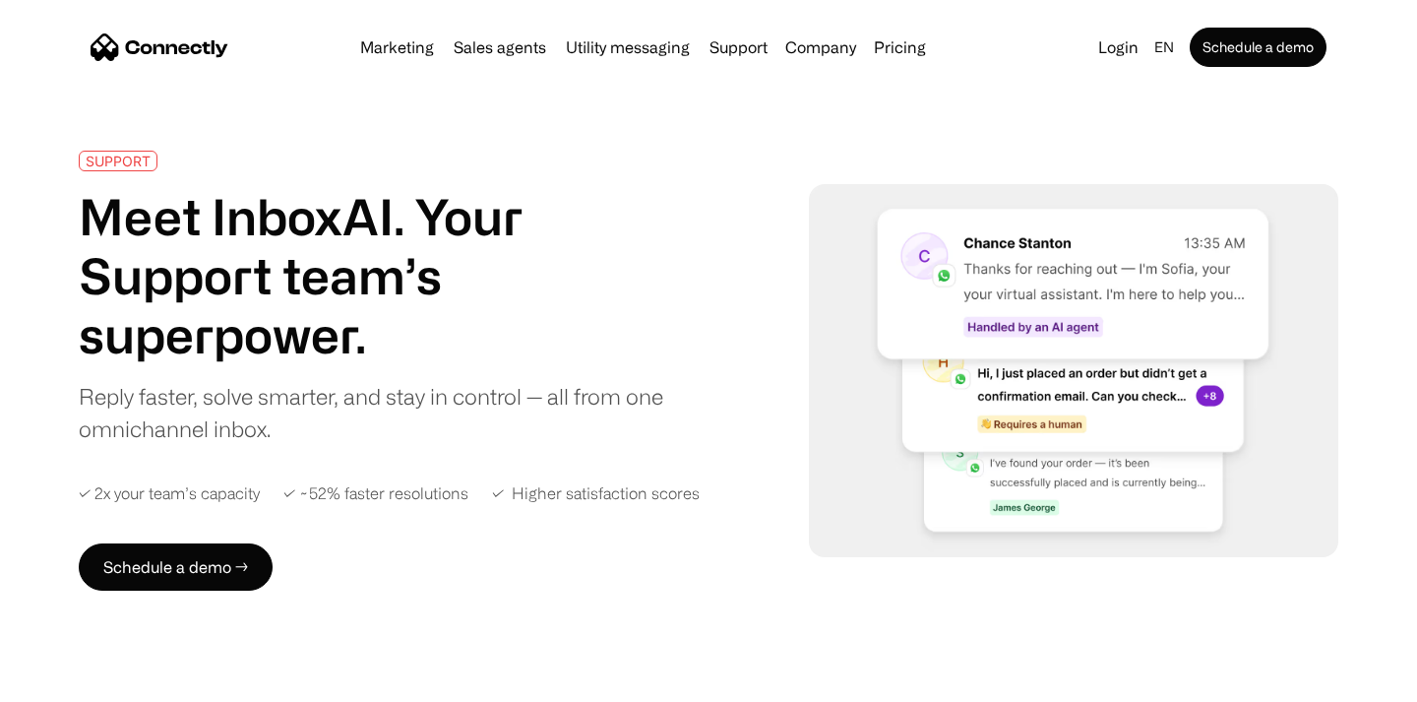
scroll to position [3, 0]
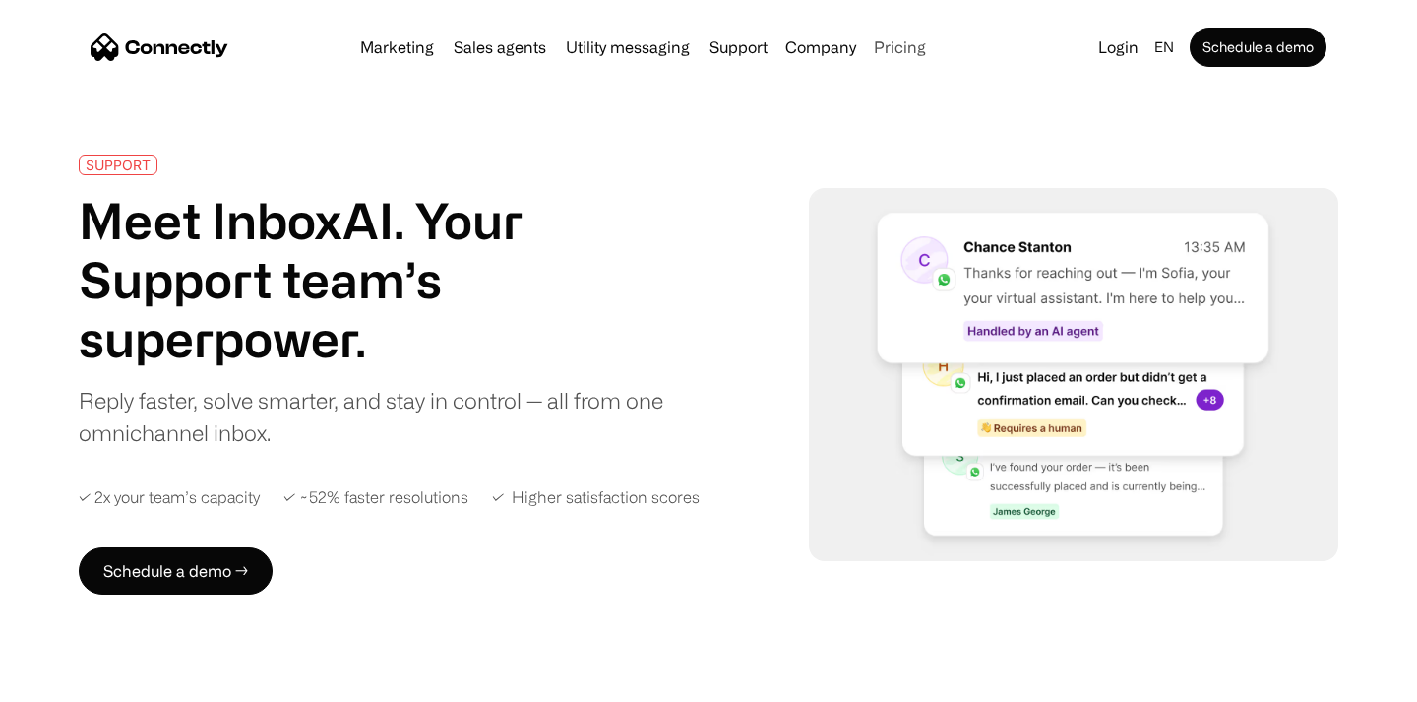
click at [882, 43] on link "Pricing" at bounding box center [900, 47] width 68 height 16
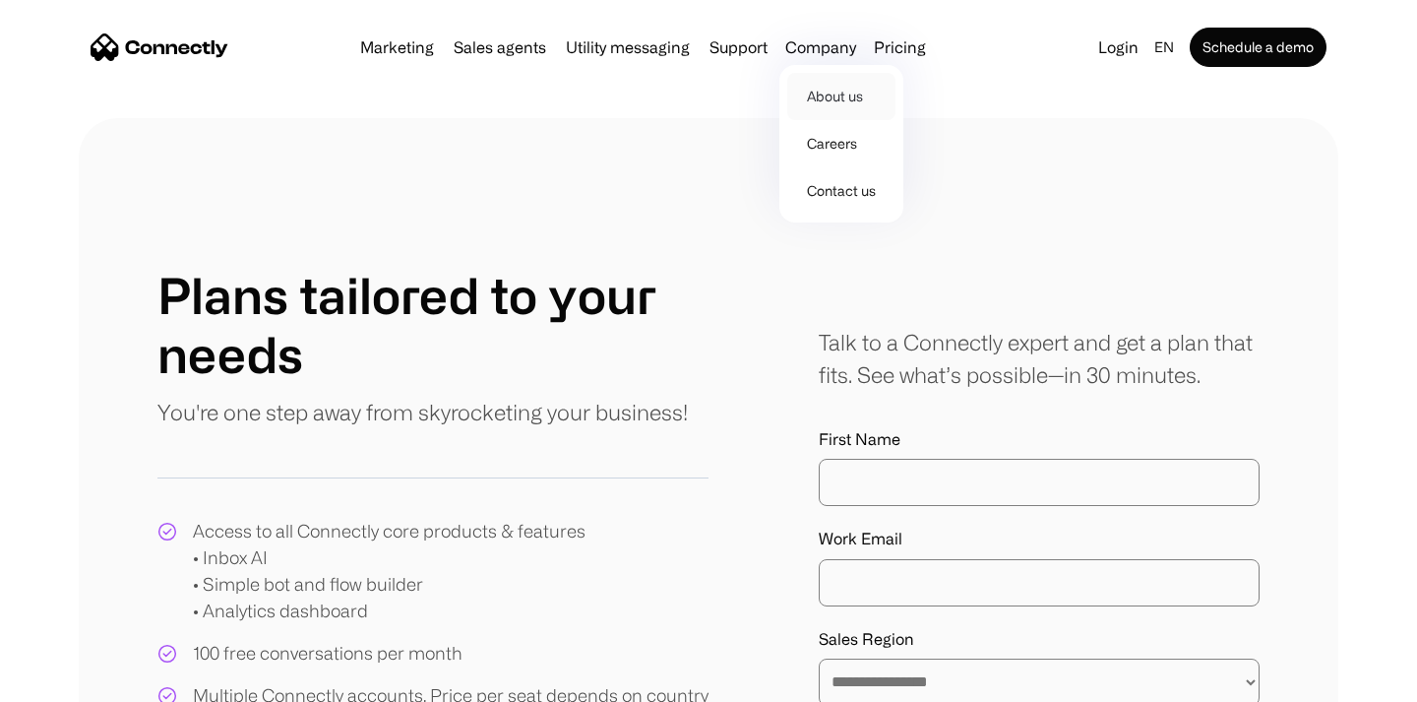
click at [835, 99] on link "About us" at bounding box center [841, 96] width 108 height 47
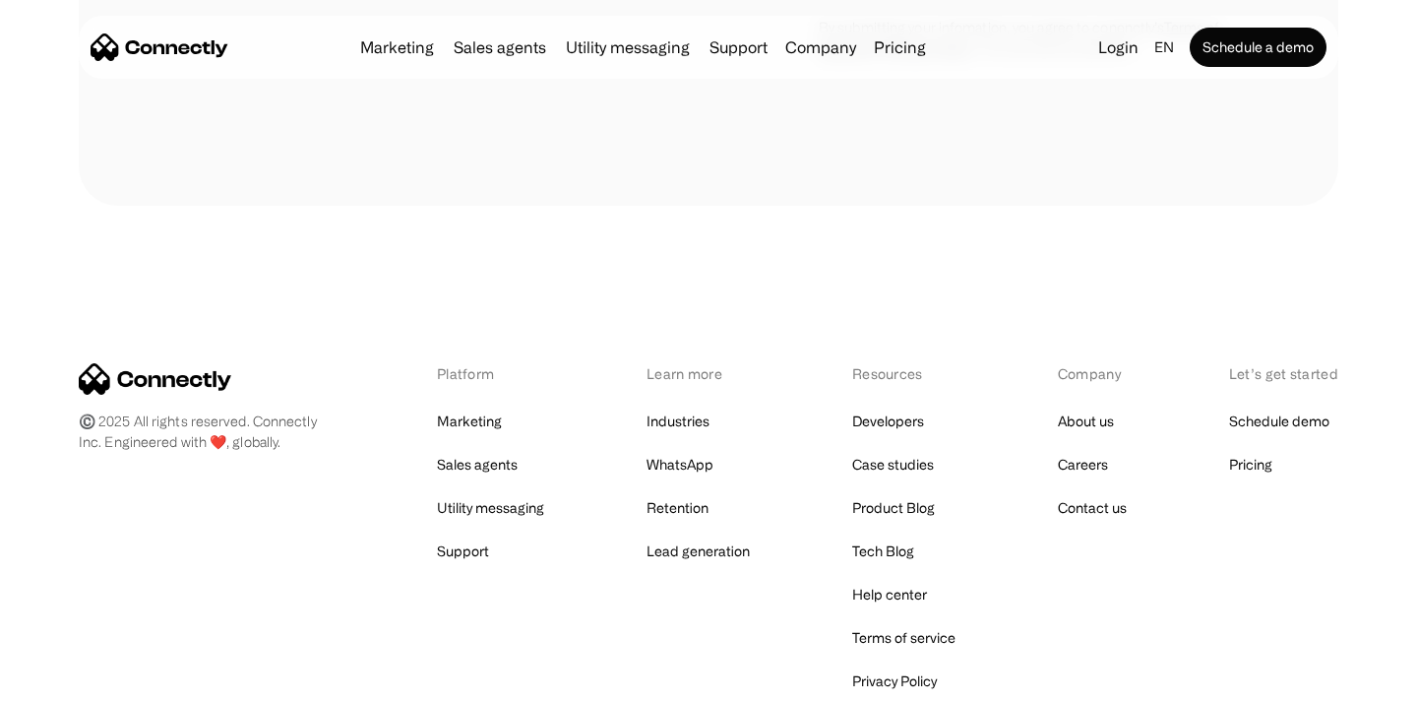
scroll to position [3068, 0]
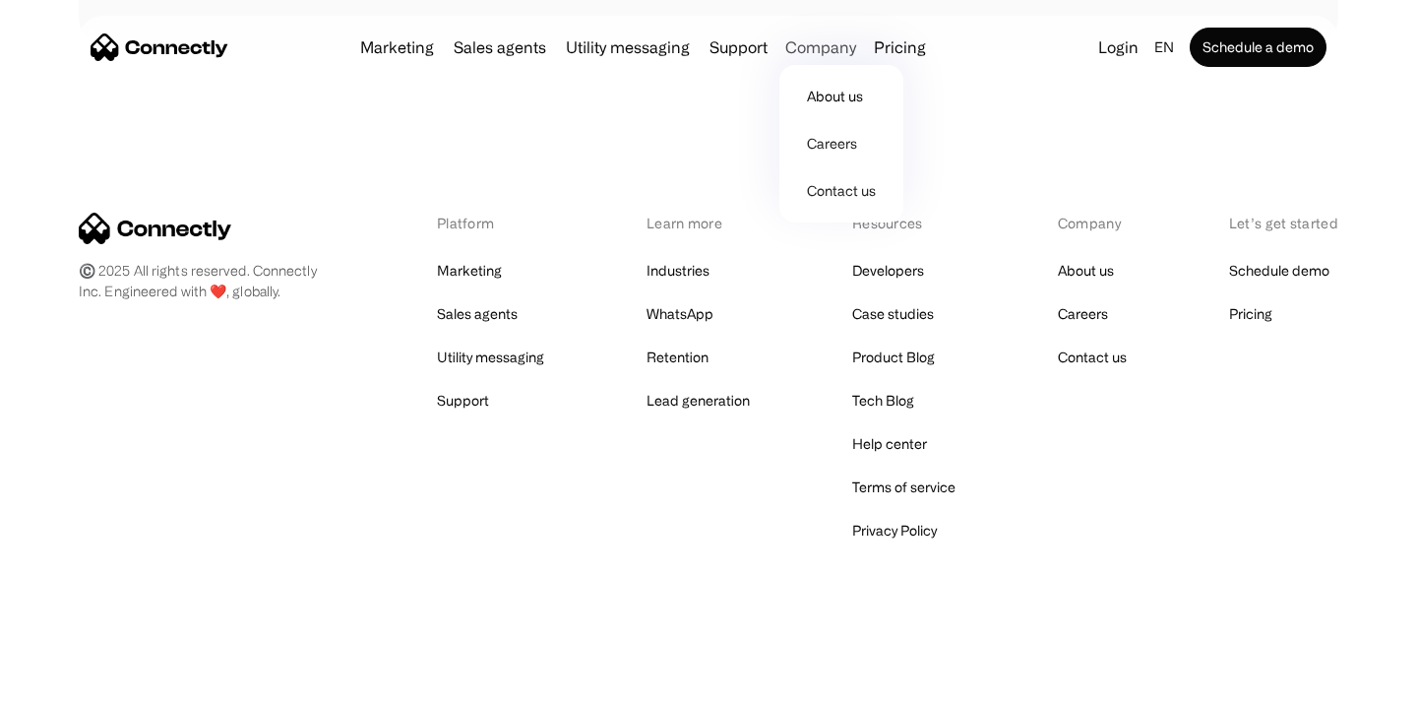
click at [810, 53] on div "Company" at bounding box center [820, 47] width 71 height 28
click at [731, 46] on link "Support" at bounding box center [739, 47] width 74 height 16
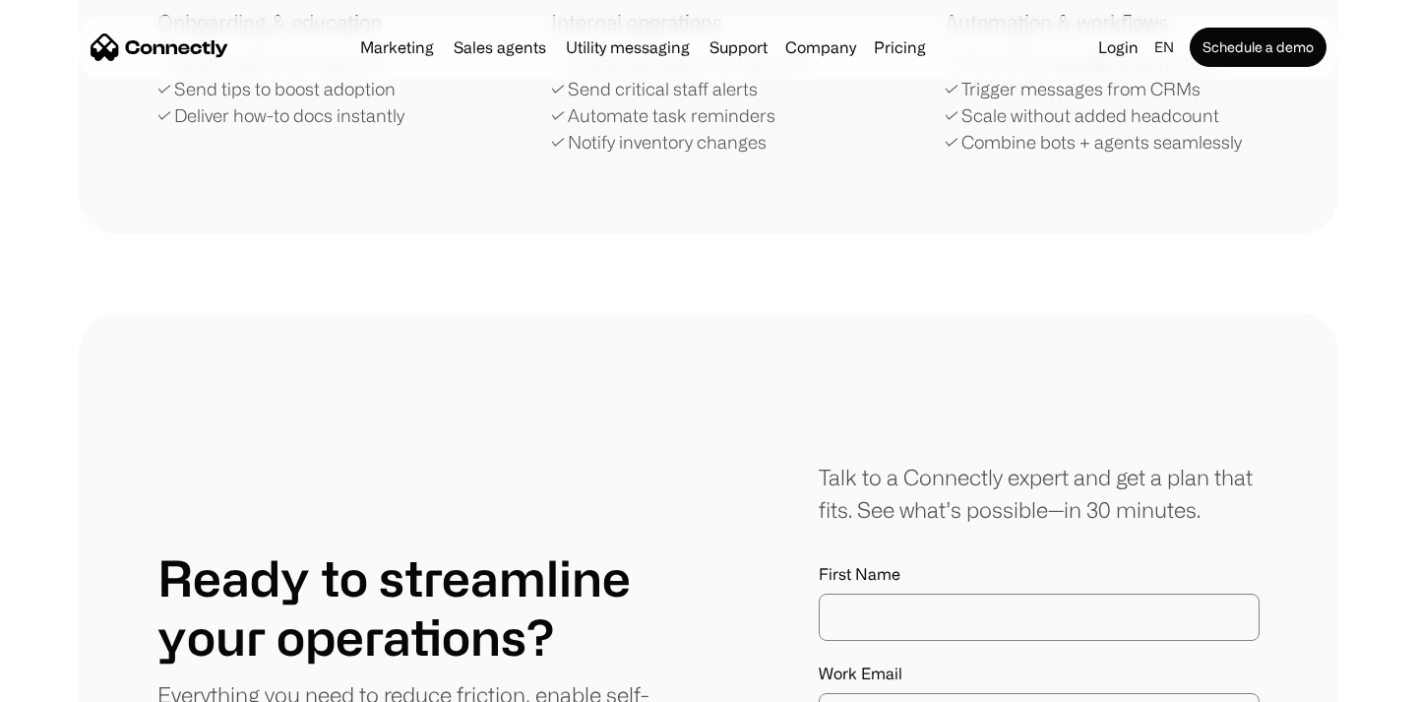
scroll to position [3995, 0]
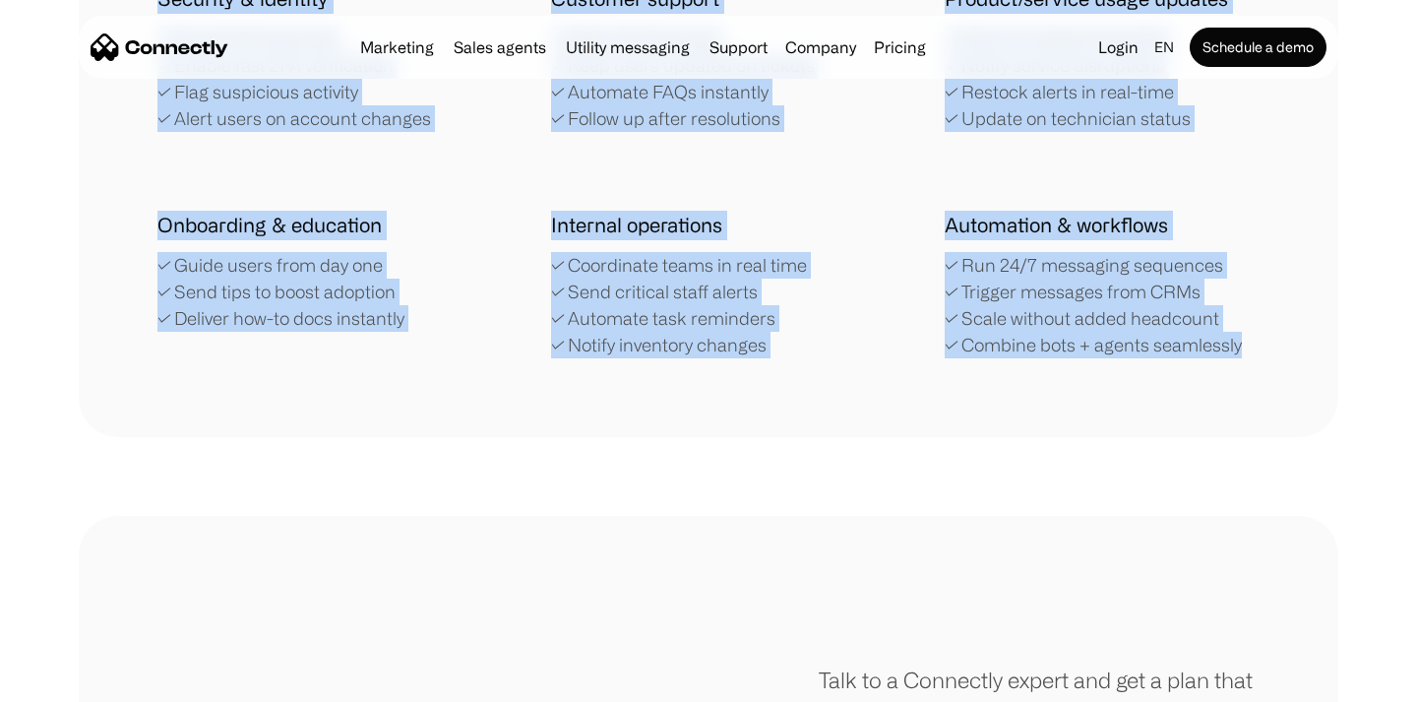
drag, startPoint x: 111, startPoint y: 215, endPoint x: 1278, endPoint y: 360, distance: 1176.1
copy div "Post-purchase & logistics ✓ Confirm orders instantly ✓ Send real-time delivery …"
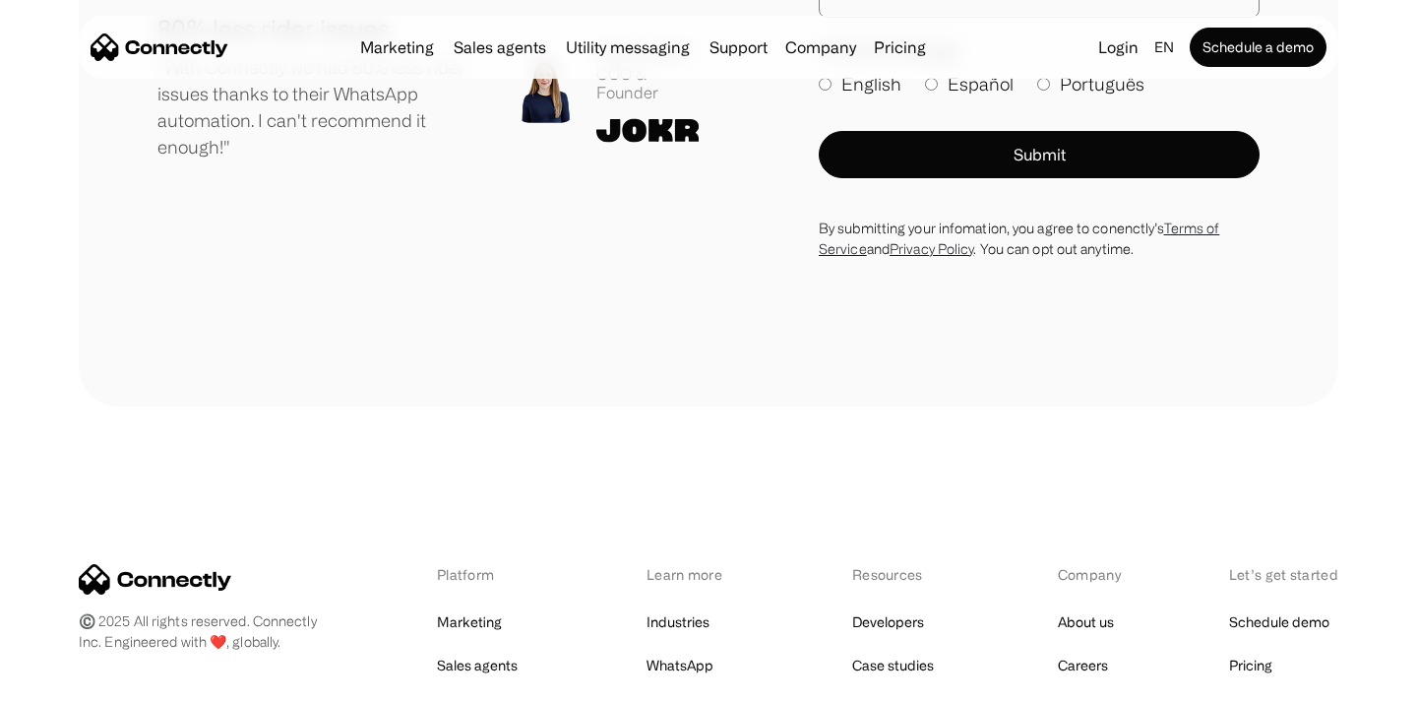
scroll to position [5371, 0]
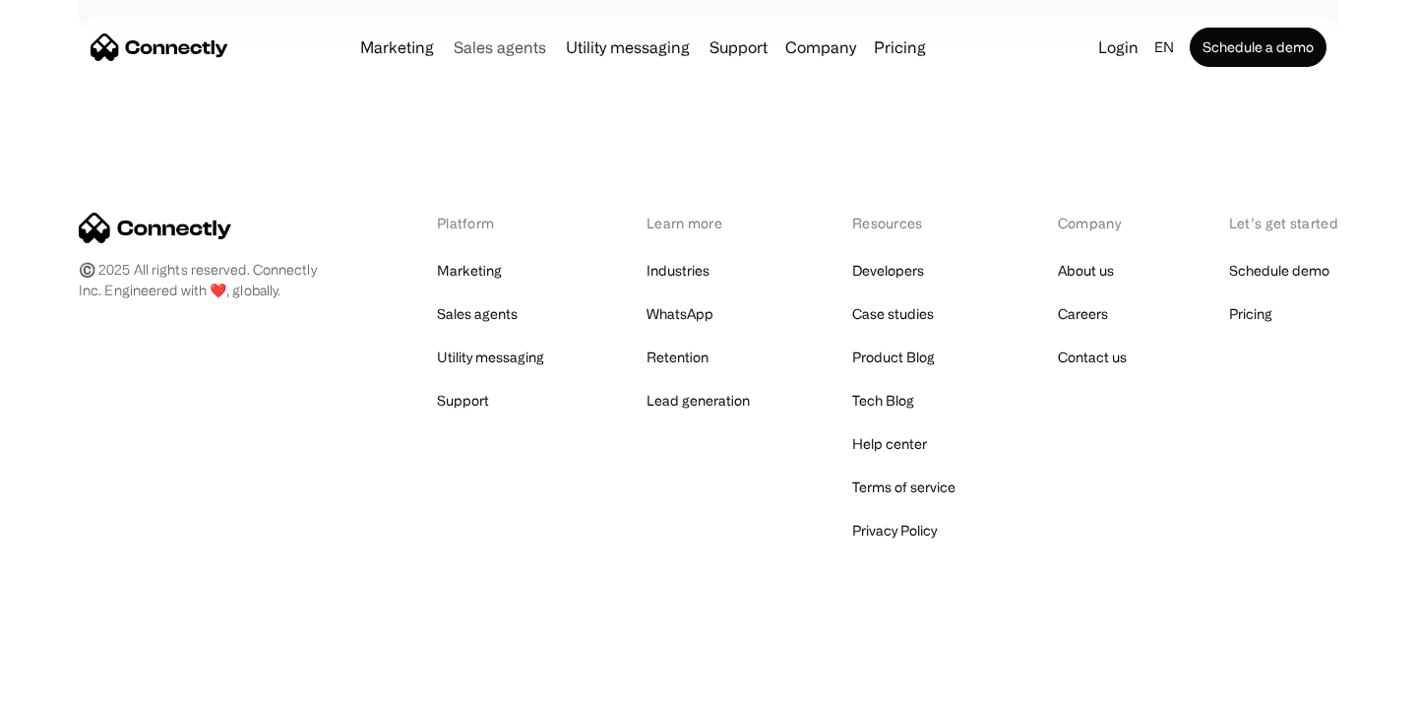
click at [512, 46] on link "Sales agents" at bounding box center [500, 47] width 108 height 16
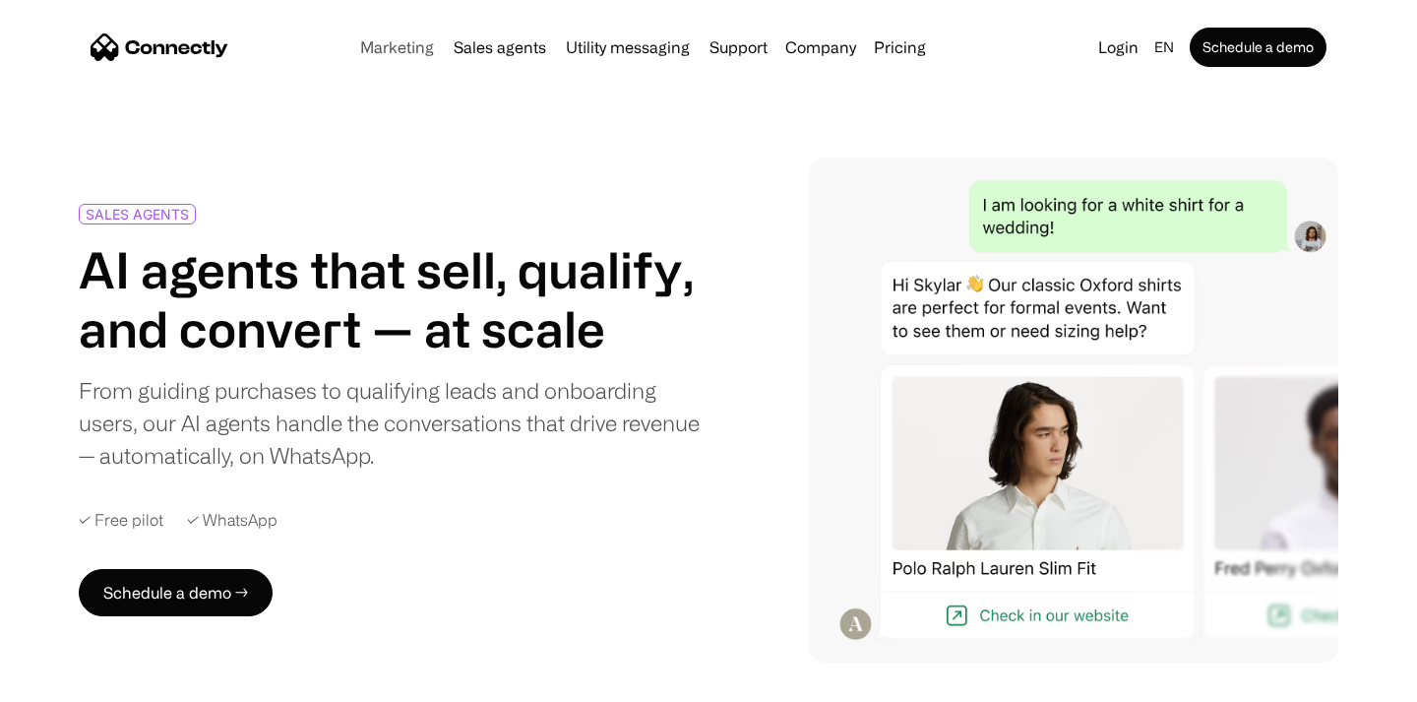
click at [414, 49] on link "Marketing" at bounding box center [397, 47] width 90 height 16
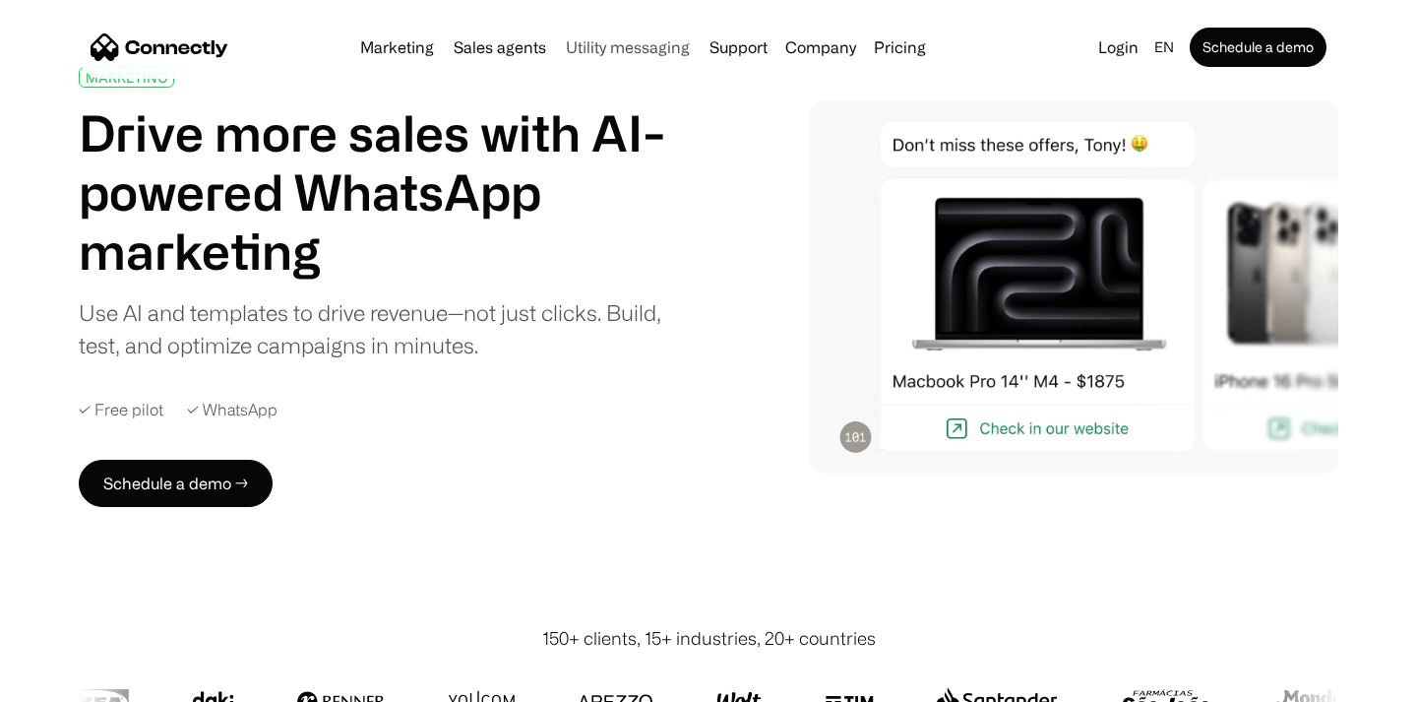
click at [661, 43] on link "Utility messaging" at bounding box center [628, 47] width 140 height 16
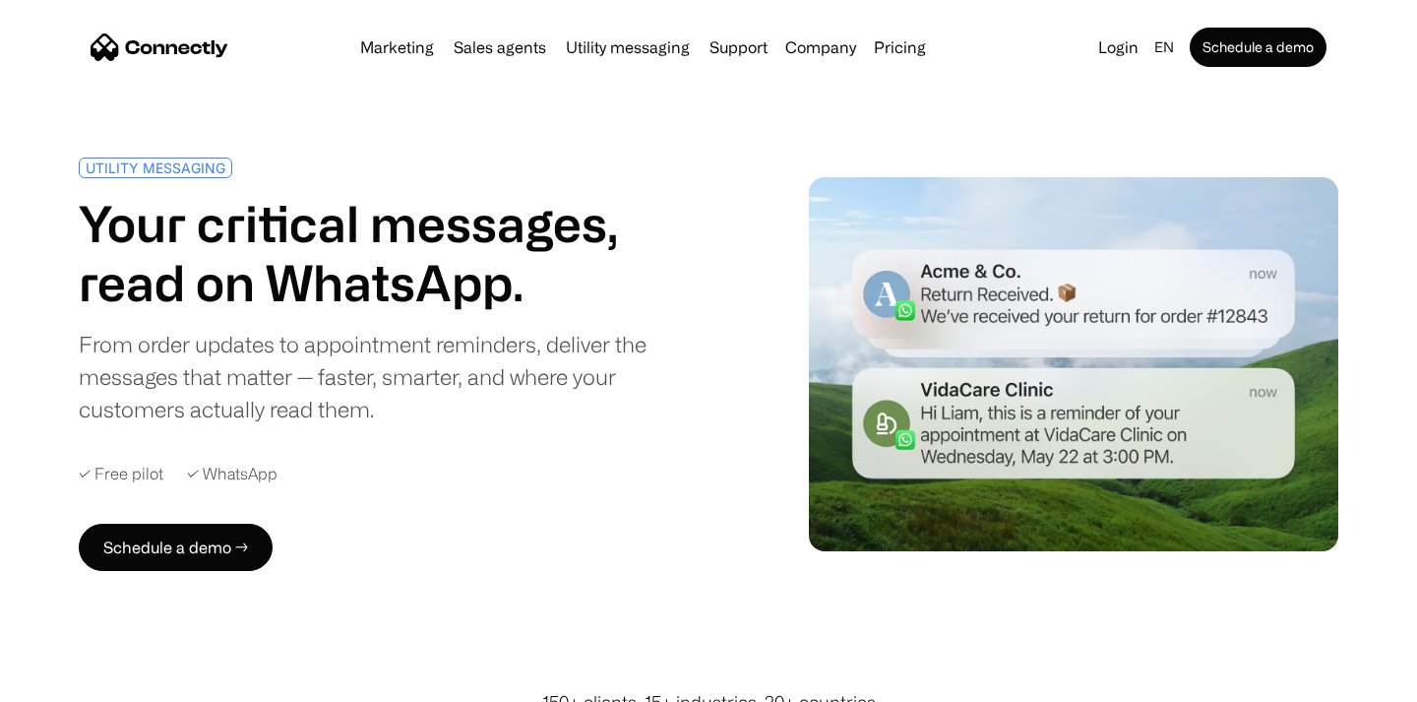
click at [708, 42] on link "Support" at bounding box center [739, 47] width 74 height 16
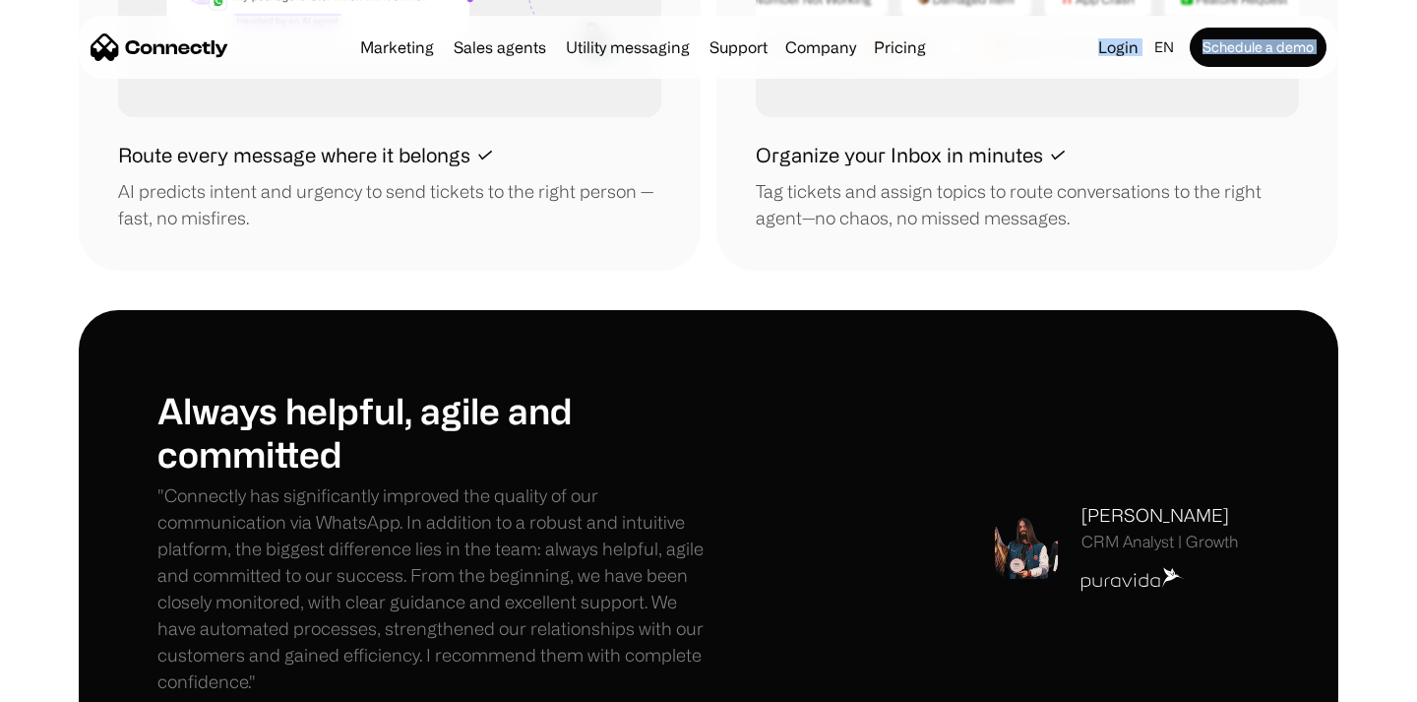
scroll to position [2508, 0]
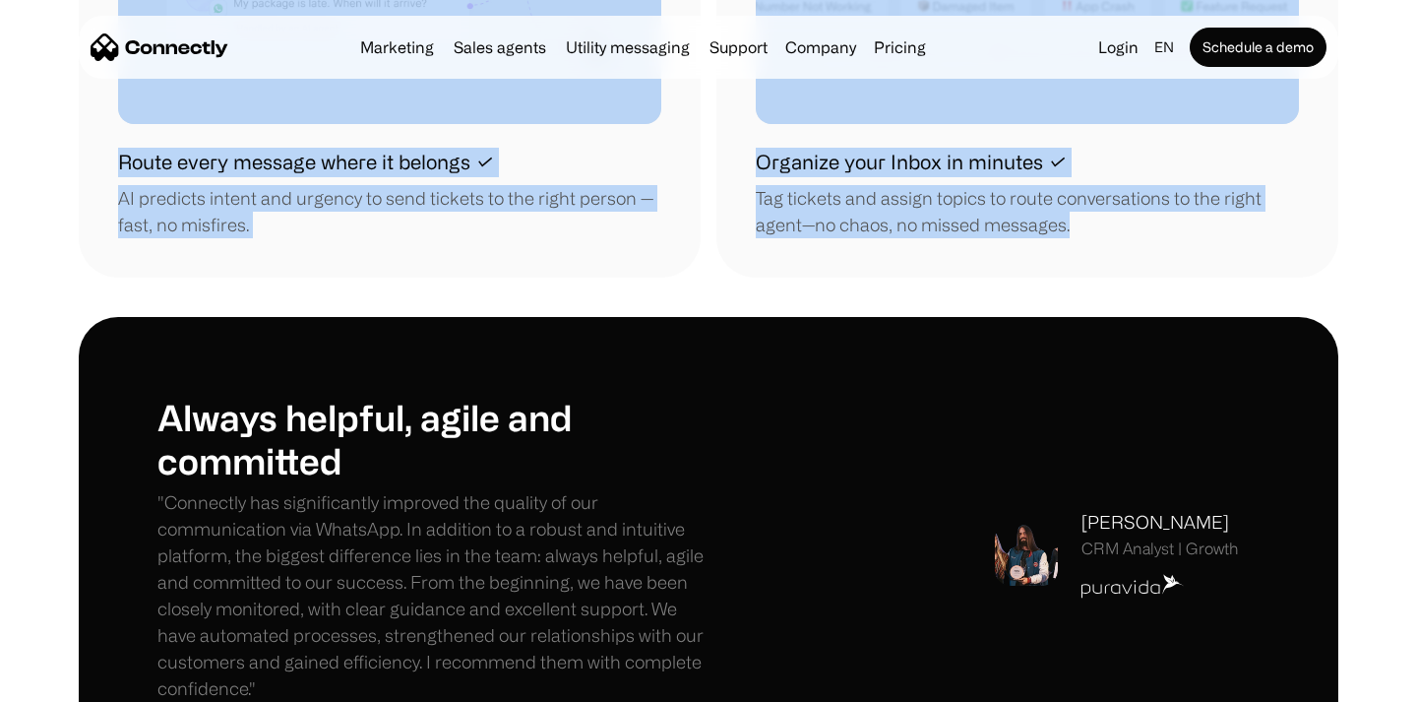
drag, startPoint x: 90, startPoint y: 299, endPoint x: 1085, endPoint y: 239, distance: 997.6
copy div "Keep conversations alive✓ If customers stall or agents drop, AI steps in — no t…"
click at [788, 326] on div "Always helpful, agile and committed "Connectly has significantly improved the q…" at bounding box center [709, 553] width 1260 height 472
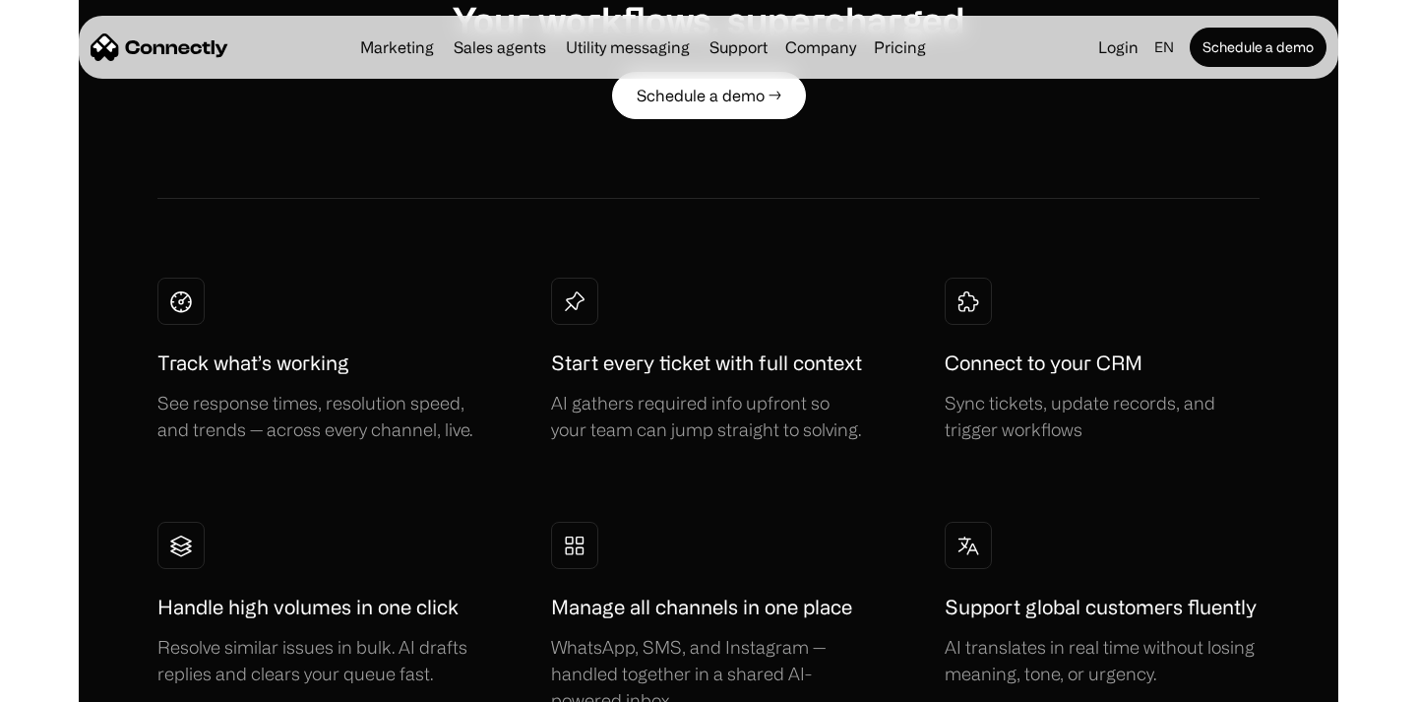
scroll to position [3449, 0]
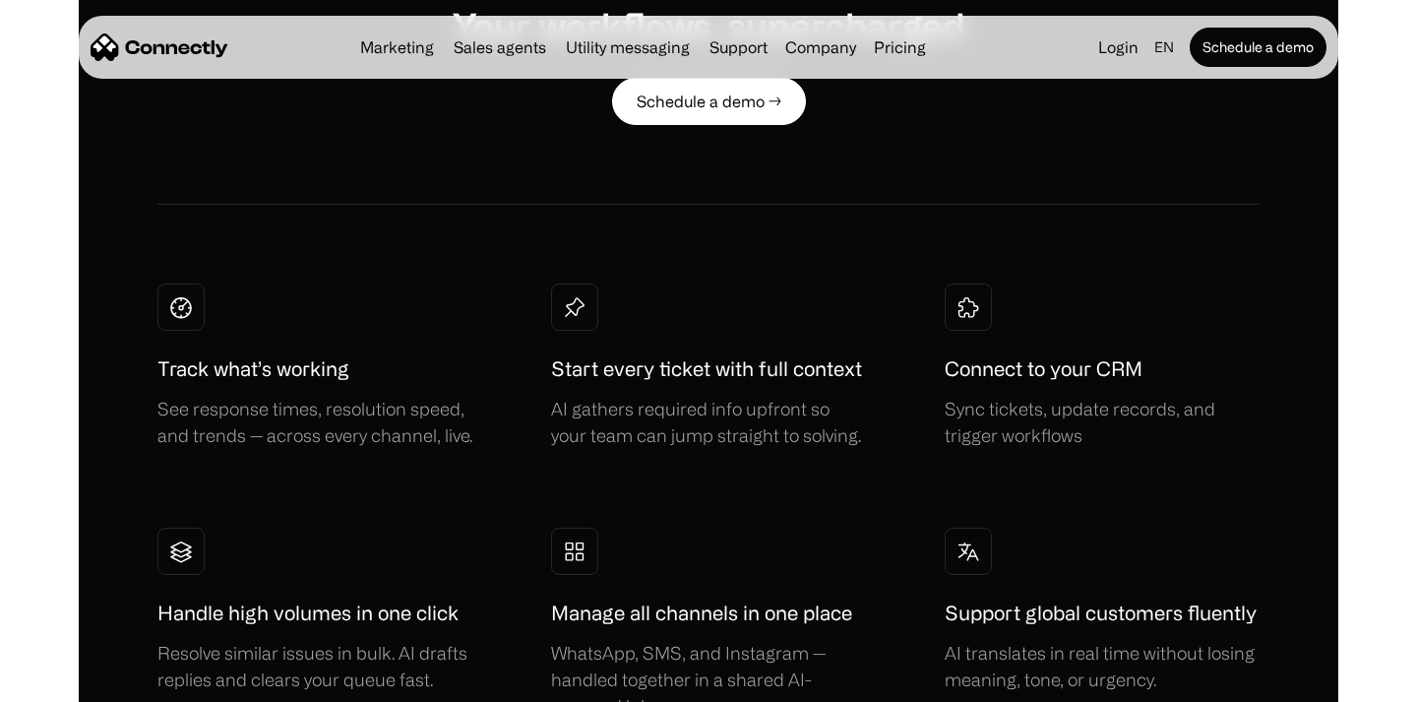
click at [190, 326] on div at bounding box center [180, 306] width 47 height 47
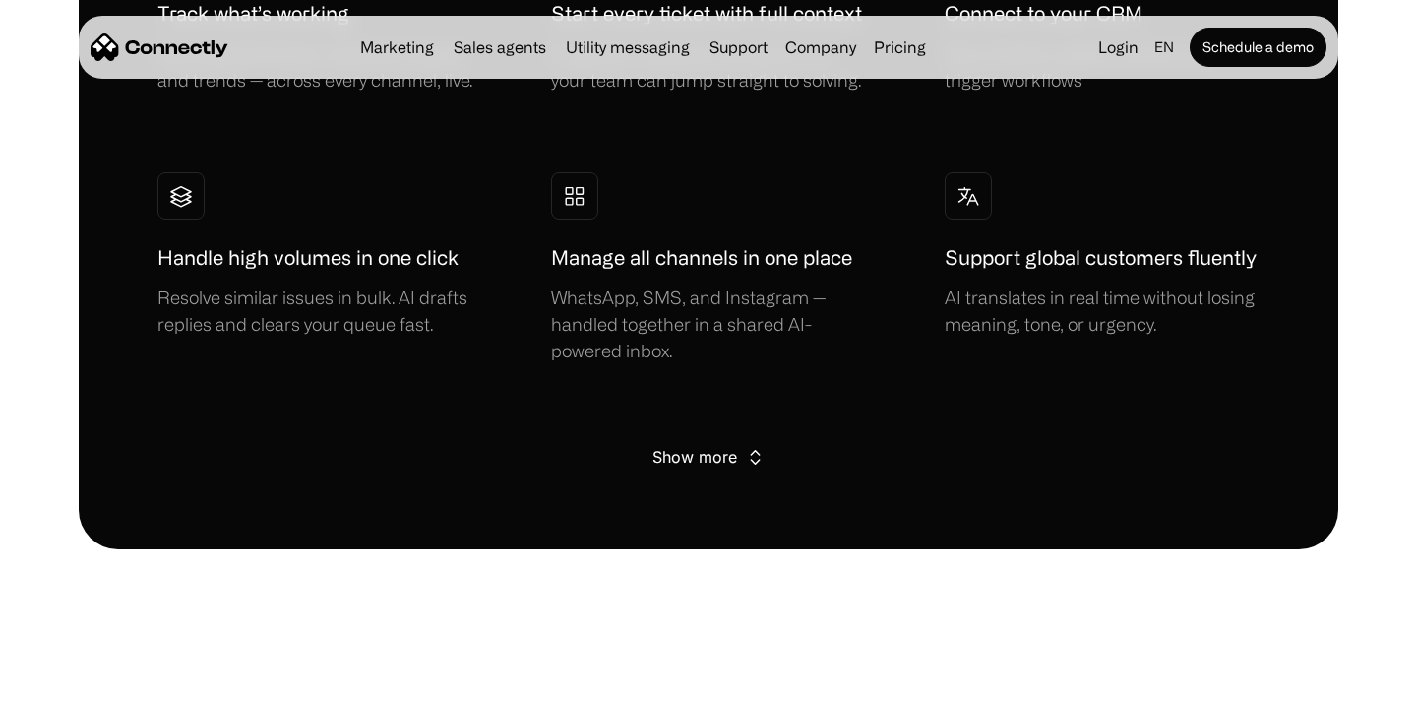
scroll to position [3654, 0]
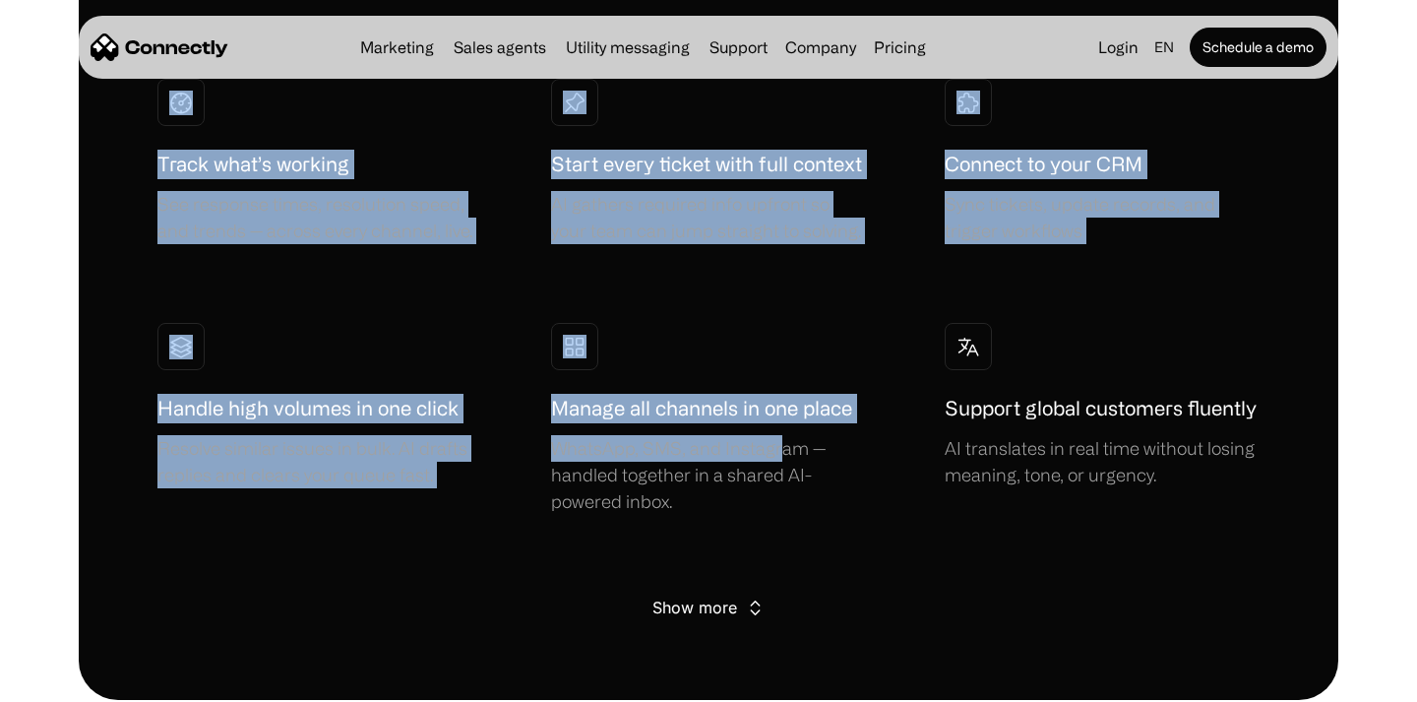
drag, startPoint x: 453, startPoint y: 186, endPoint x: 781, endPoint y: 449, distance: 420.8
click at [781, 448] on div "FEATURES Your workflows, supercharged Schedule a demo → Track what’s working Se…" at bounding box center [709, 192] width 1260 height 1016
click at [711, 612] on div "Show more" at bounding box center [694, 607] width 85 height 28
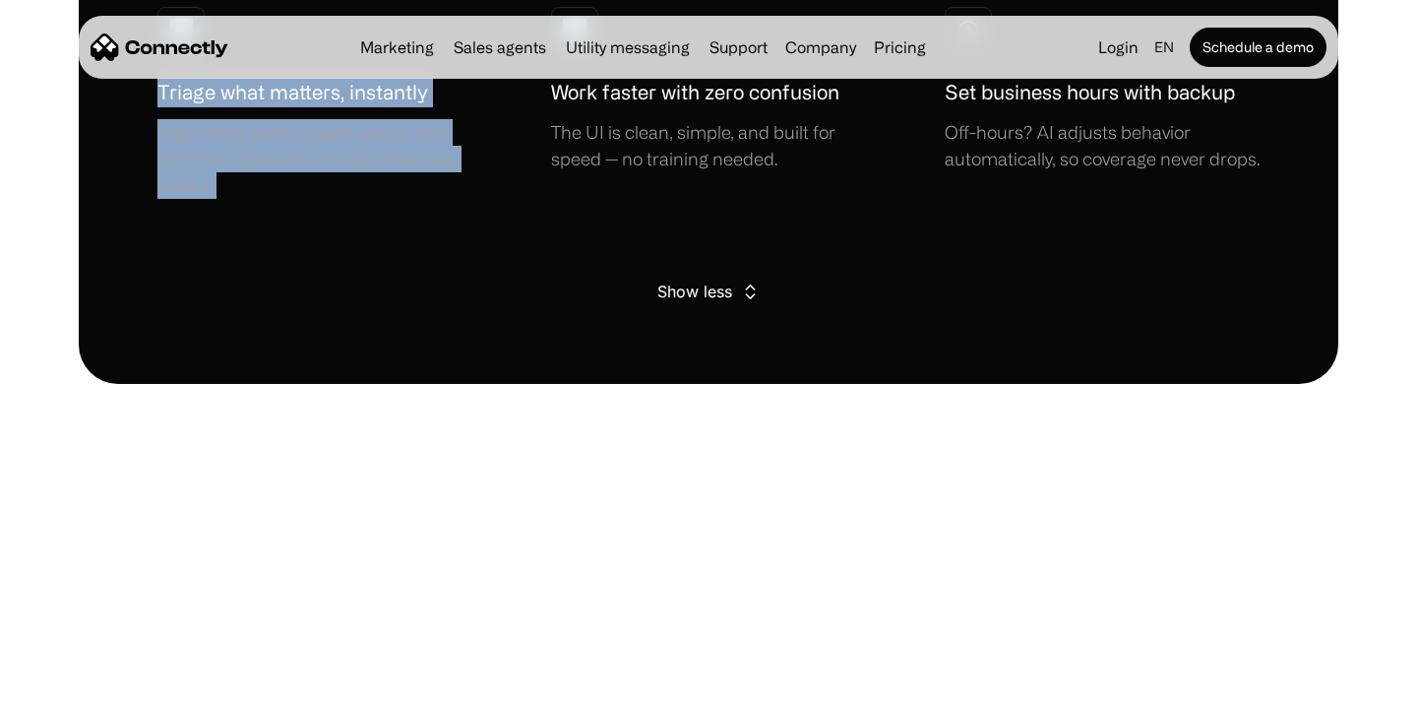
scroll to position [4188, 0]
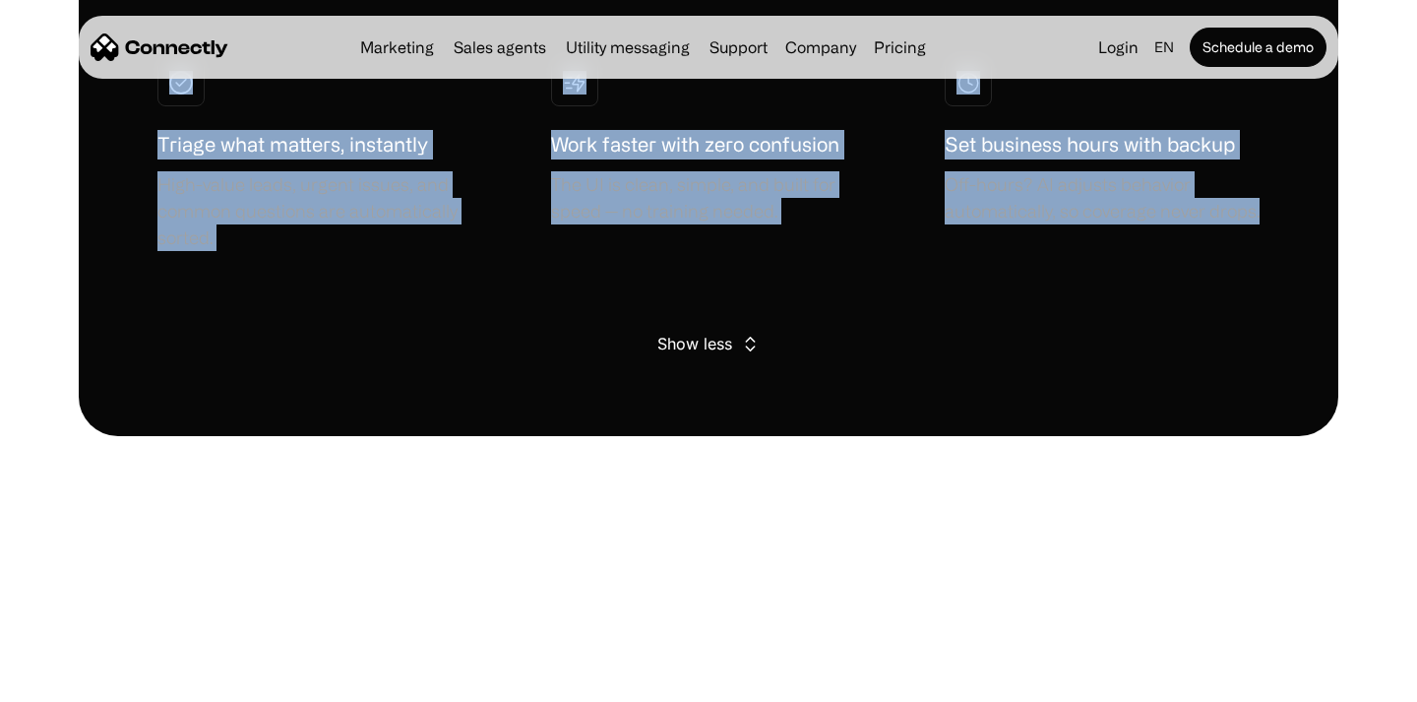
drag, startPoint x: 443, startPoint y: 259, endPoint x: 1292, endPoint y: 219, distance: 850.1
copy div "Your workflows, supercharged Schedule a demo → Track what’s working See respons…"
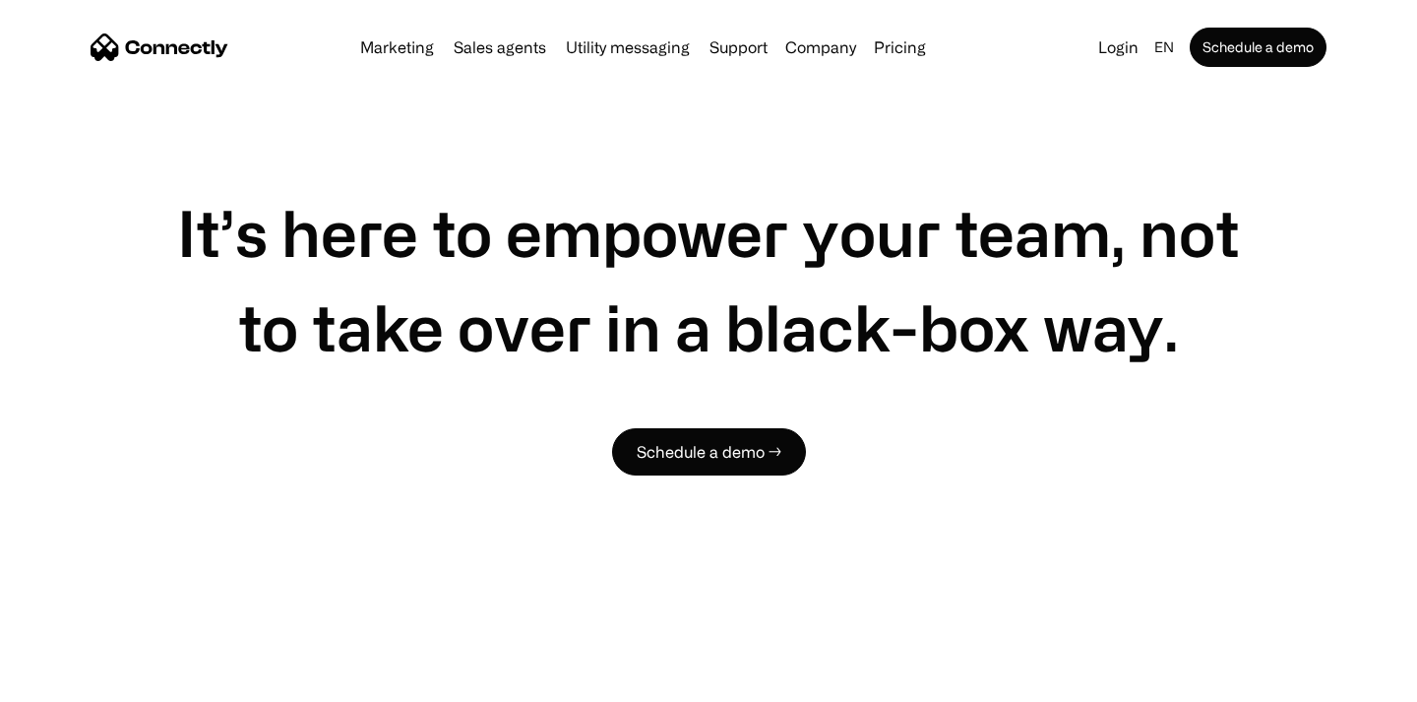
scroll to position [4768, 0]
click at [665, 266] on h1 "It’s here to empower your team, not to take over in a black-box way." at bounding box center [708, 280] width 1102 height 189
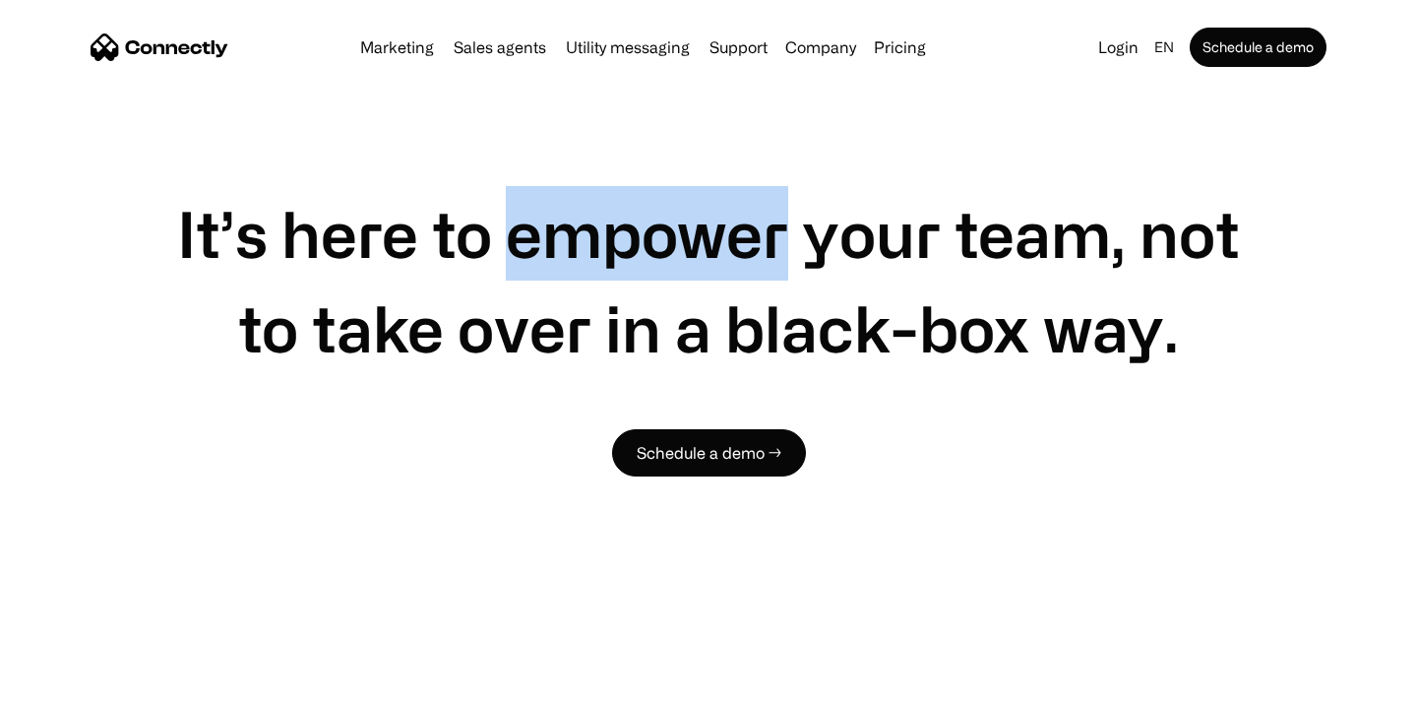
click at [665, 266] on h1 "It’s here to empower your team, not to take over in a black-box way." at bounding box center [708, 280] width 1102 height 189
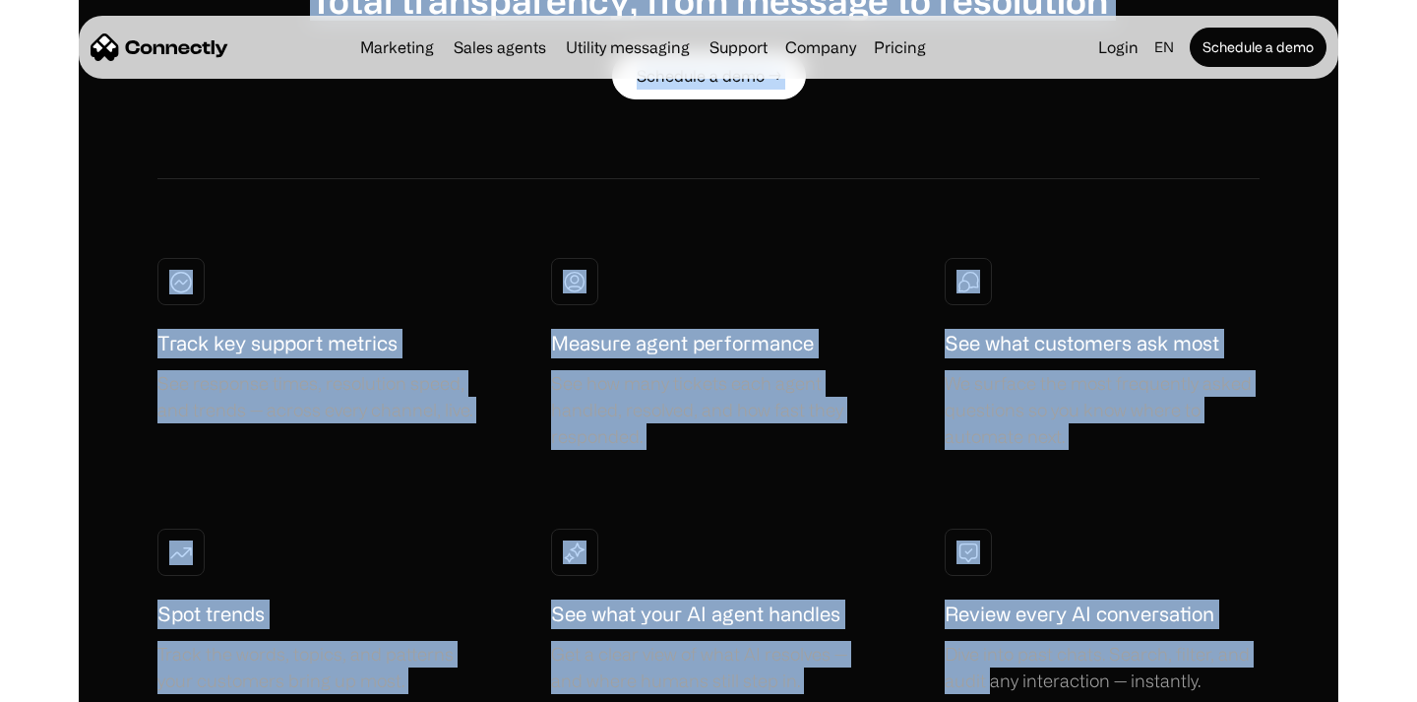
scroll to position [5771, 0]
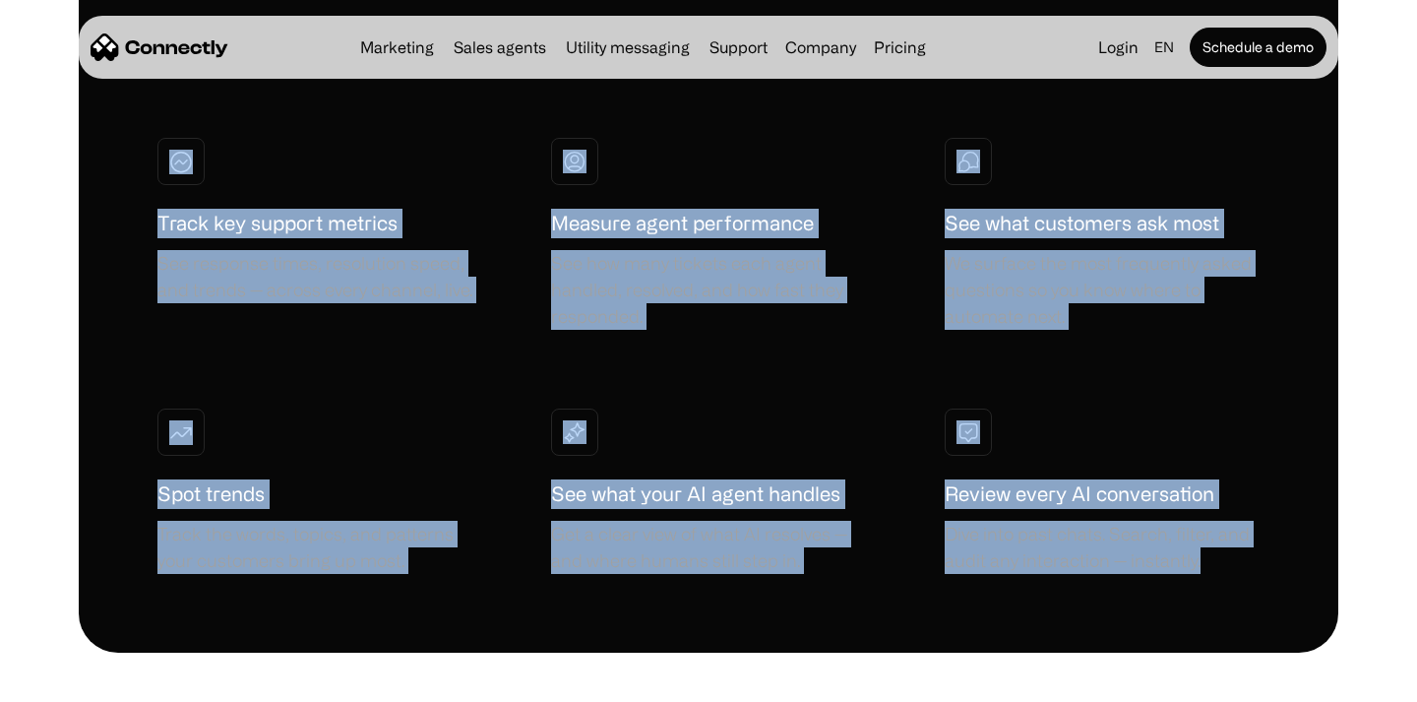
drag, startPoint x: 316, startPoint y: 184, endPoint x: 1262, endPoint y: 600, distance: 1034.1
click at [1262, 600] on div "INSIGHTS Total transparency, from message to resolution Schedule a demo → Track…" at bounding box center [709, 197] width 1260 height 910
copy div "Total transparency, from message to resolution Schedule a demo → Track key supp…"
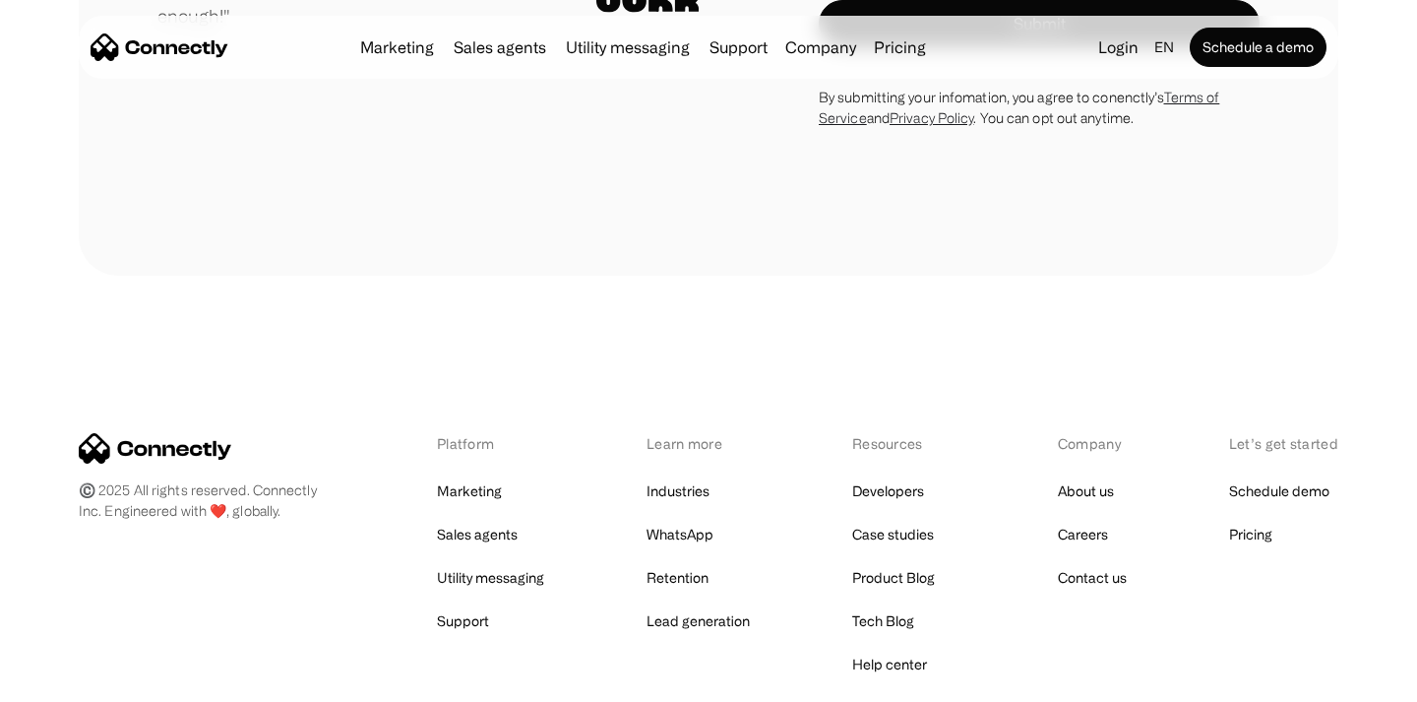
scroll to position [8176, 0]
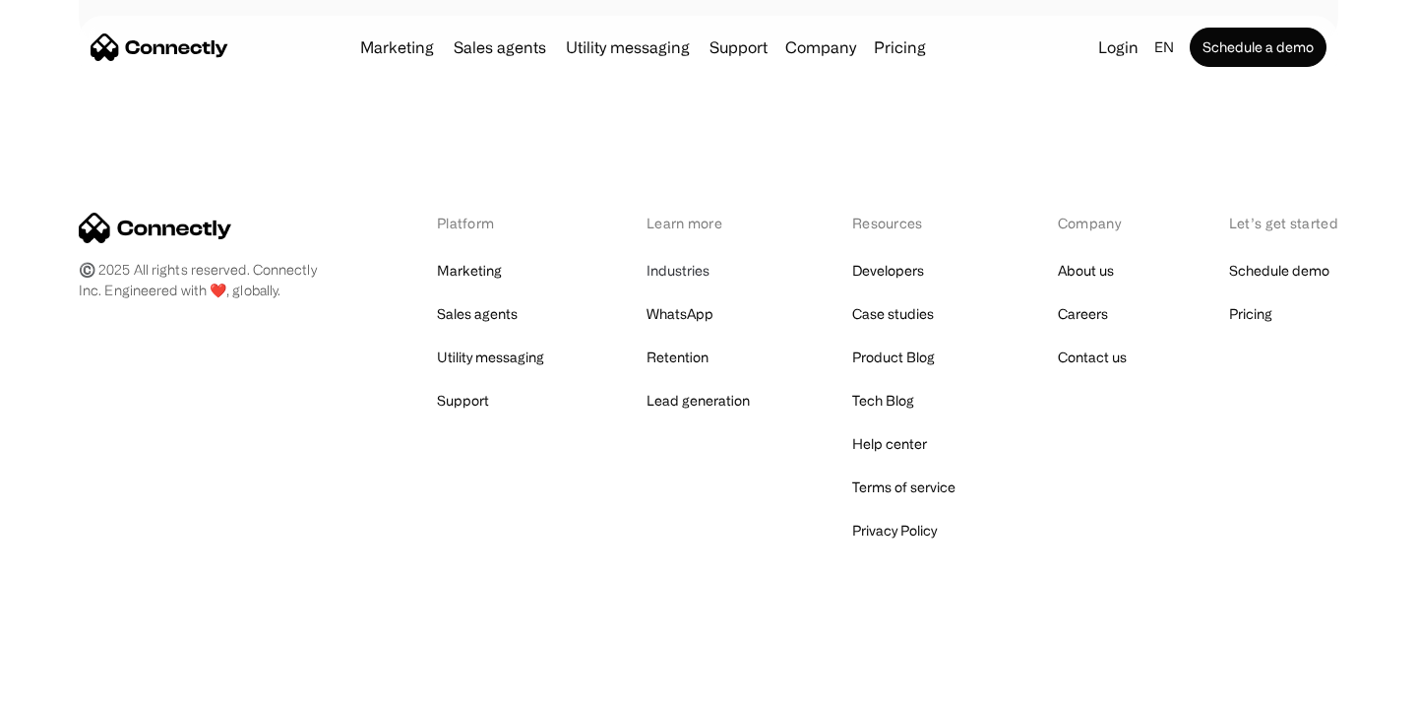
click at [678, 268] on link "Industries" at bounding box center [677, 271] width 63 height 28
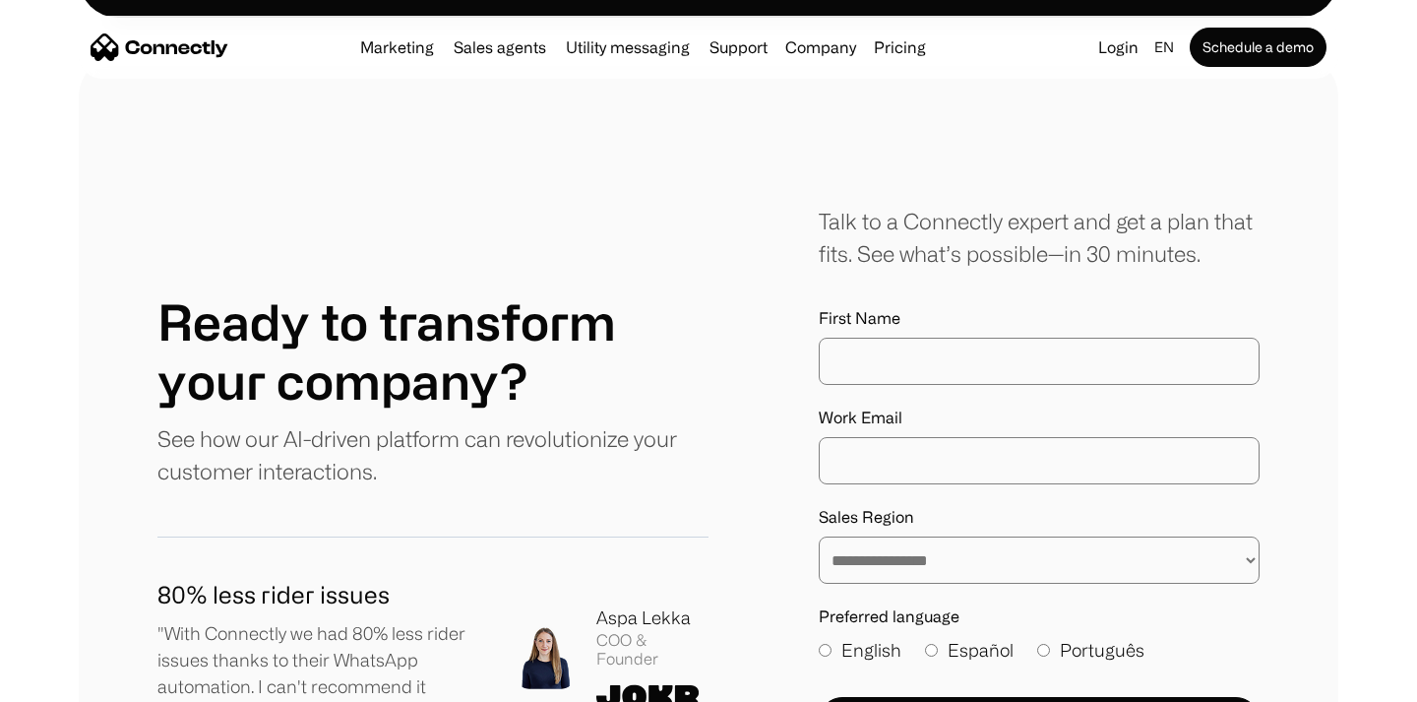
scroll to position [5634, 0]
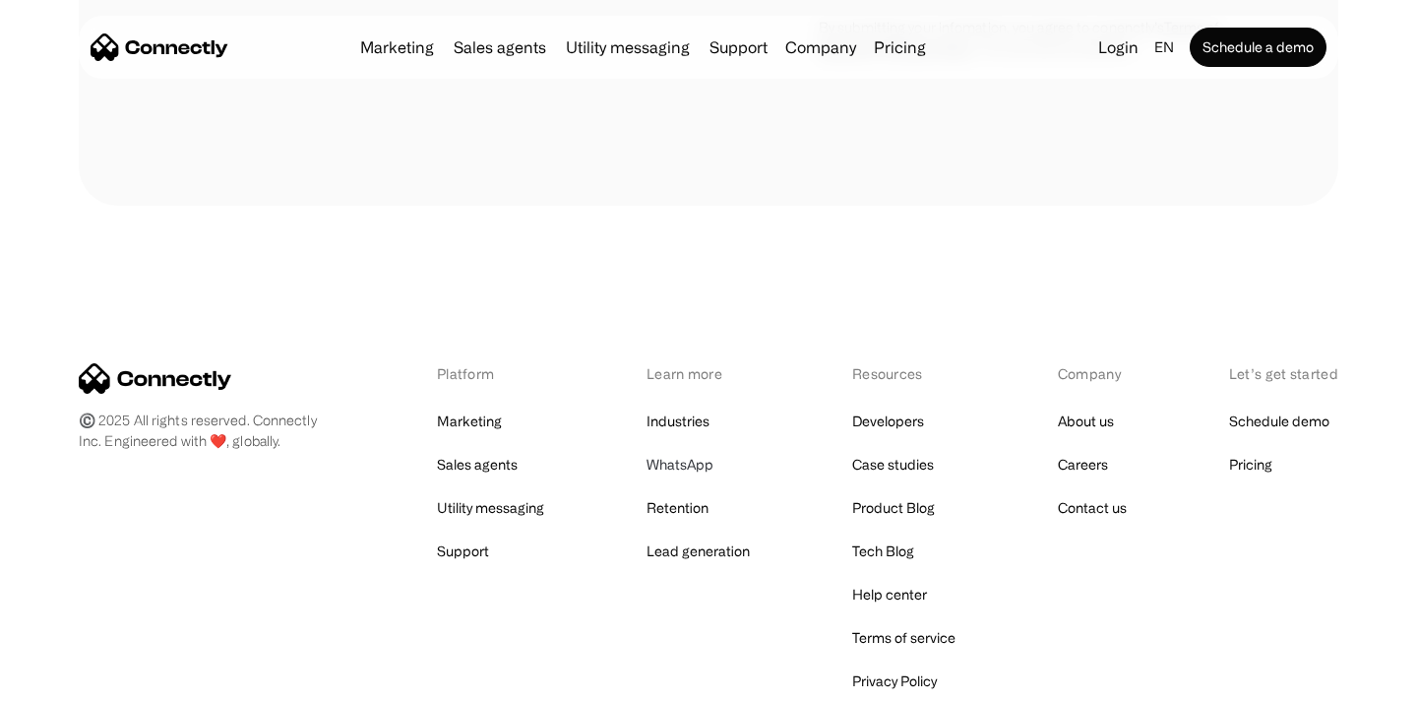
click at [680, 451] on link "WhatsApp" at bounding box center [679, 465] width 67 height 28
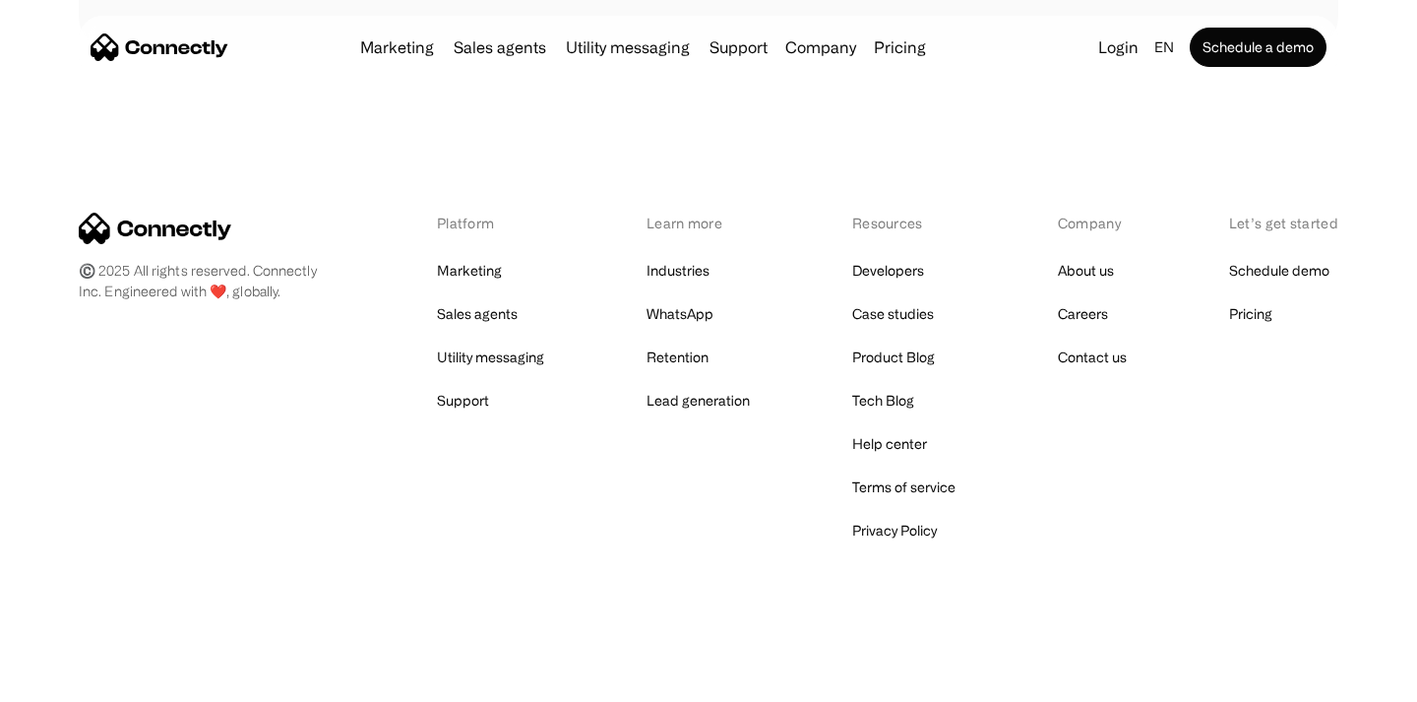
scroll to position [6603, 0]
click at [693, 398] on link "Lead generation" at bounding box center [697, 401] width 103 height 28
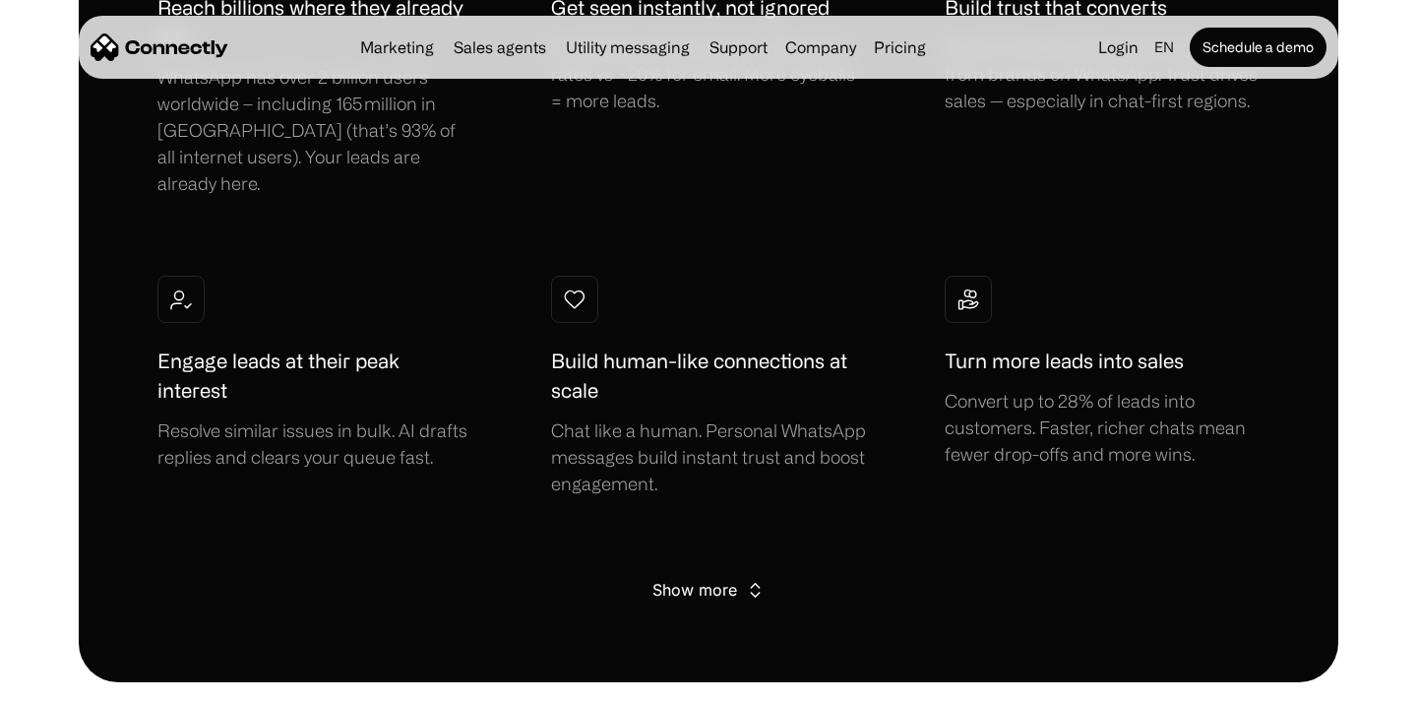
scroll to position [1476, 0]
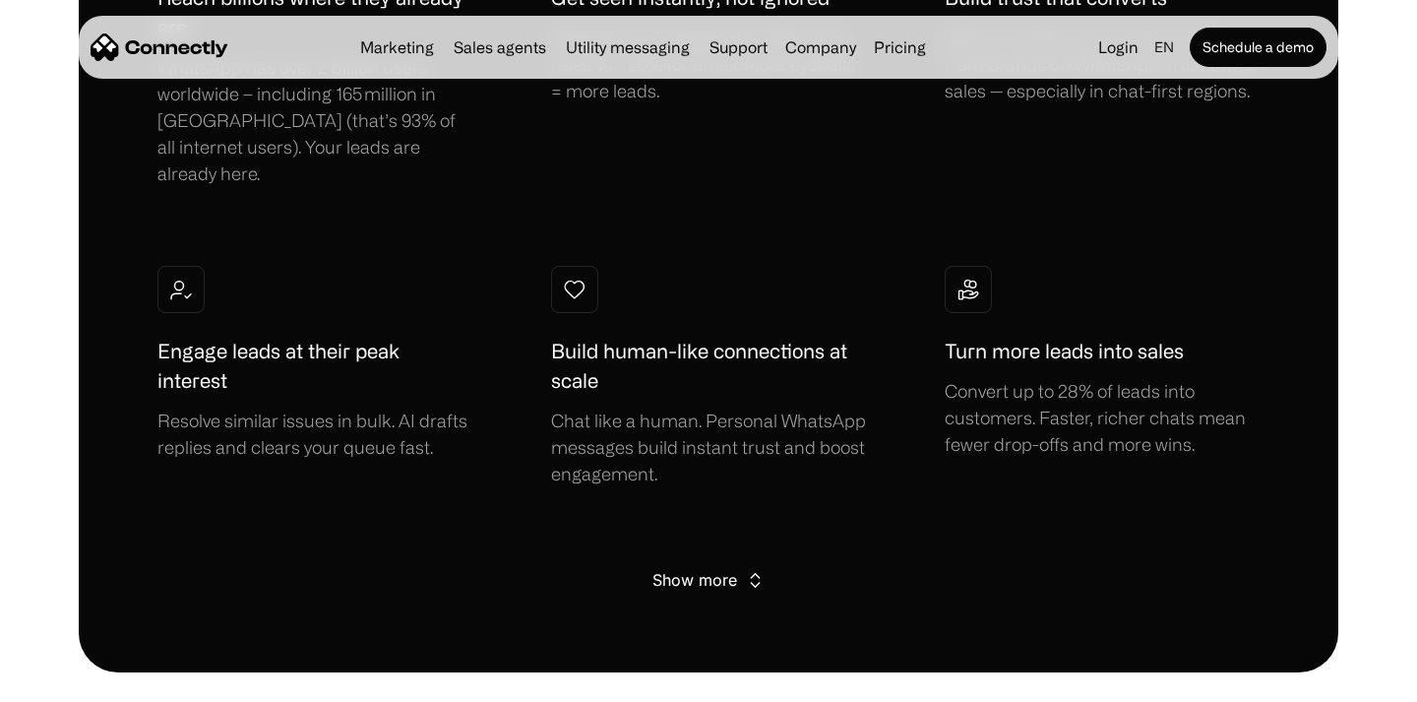
click at [697, 566] on div "Show more" at bounding box center [694, 580] width 85 height 28
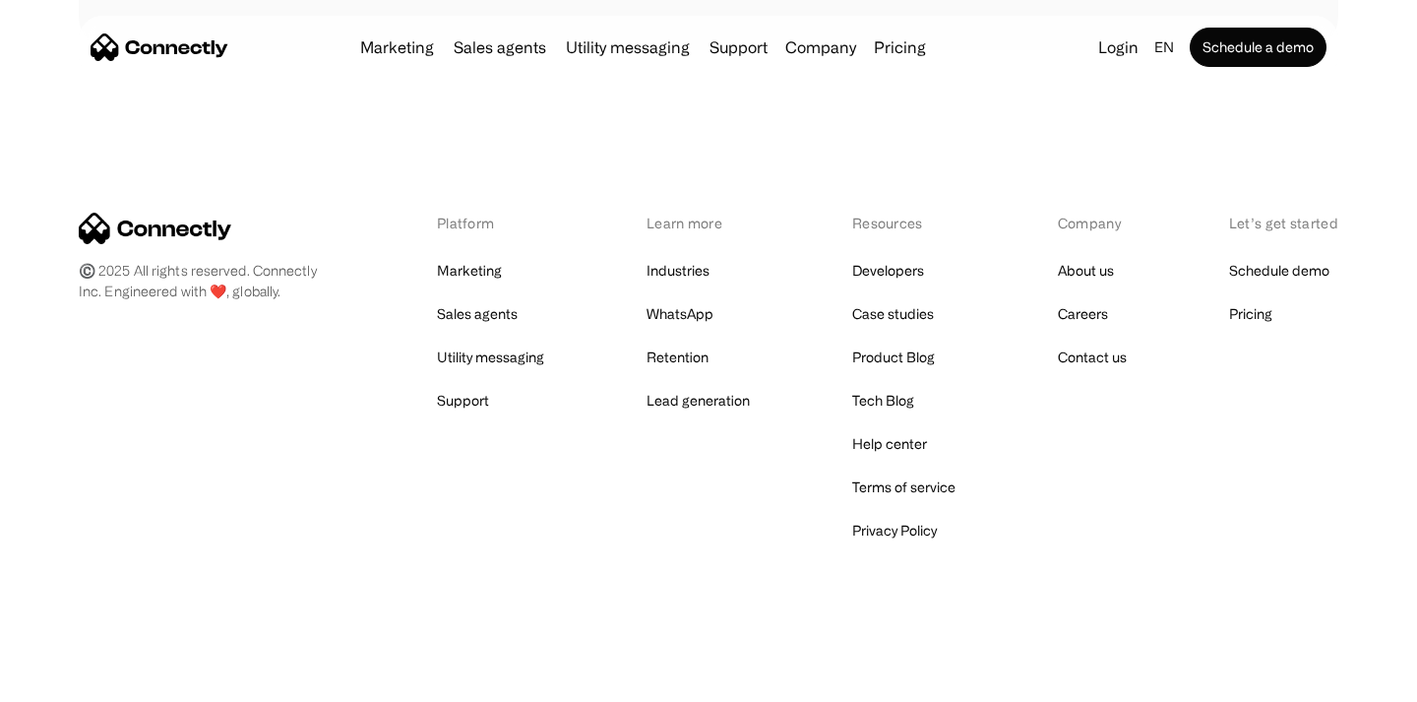
scroll to position [6806, 0]
click at [893, 305] on link "Case studies" at bounding box center [893, 314] width 82 height 28
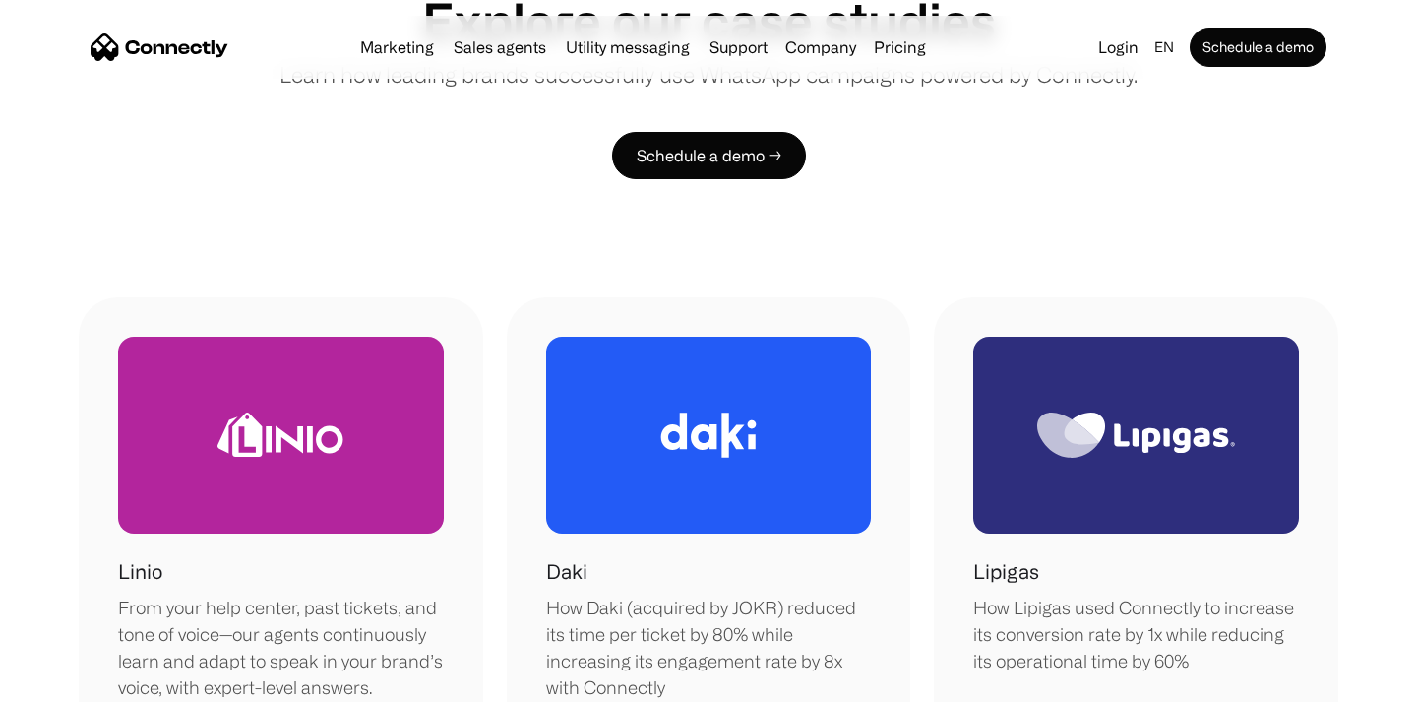
scroll to position [388, 0]
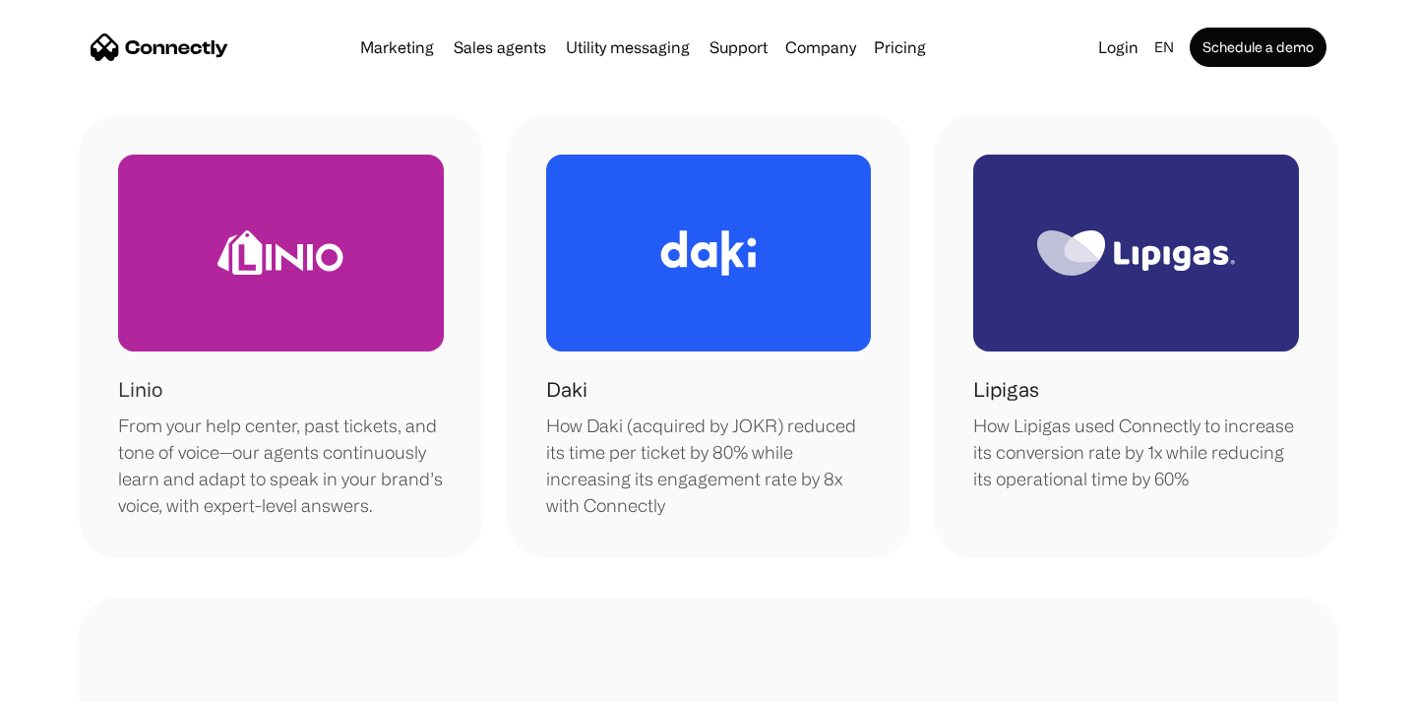
click at [272, 345] on div at bounding box center [281, 252] width 326 height 197
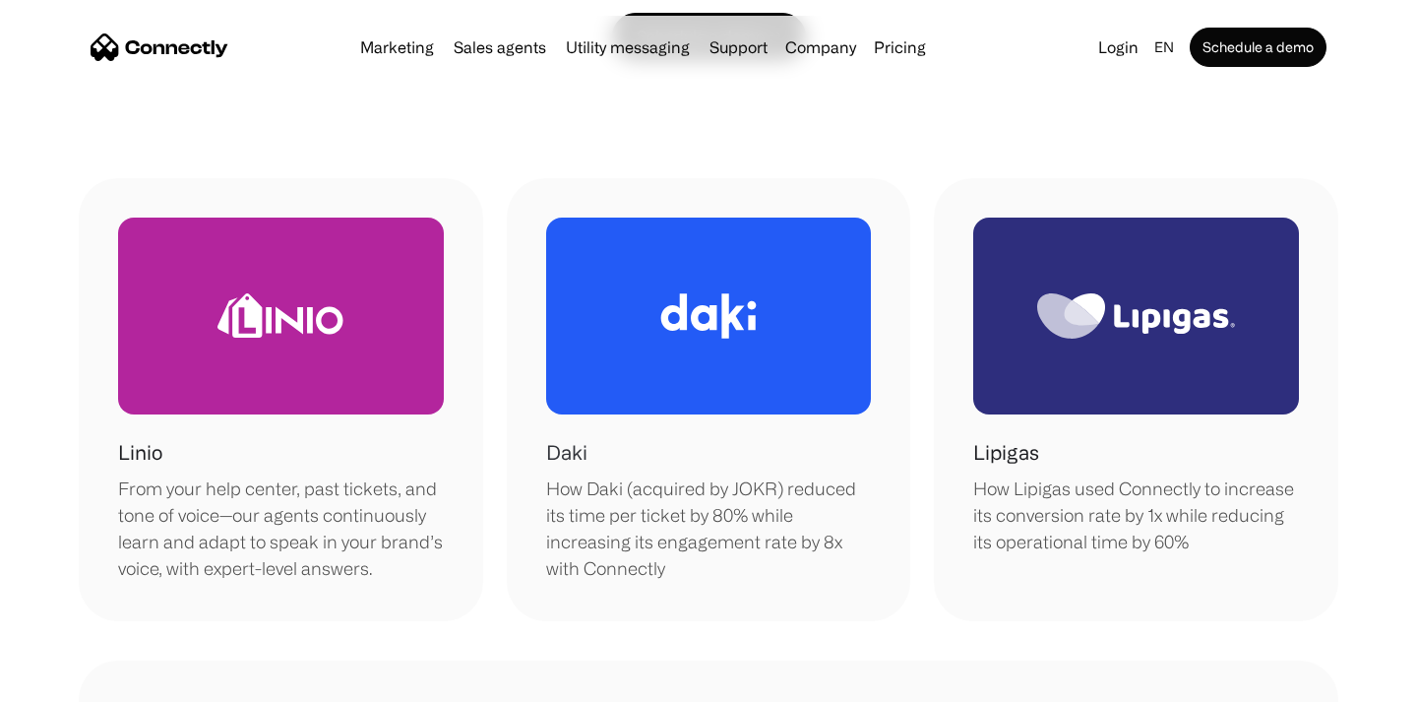
scroll to position [335, 0]
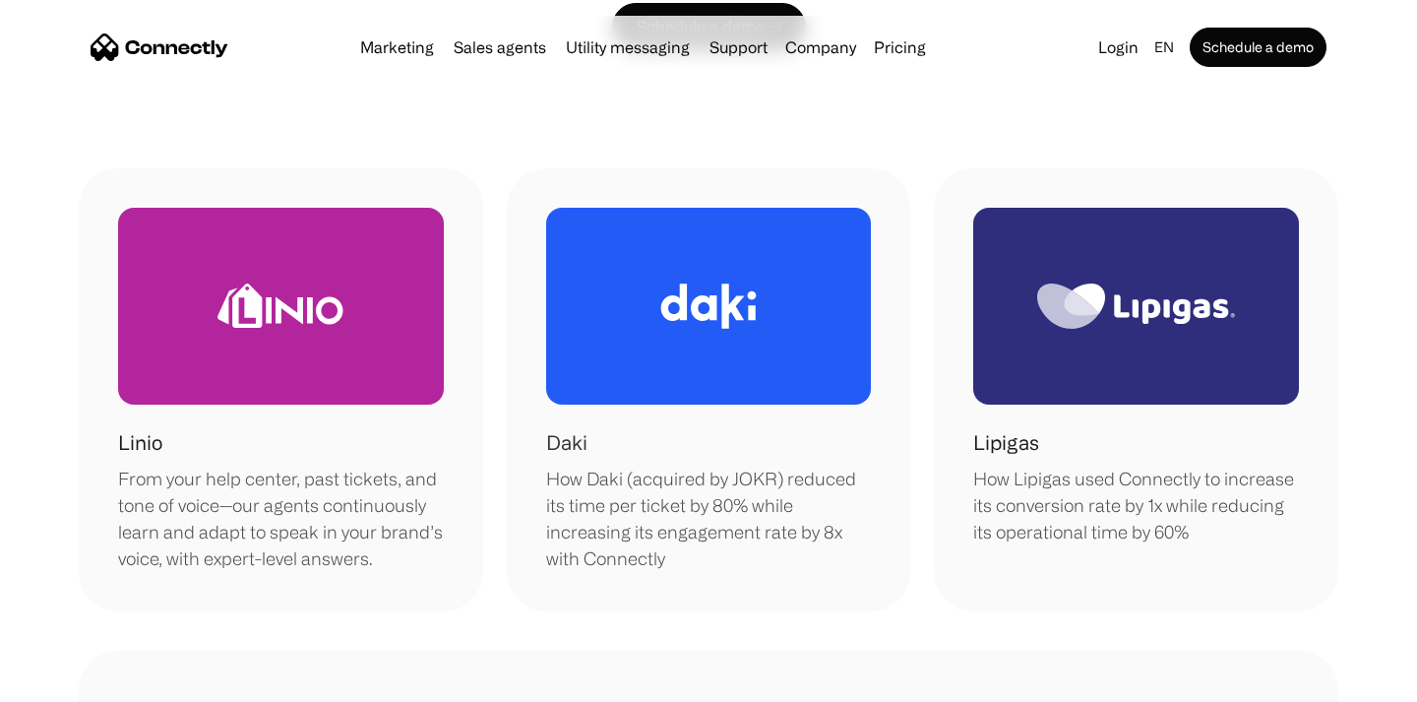
click at [626, 476] on div "How Daki (acquired by JOKR) reduced its time per ticket by 80% while increasing…" at bounding box center [709, 518] width 326 height 106
click at [1198, 366] on div at bounding box center [1136, 306] width 326 height 197
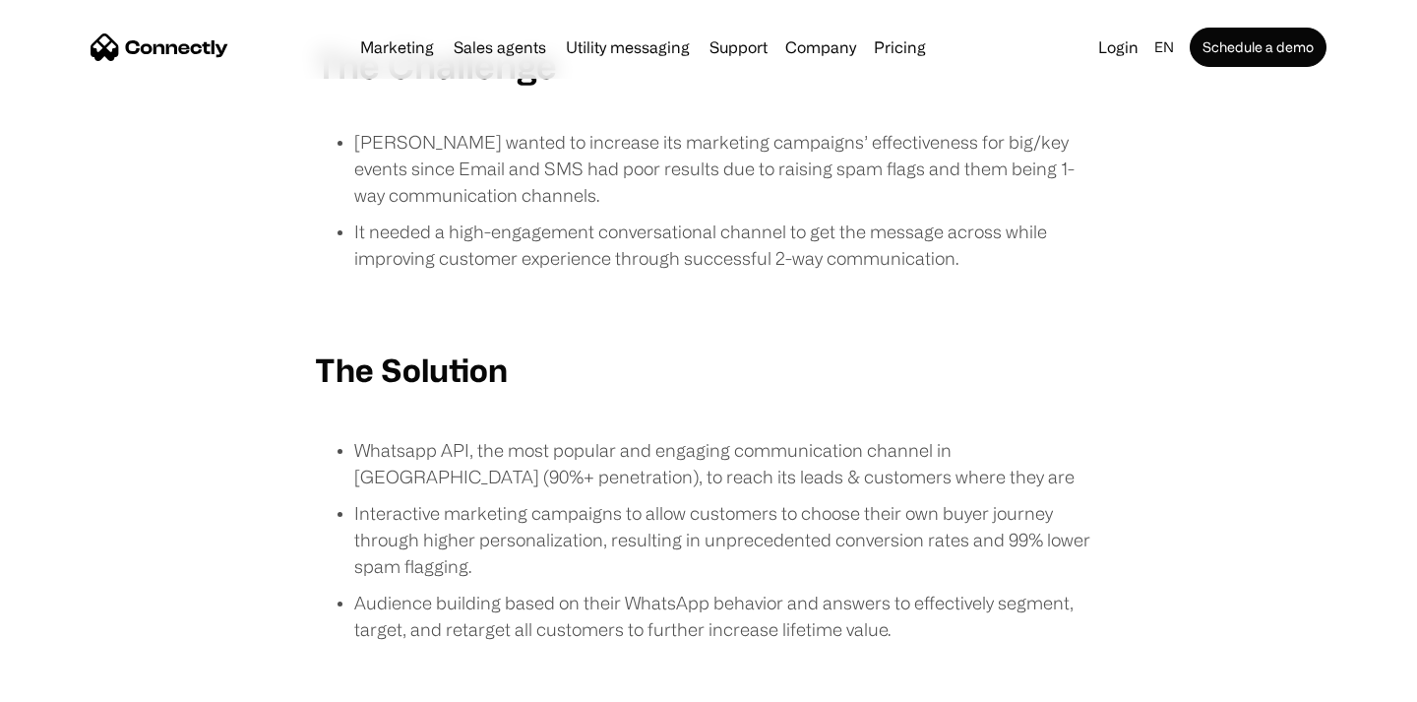
scroll to position [1243, 0]
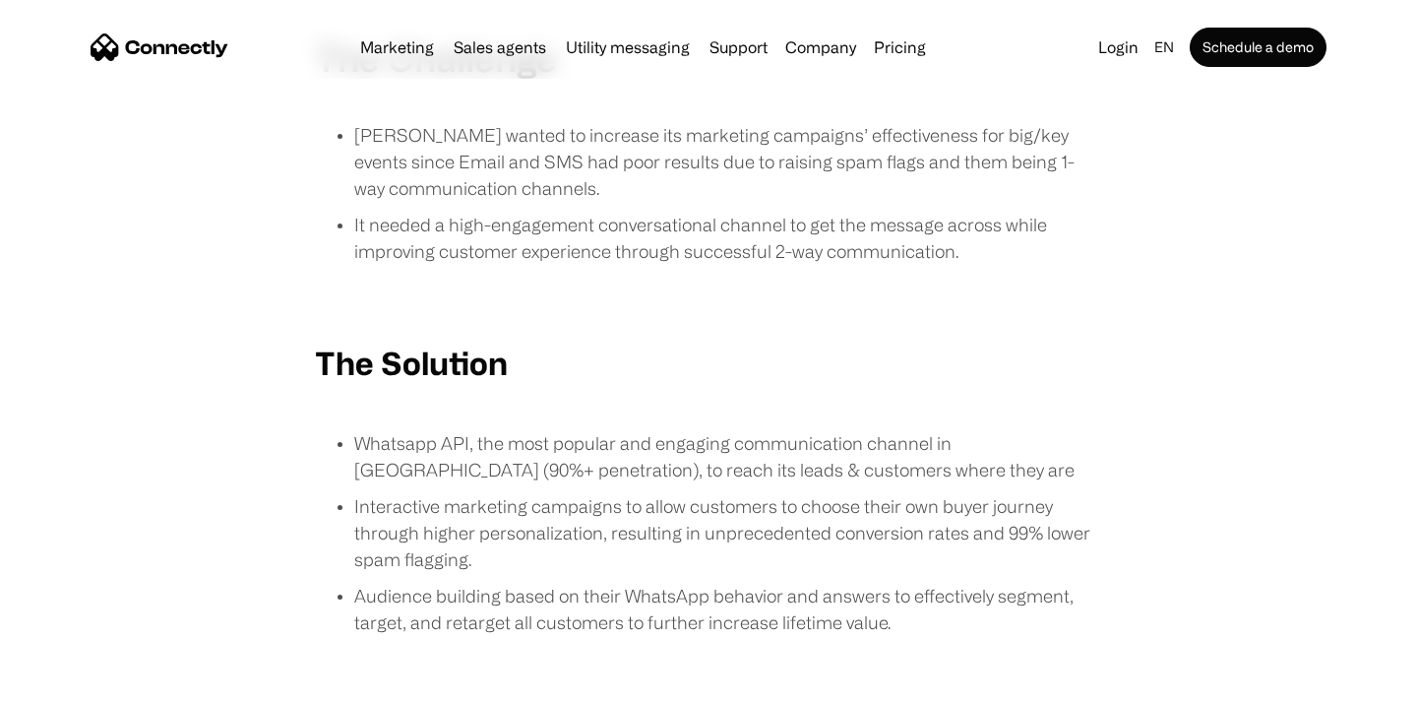
click at [548, 433] on p "Whatsapp API, the most popular and engaging communication channel in [GEOGRAPHI…" at bounding box center [728, 456] width 748 height 53
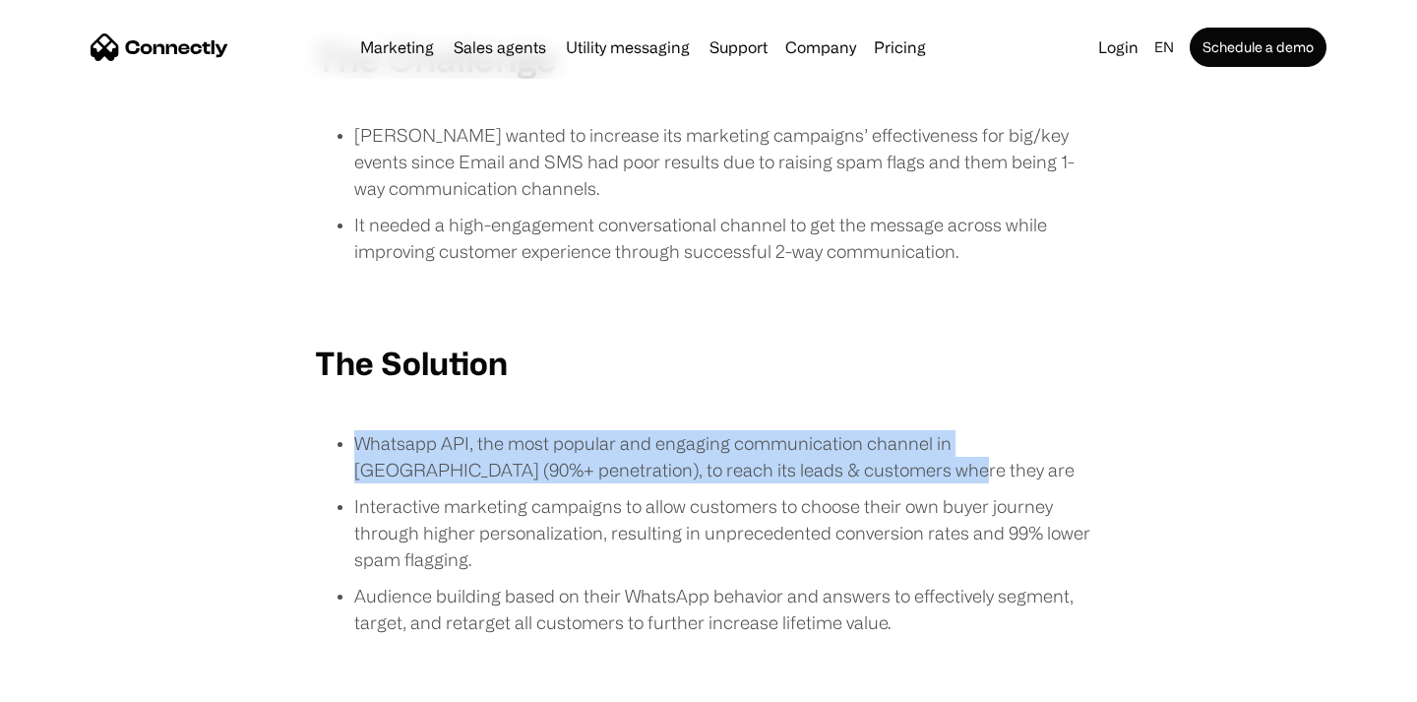
drag, startPoint x: 862, startPoint y: 462, endPoint x: 291, endPoint y: 414, distance: 572.8
click at [291, 414] on div "The Challenge [PERSON_NAME] wanted to increase its marketing campaigns’ effecti…" at bounding box center [709, 345] width 1260 height 619
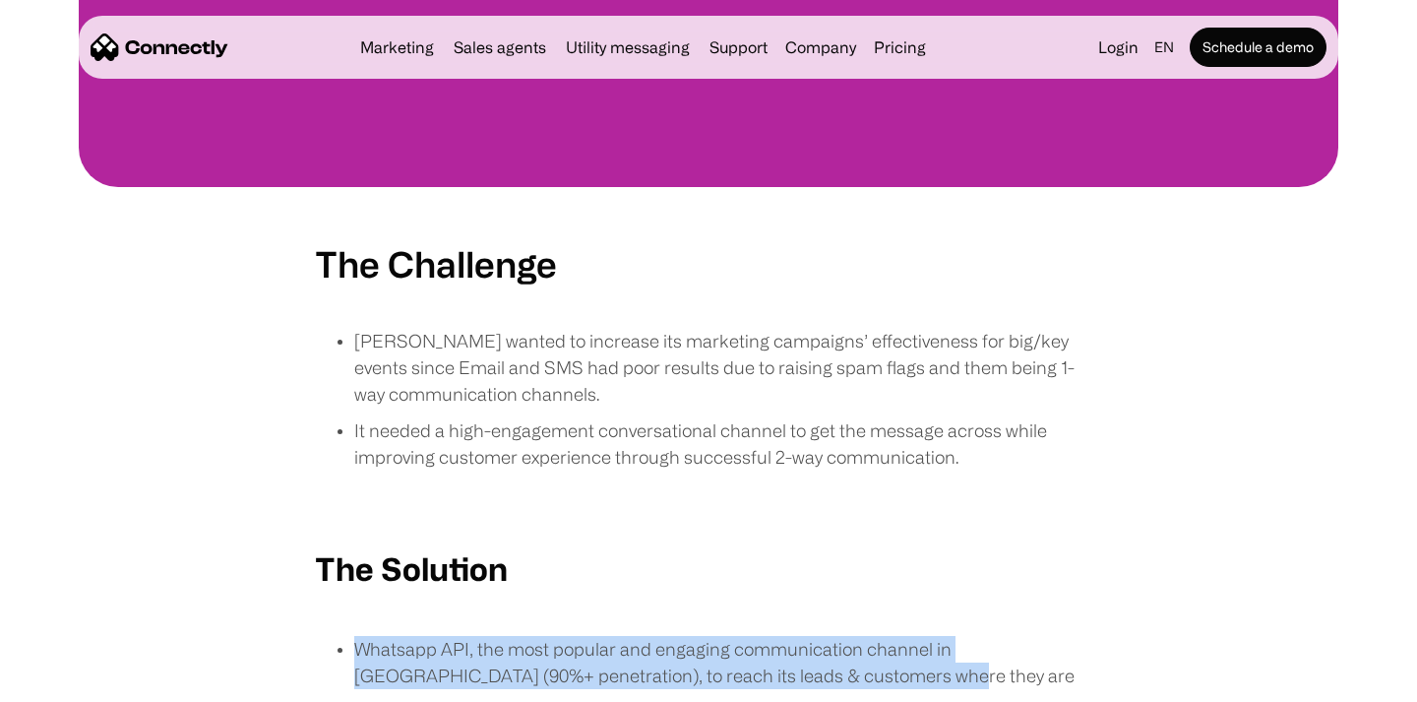
scroll to position [1011, 0]
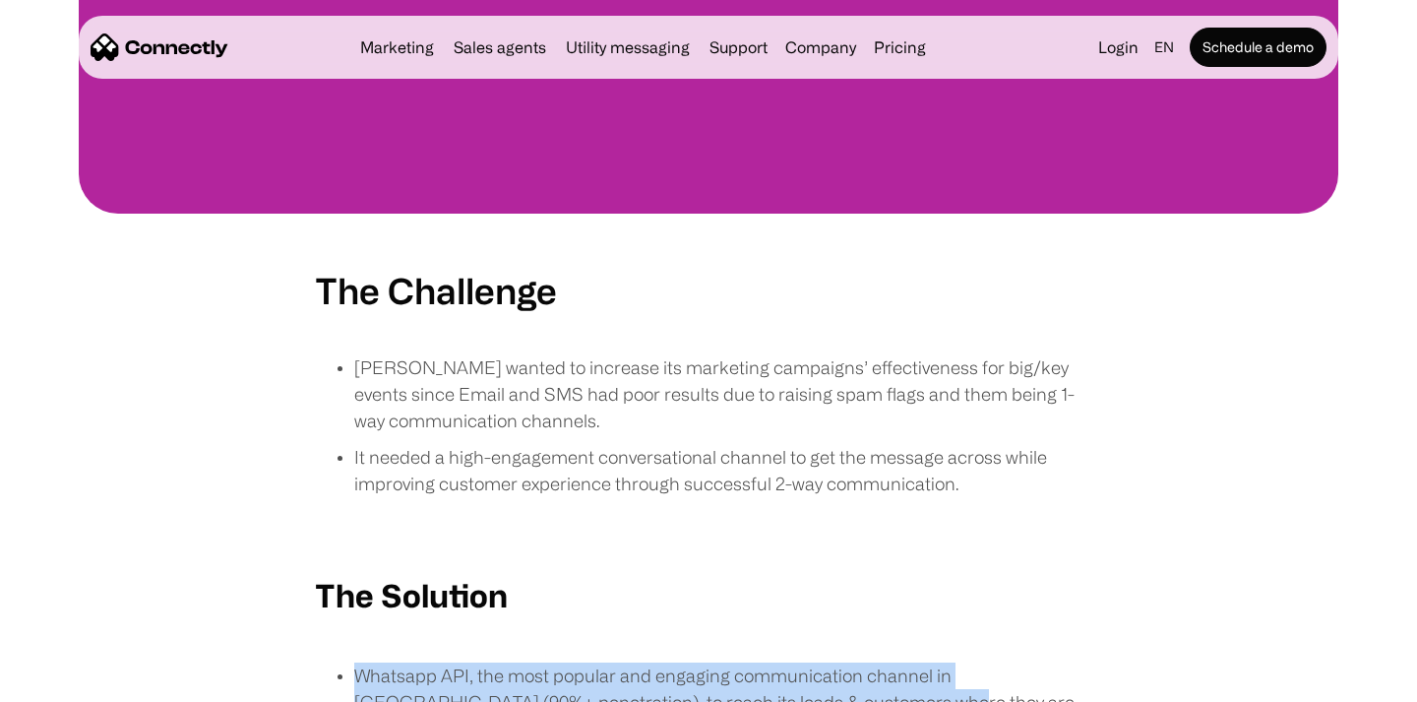
click at [291, 414] on div "The Challenge [PERSON_NAME] wanted to increase its marketing campaigns’ effecti…" at bounding box center [709, 578] width 1260 height 619
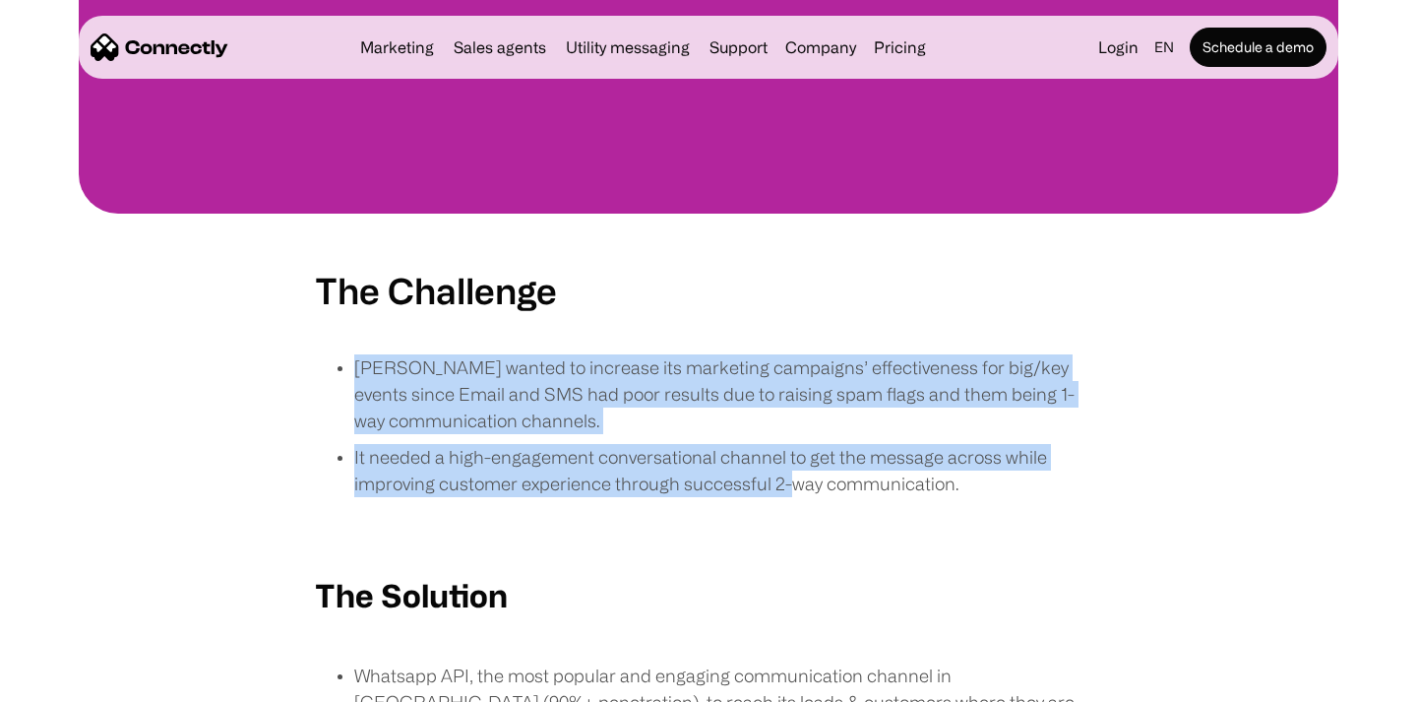
drag, startPoint x: 354, startPoint y: 368, endPoint x: 788, endPoint y: 493, distance: 451.6
click at [787, 492] on ul "[PERSON_NAME] wanted to increase its marketing campaigns’ effectiveness for big…" at bounding box center [708, 430] width 787 height 153
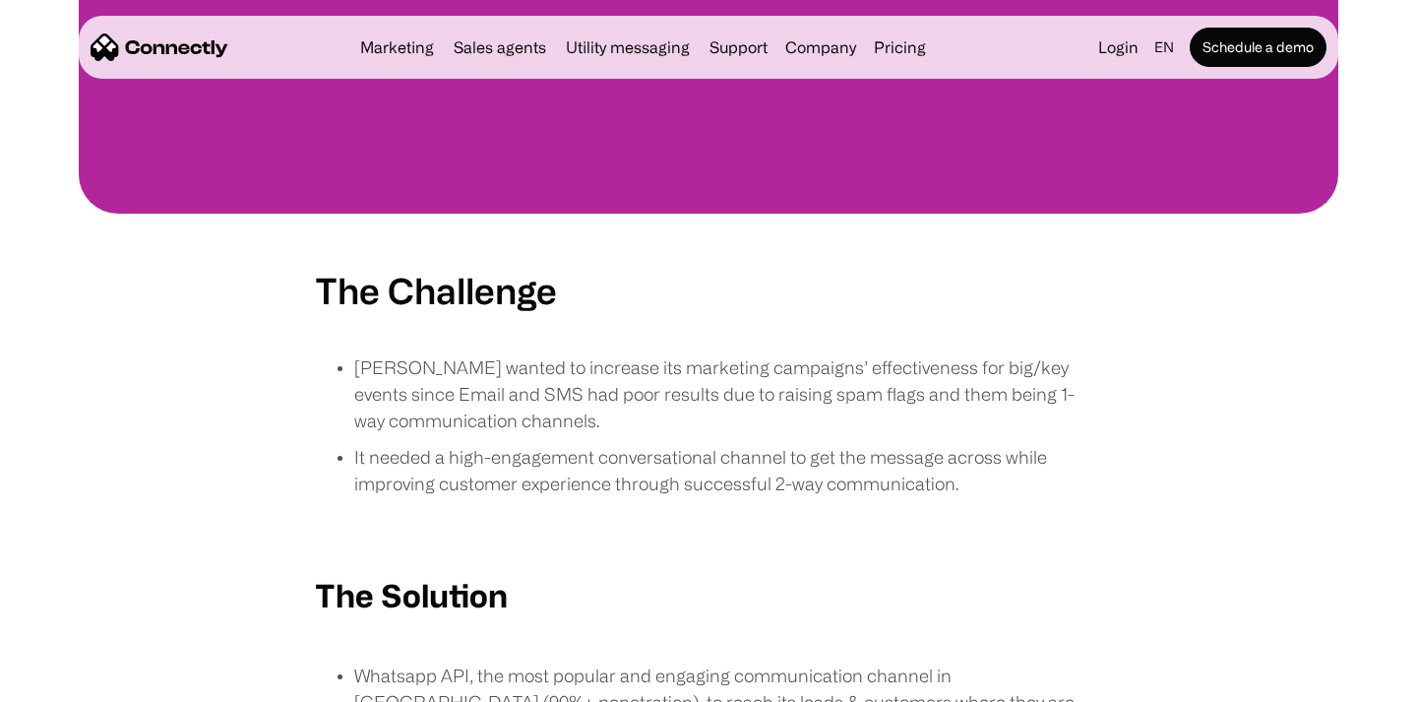
click at [995, 484] on p "It needed a high-engagement conversational channel to get the message across wh…" at bounding box center [728, 470] width 748 height 53
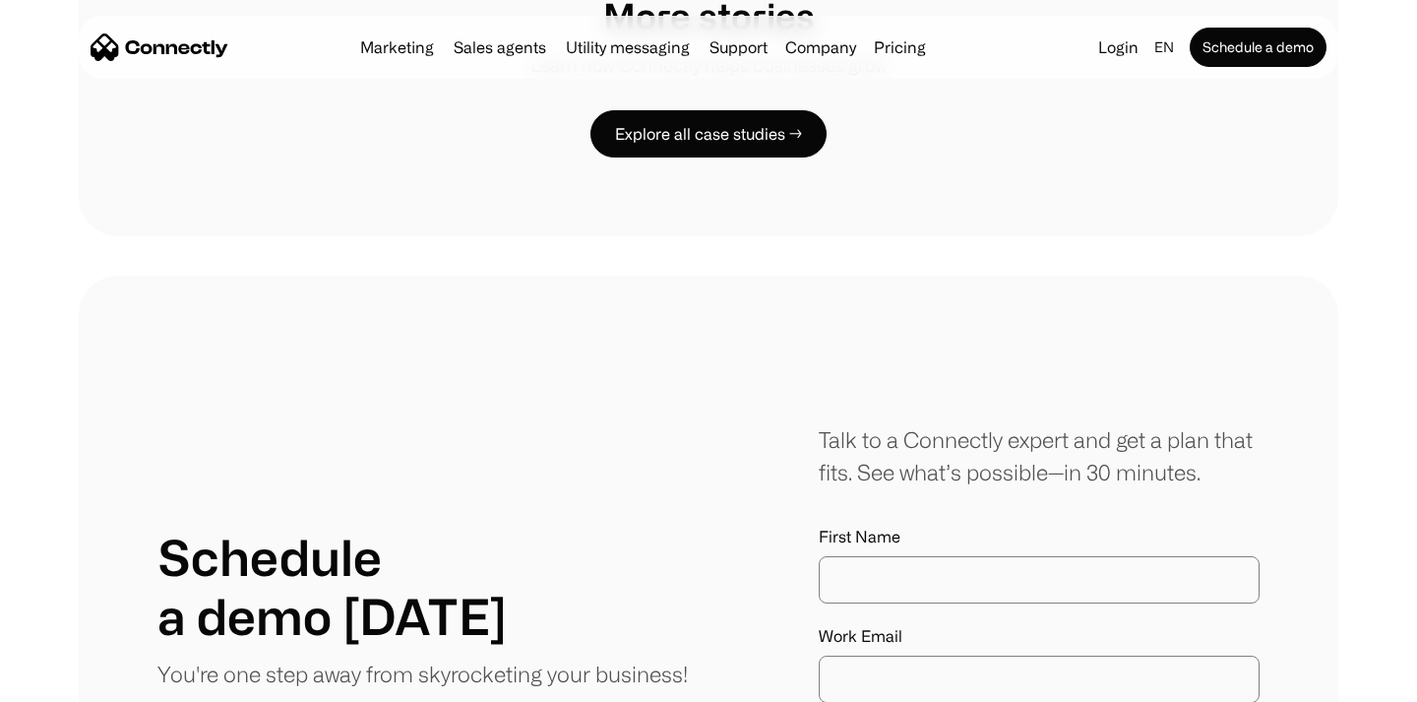
scroll to position [2744, 0]
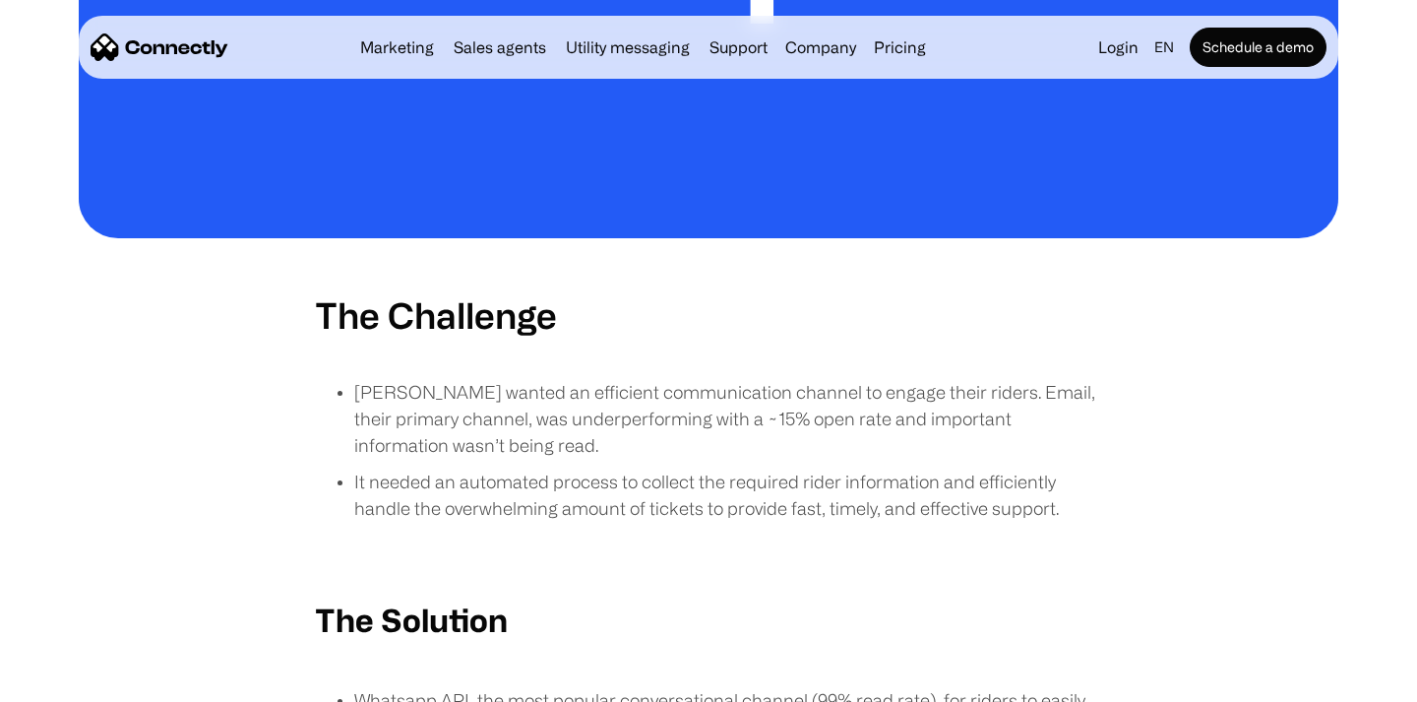
scroll to position [1128, 0]
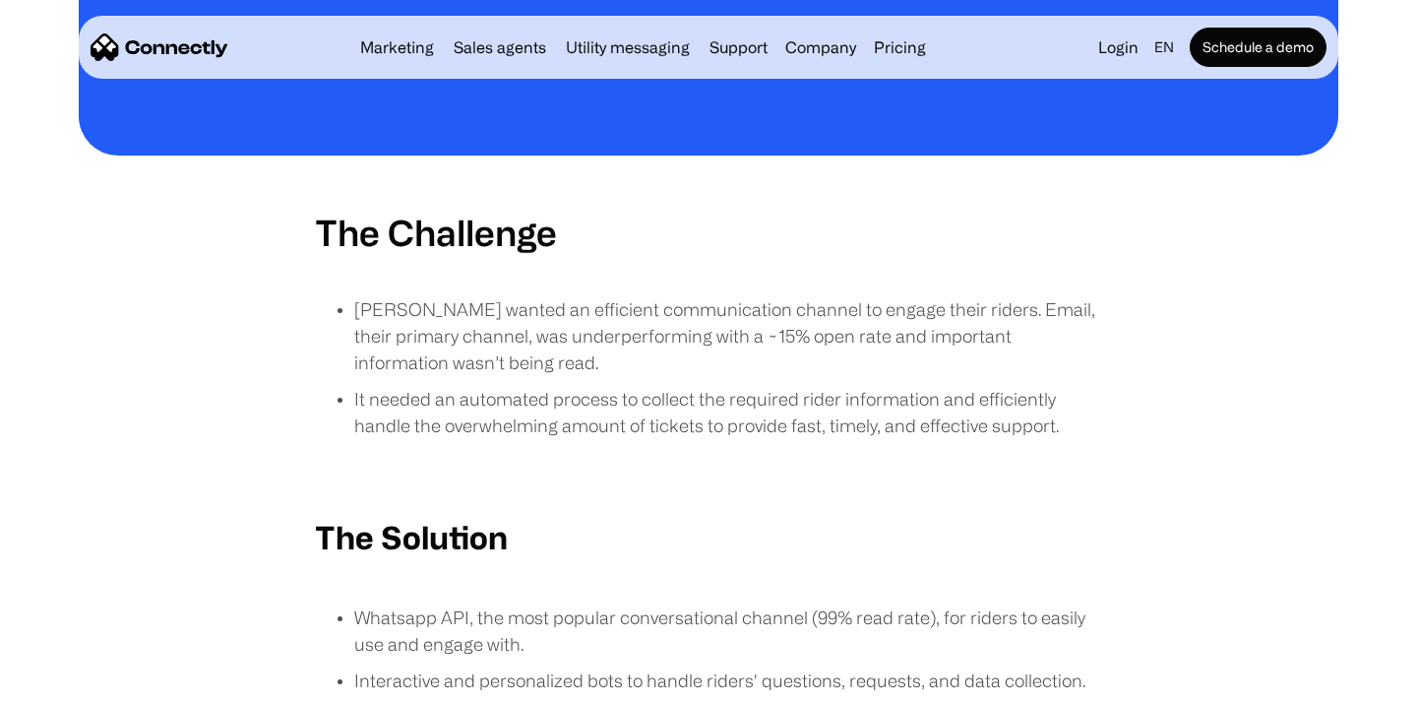
click at [637, 303] on p "Daki wanted an efficient communication channel to engage their riders. Email, t…" at bounding box center [728, 336] width 748 height 80
click at [507, 317] on p "Daki wanted an efficient communication channel to engage their riders. Email, t…" at bounding box center [728, 336] width 748 height 80
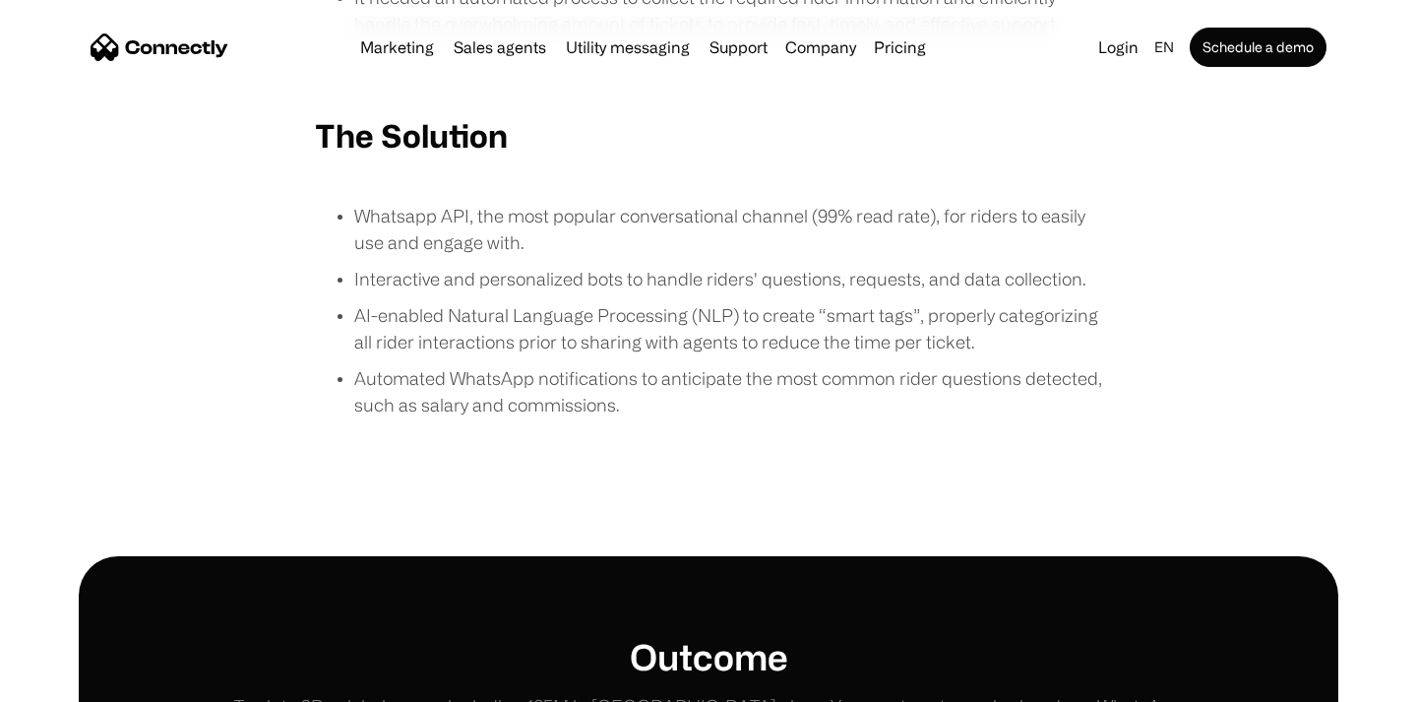
scroll to position [1531, 0]
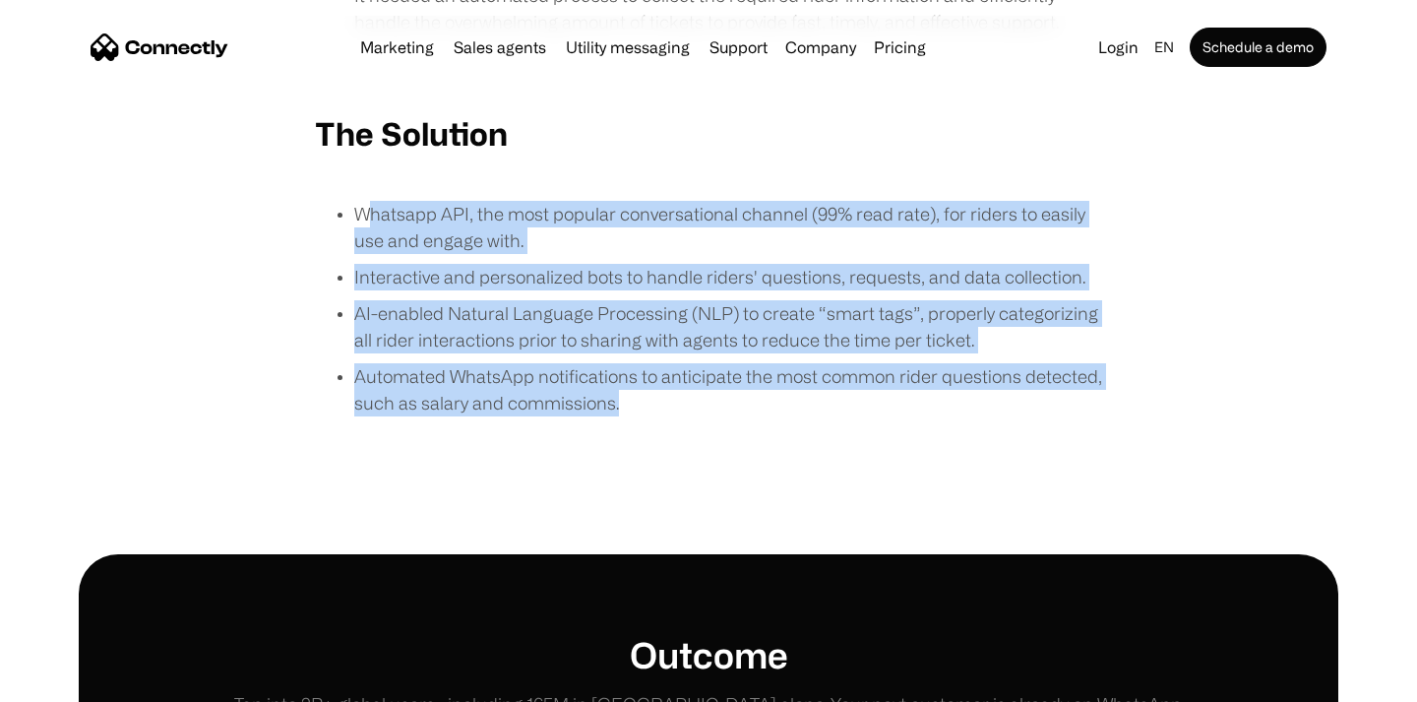
drag, startPoint x: 366, startPoint y: 215, endPoint x: 720, endPoint y: 408, distance: 403.8
click at [720, 408] on ul "Whatsapp API, the most popular conversational channel (99% read rate), for ride…" at bounding box center [708, 313] width 787 height 225
click at [718, 407] on p "Automated WhatsApp notifications to anticipate the most common rider questions …" at bounding box center [728, 389] width 748 height 53
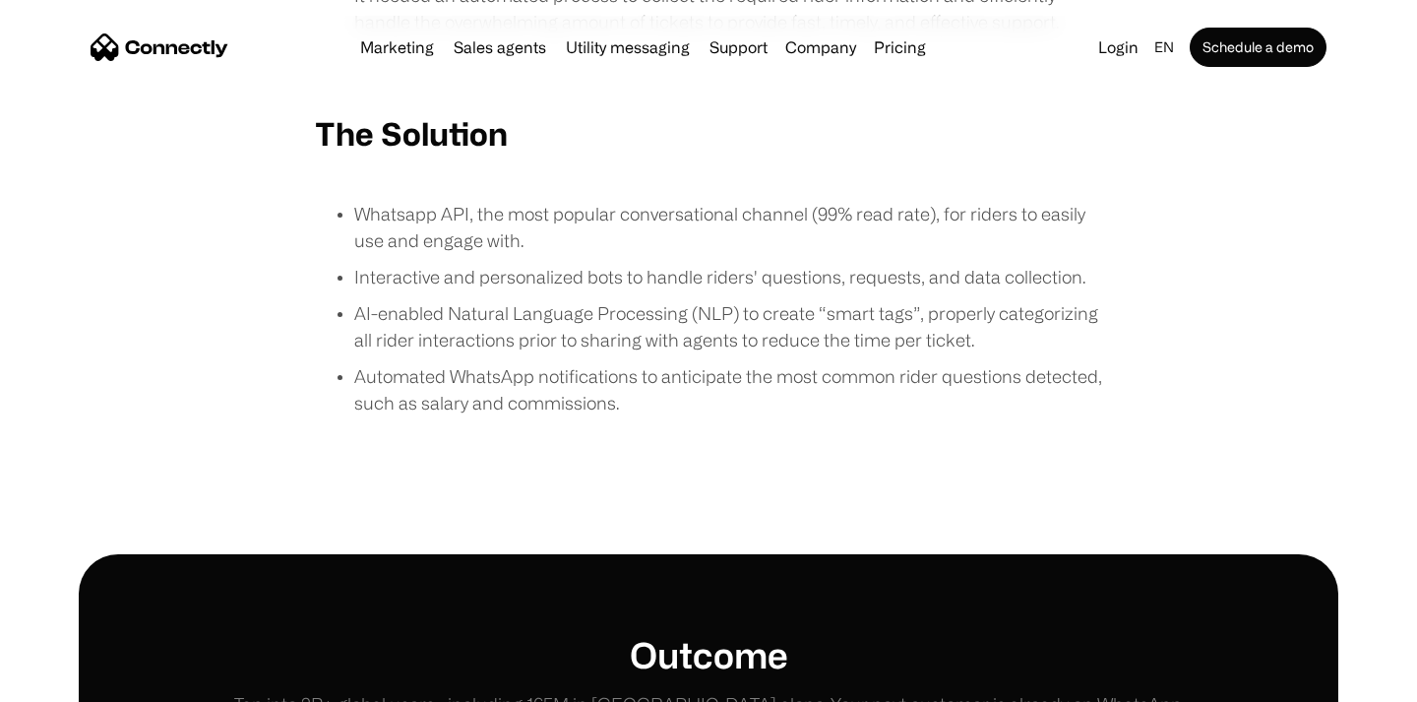
click at [351, 298] on ul "Whatsapp API, the most popular conversational channel (99% read rate), for ride…" at bounding box center [708, 313] width 787 height 225
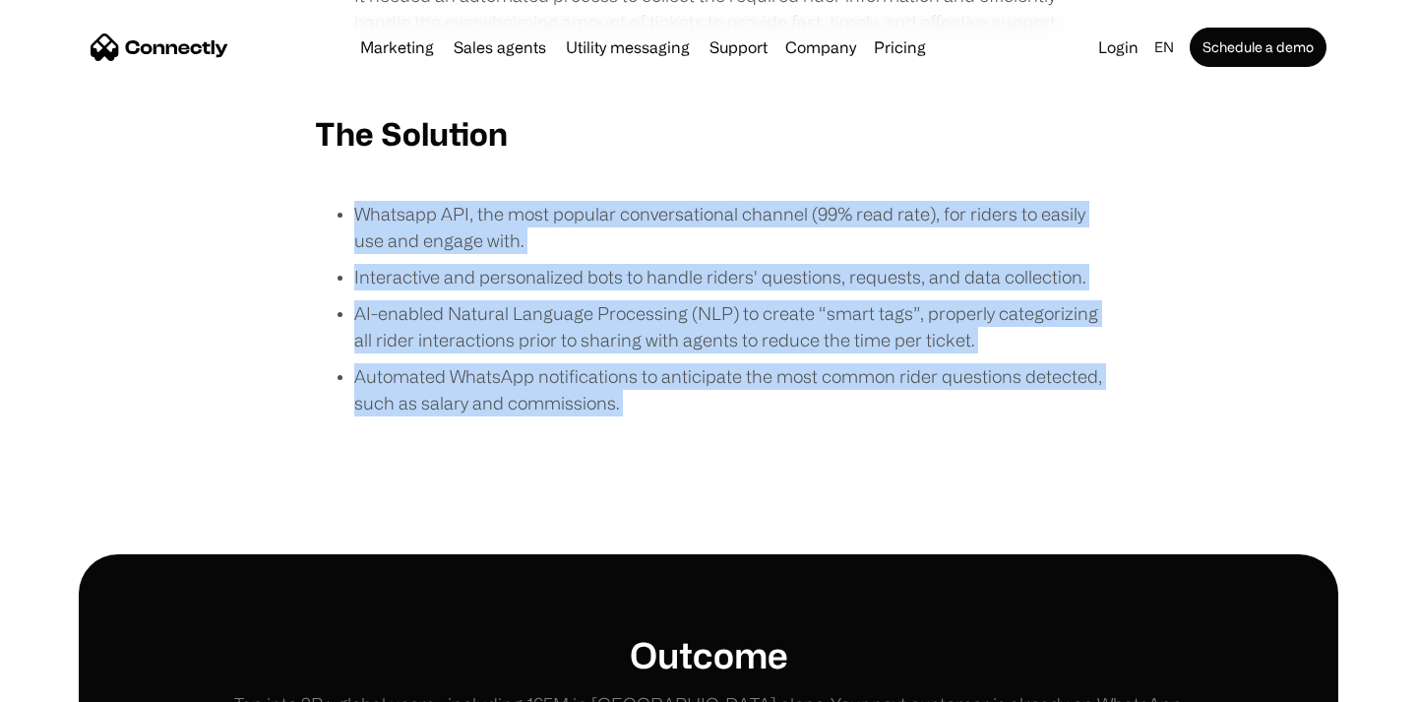
drag, startPoint x: 347, startPoint y: 217, endPoint x: 697, endPoint y: 438, distance: 413.1
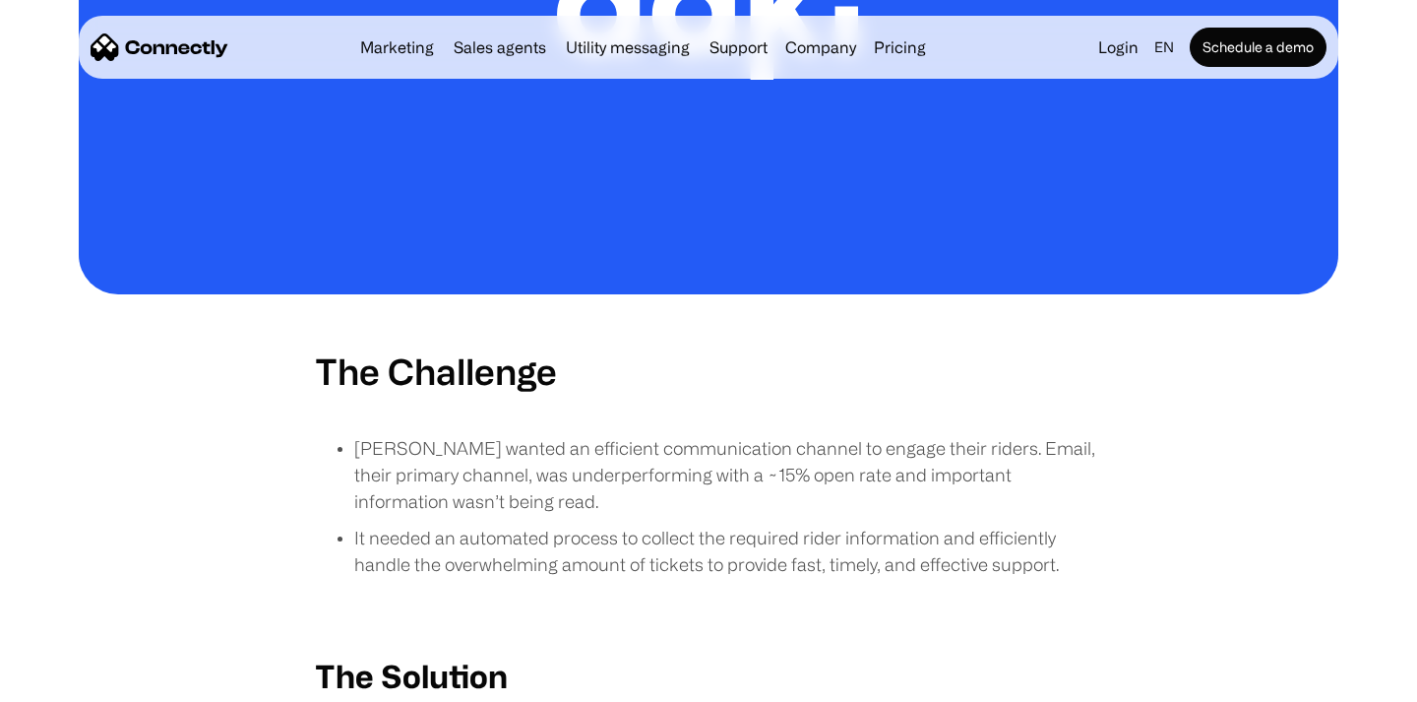
scroll to position [982, 0]
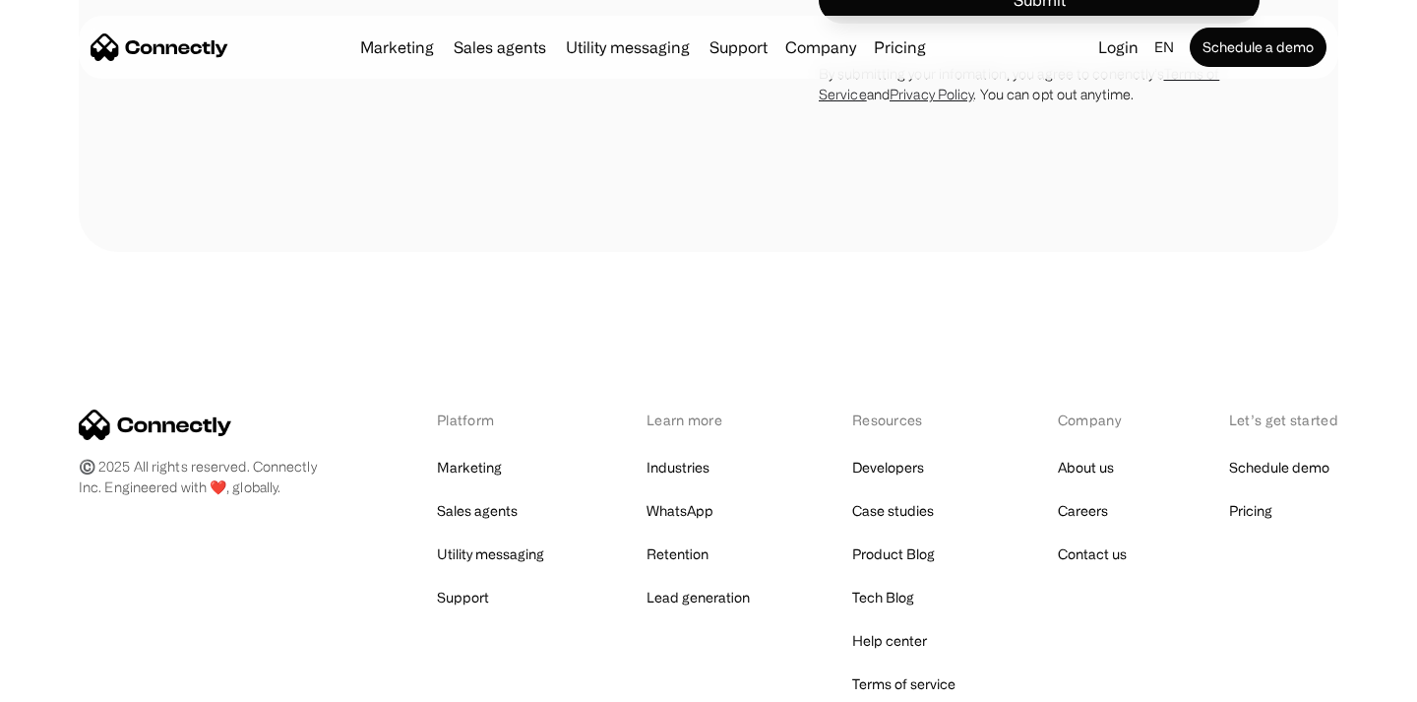
scroll to position [3968, 0]
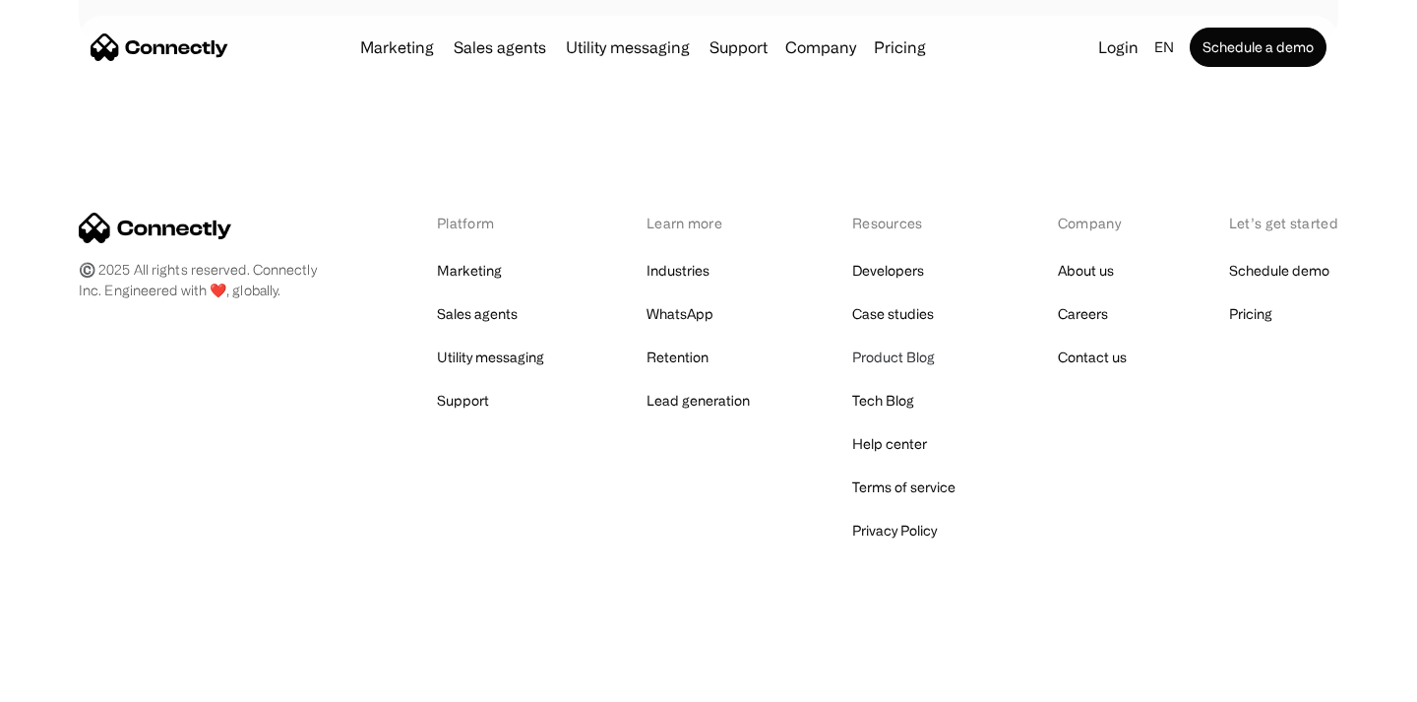
click at [888, 360] on link "Product Blog" at bounding box center [893, 357] width 83 height 28
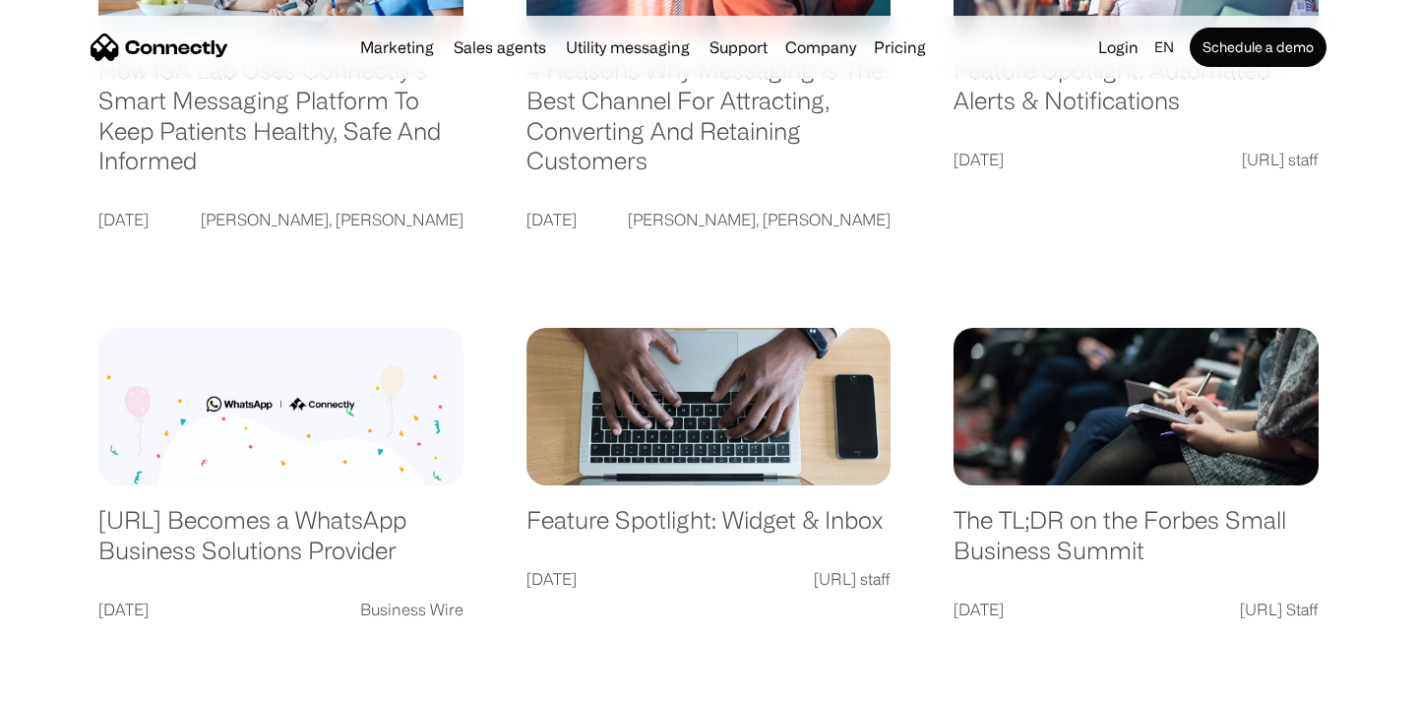
scroll to position [3965, 0]
